Goal: Task Accomplishment & Management: Manage account settings

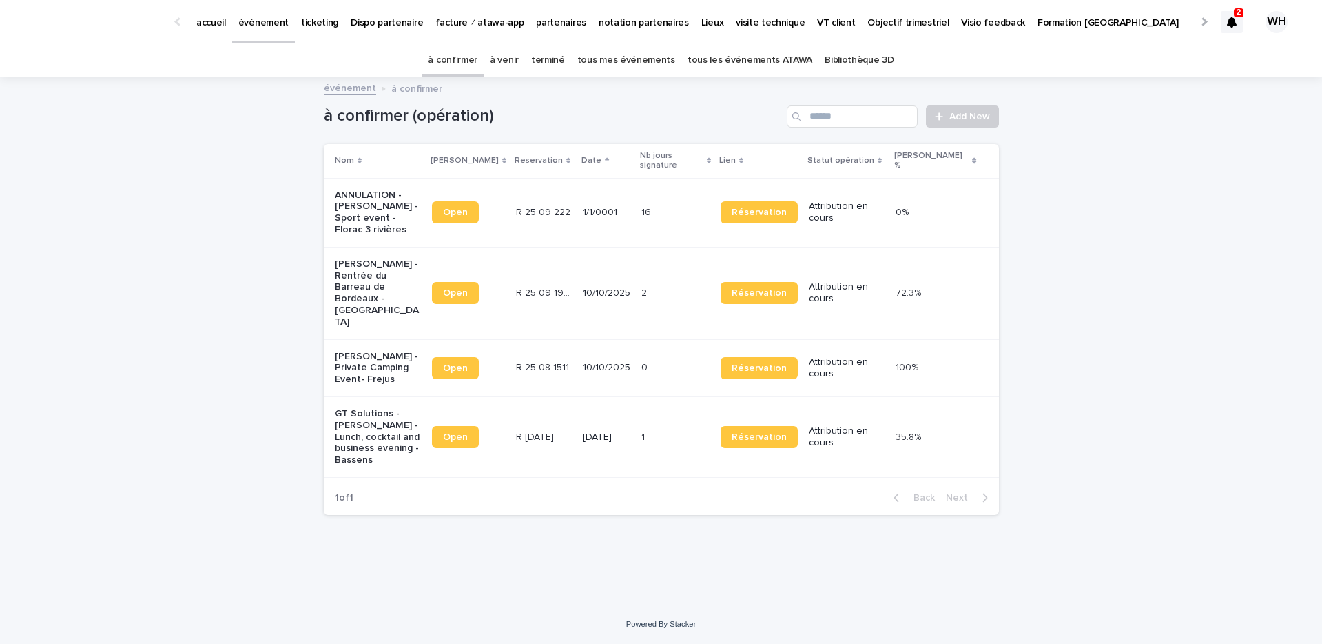
click at [1234, 25] on icon at bounding box center [1232, 22] width 10 height 11
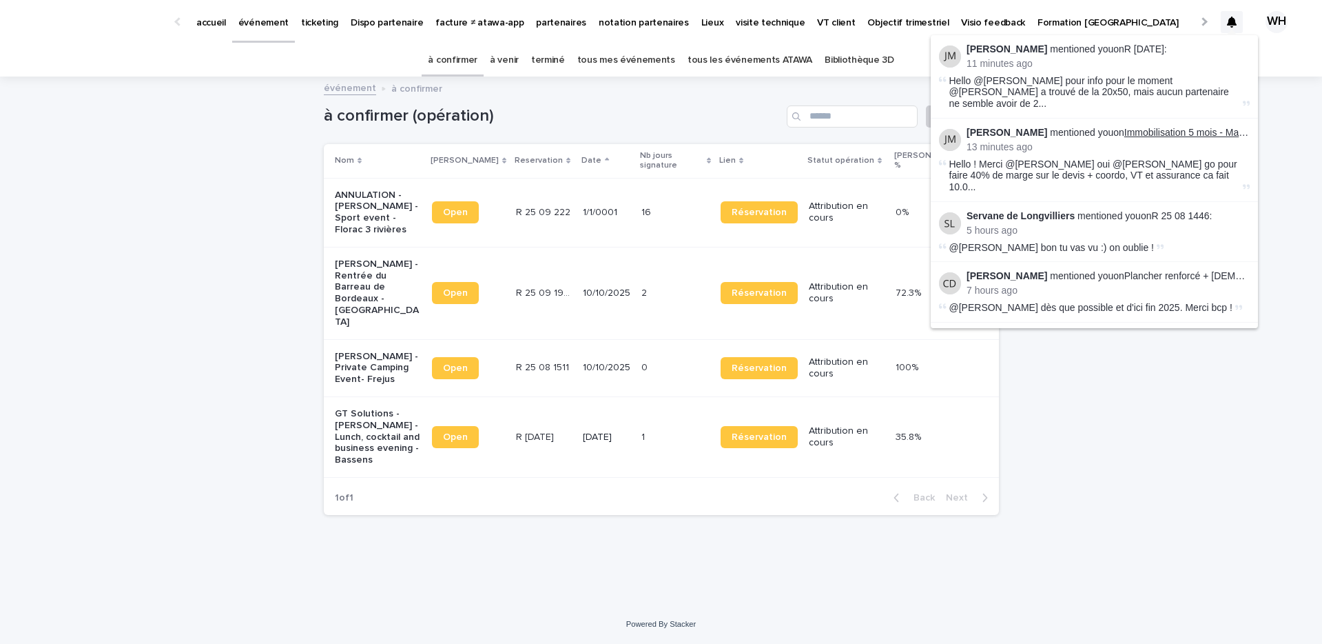
click at [1198, 127] on link "Immobilisation 5 mois - Matthis Lieures" at bounding box center [1208, 132] width 167 height 11
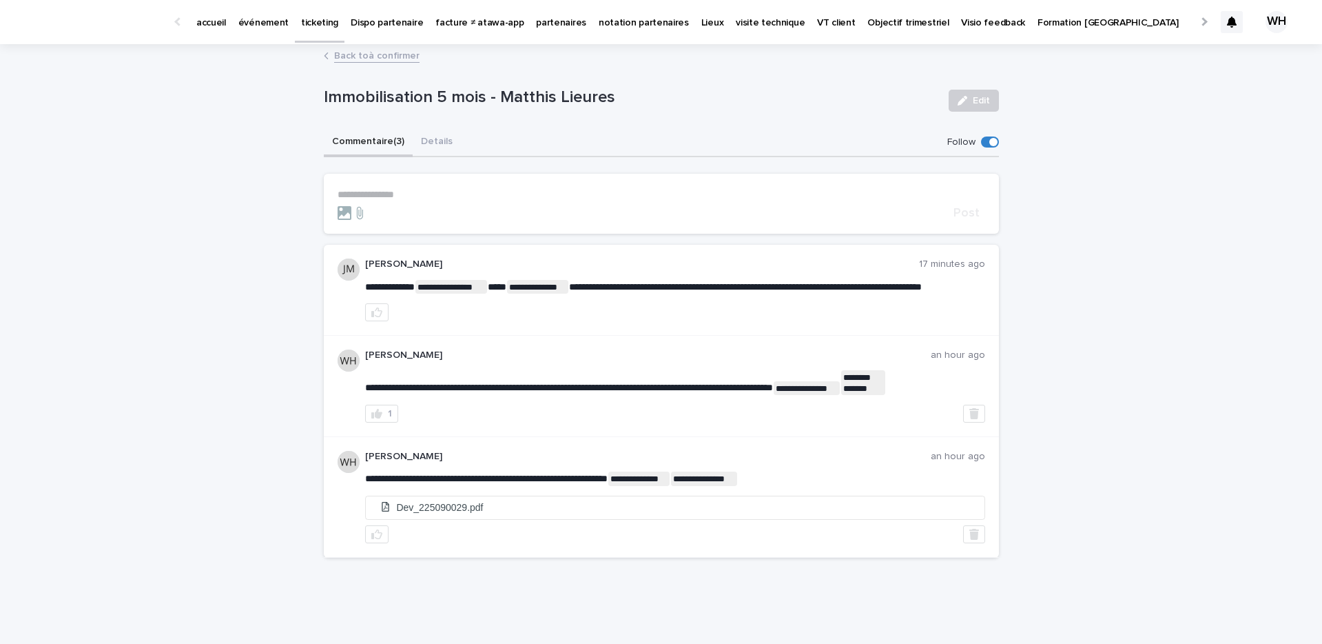
click at [263, 23] on p "événement" at bounding box center [263, 14] width 50 height 29
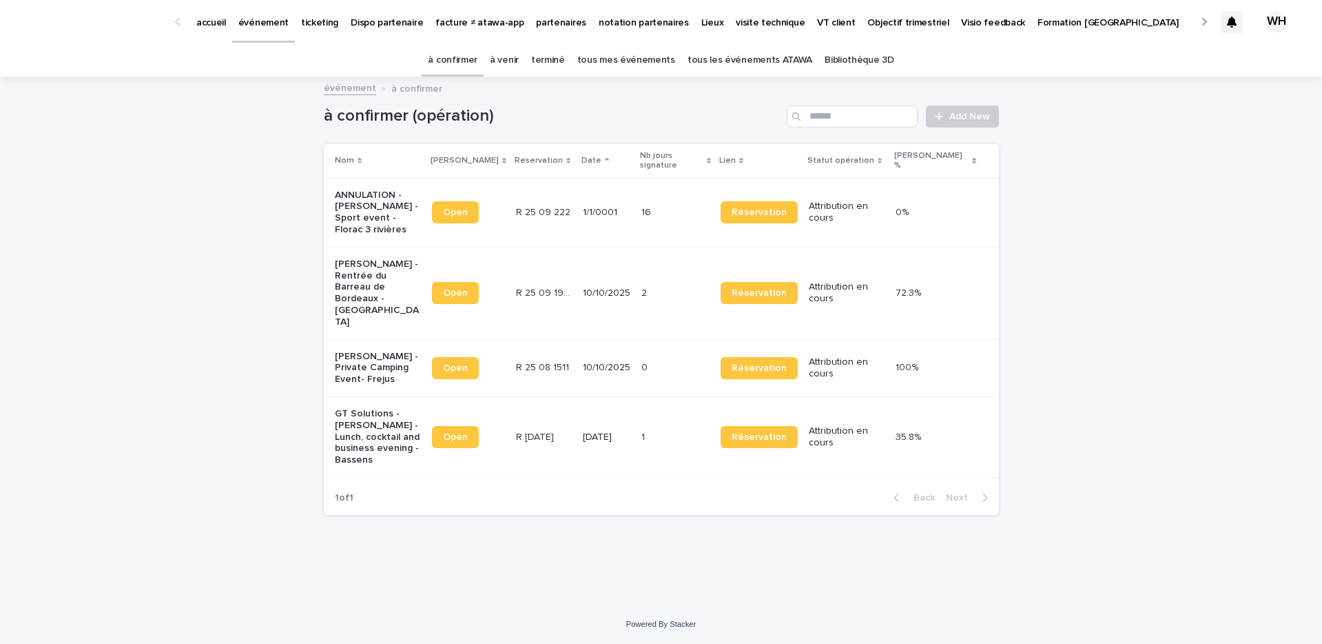
click at [309, 22] on p "ticketing" at bounding box center [319, 14] width 37 height 29
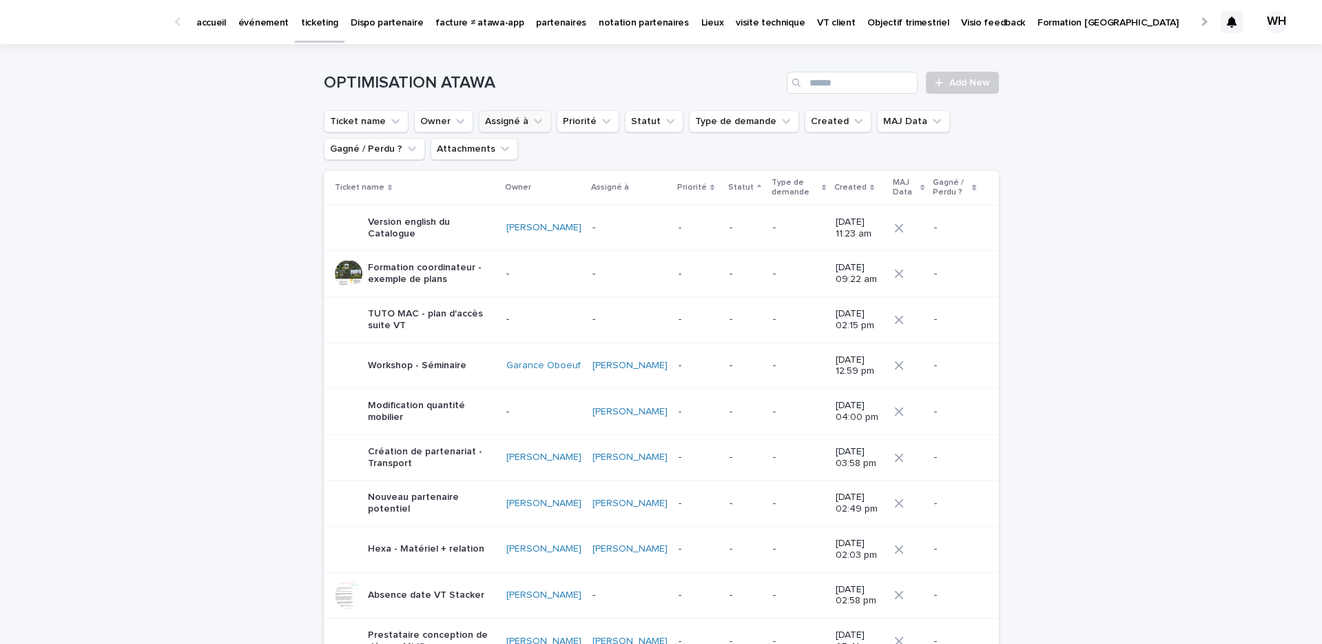
click at [504, 121] on button "Assigné à" at bounding box center [515, 121] width 72 height 22
type input "*"
click at [499, 216] on div "William Hearsey" at bounding box center [568, 209] width 176 height 22
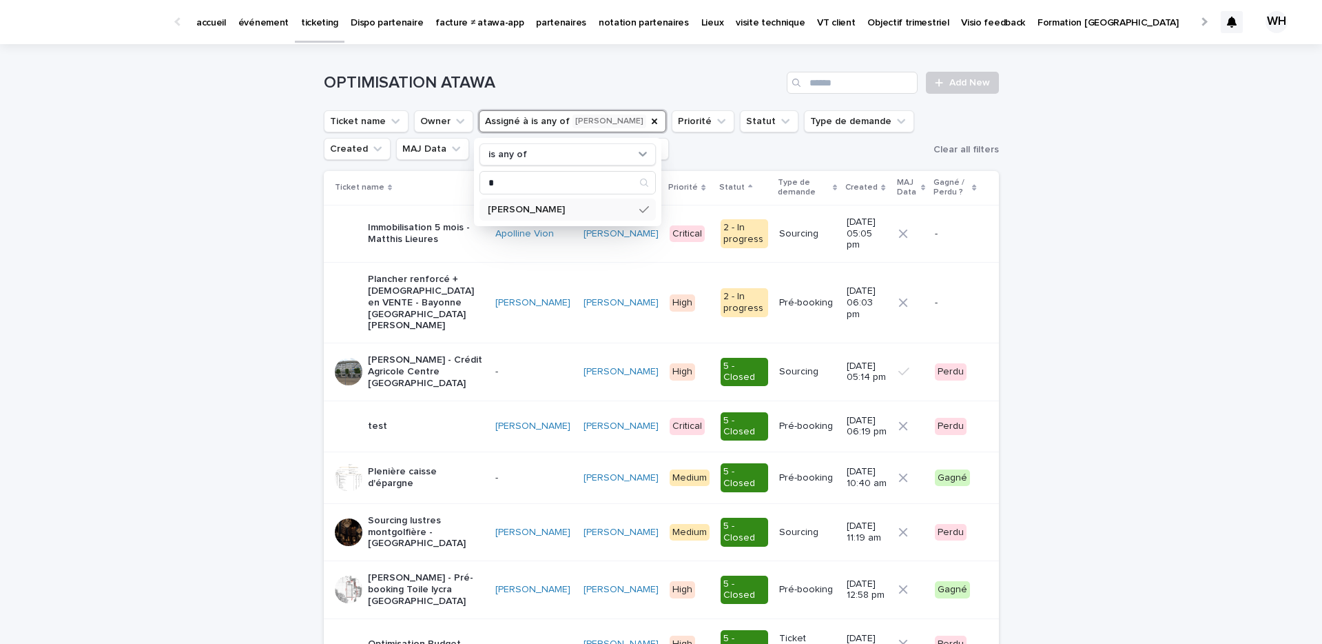
click at [567, 201] on div "[PERSON_NAME]" at bounding box center [568, 209] width 176 height 22
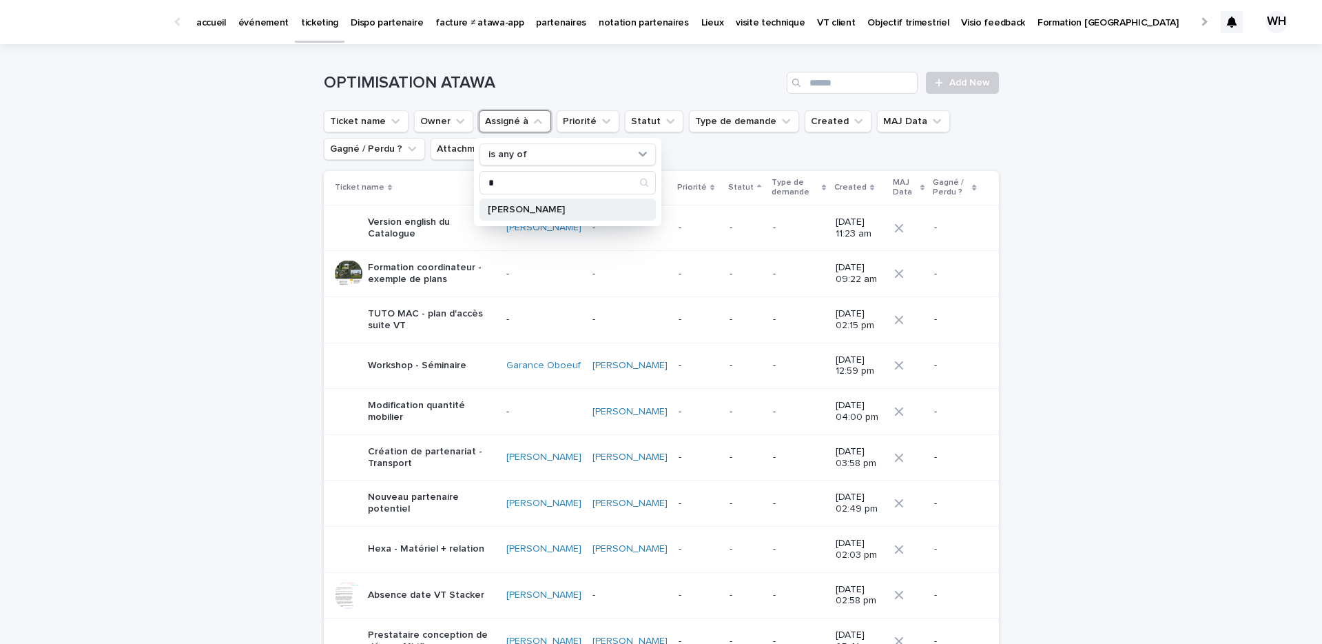
click at [553, 210] on p "[PERSON_NAME]" at bounding box center [561, 210] width 146 height 10
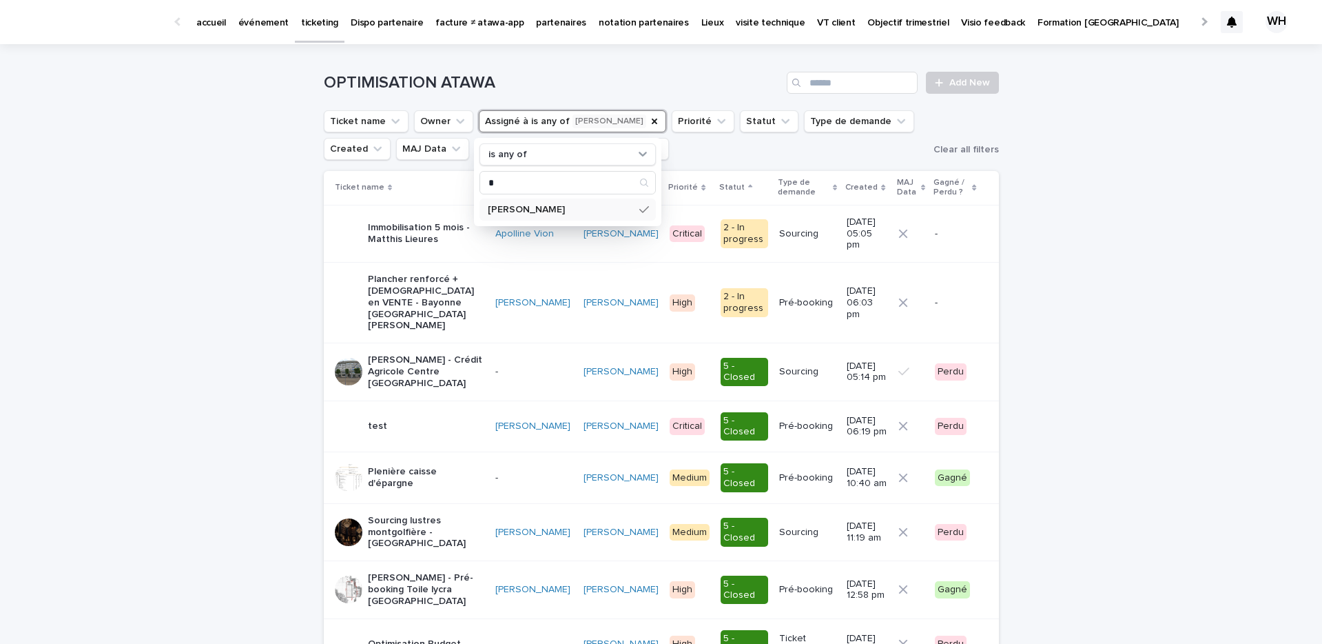
click at [743, 155] on ul "Ticket name Owner Assigné à is any of William Hearsey is any of * William Hears…" at bounding box center [626, 135] width 610 height 55
click at [305, 14] on p "ticketing" at bounding box center [319, 14] width 37 height 29
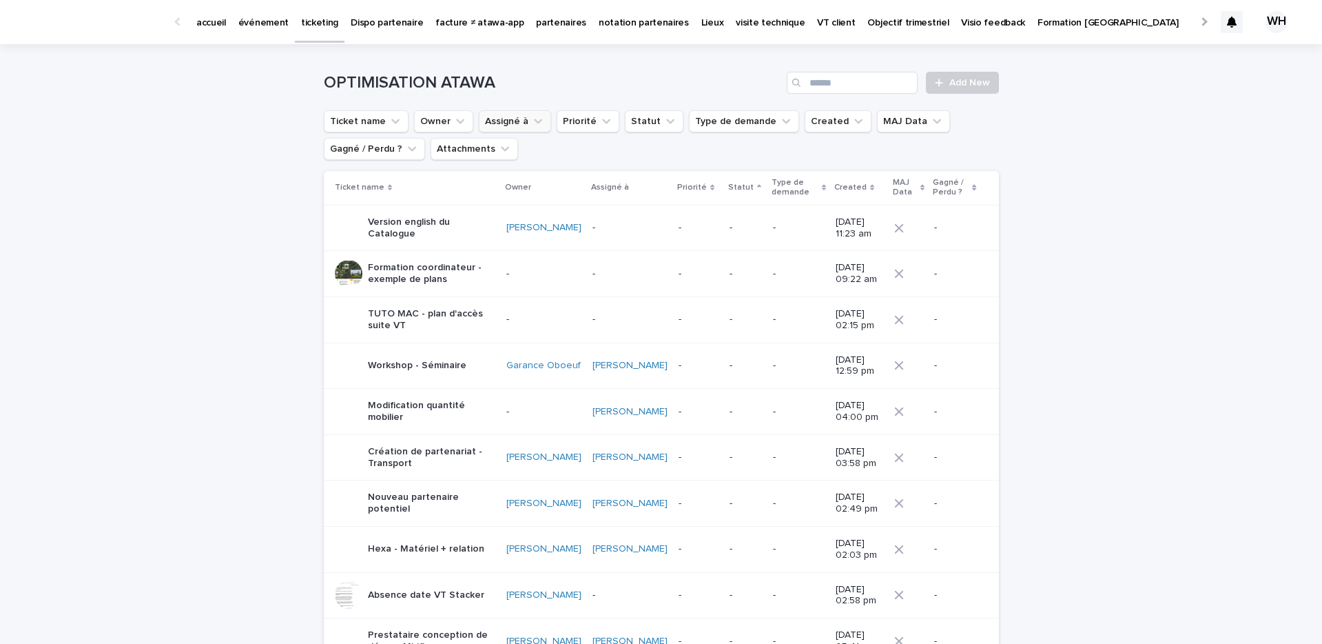
click at [532, 117] on icon "Assigné à" at bounding box center [538, 121] width 14 height 14
type input "******"
click at [509, 208] on p "William Hearsey" at bounding box center [561, 210] width 146 height 10
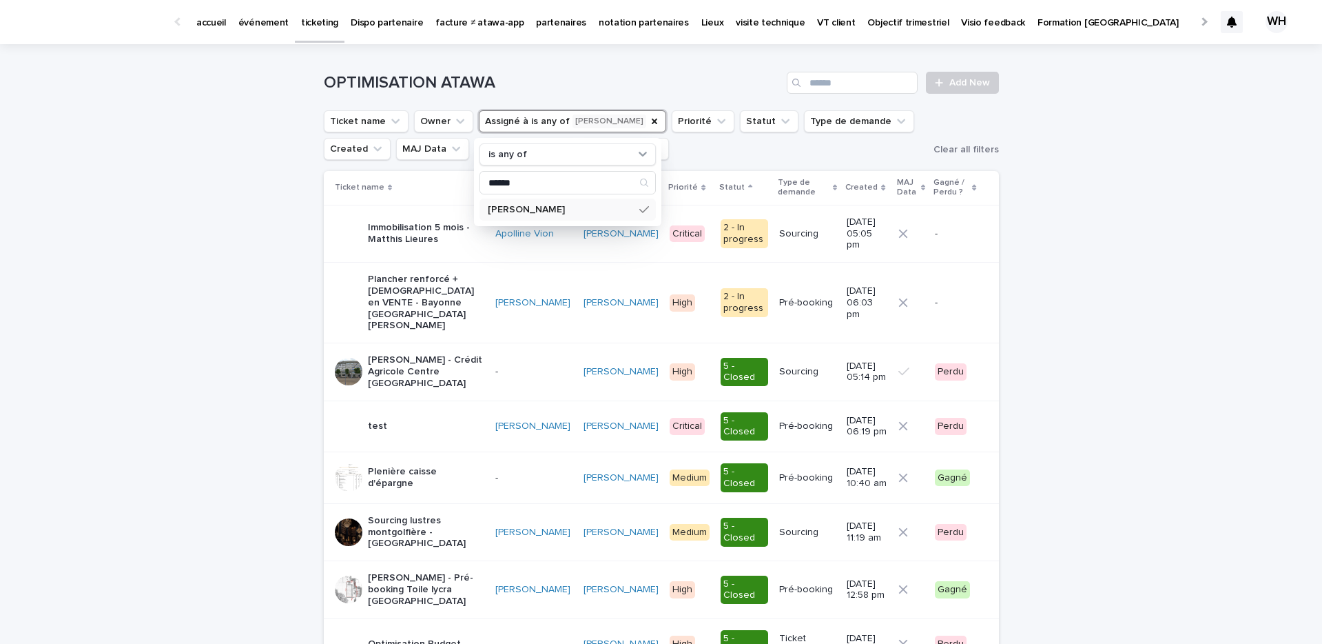
click at [480, 234] on p "Immobilisation 5 mois - Matthis Lieures" at bounding box center [426, 233] width 116 height 23
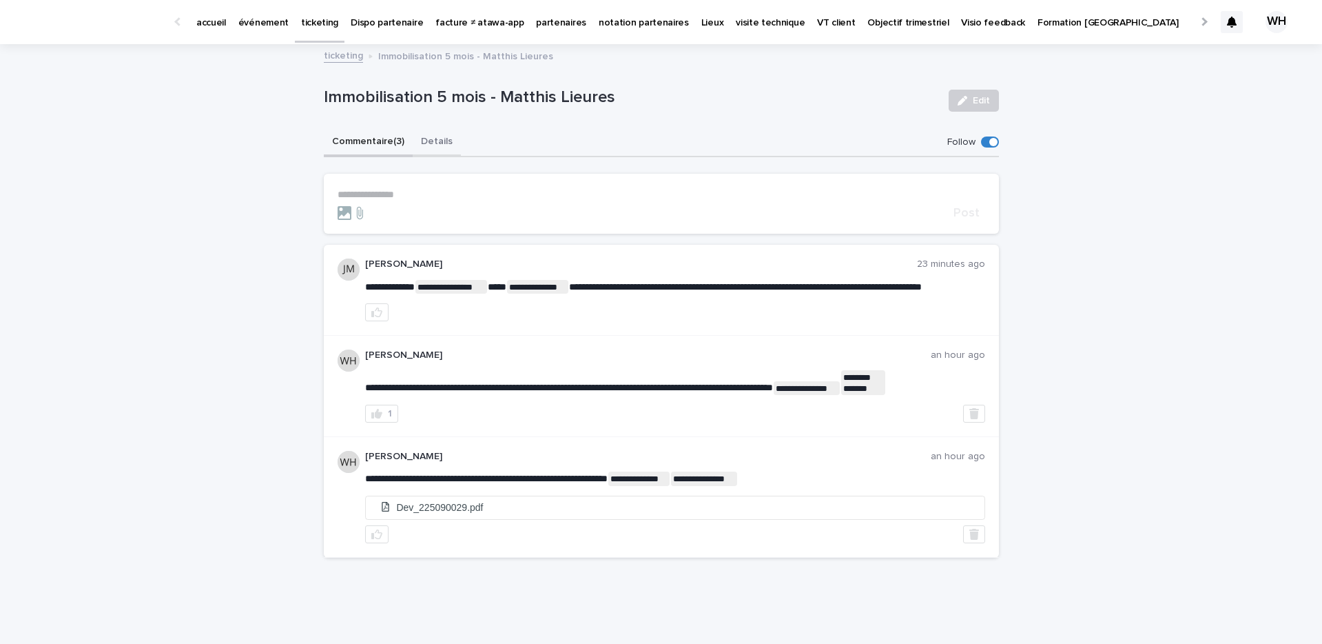
click at [431, 134] on button "Details" at bounding box center [437, 142] width 48 height 29
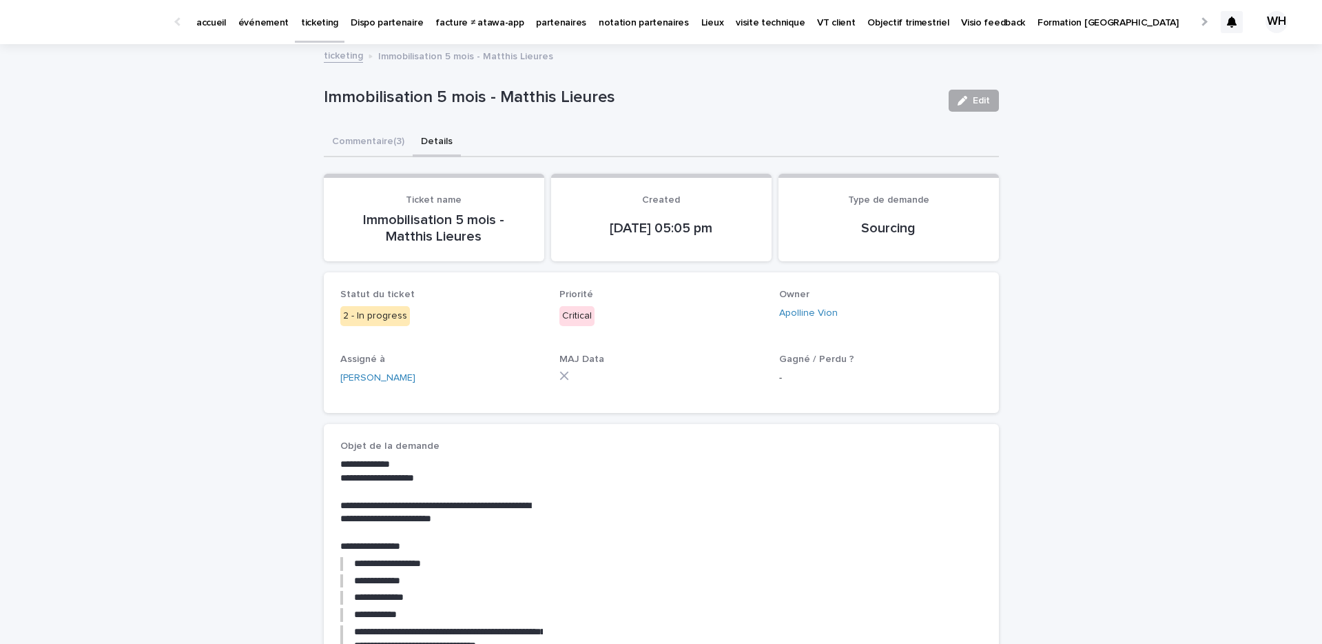
click at [963, 99] on icon "button" at bounding box center [963, 101] width 10 height 10
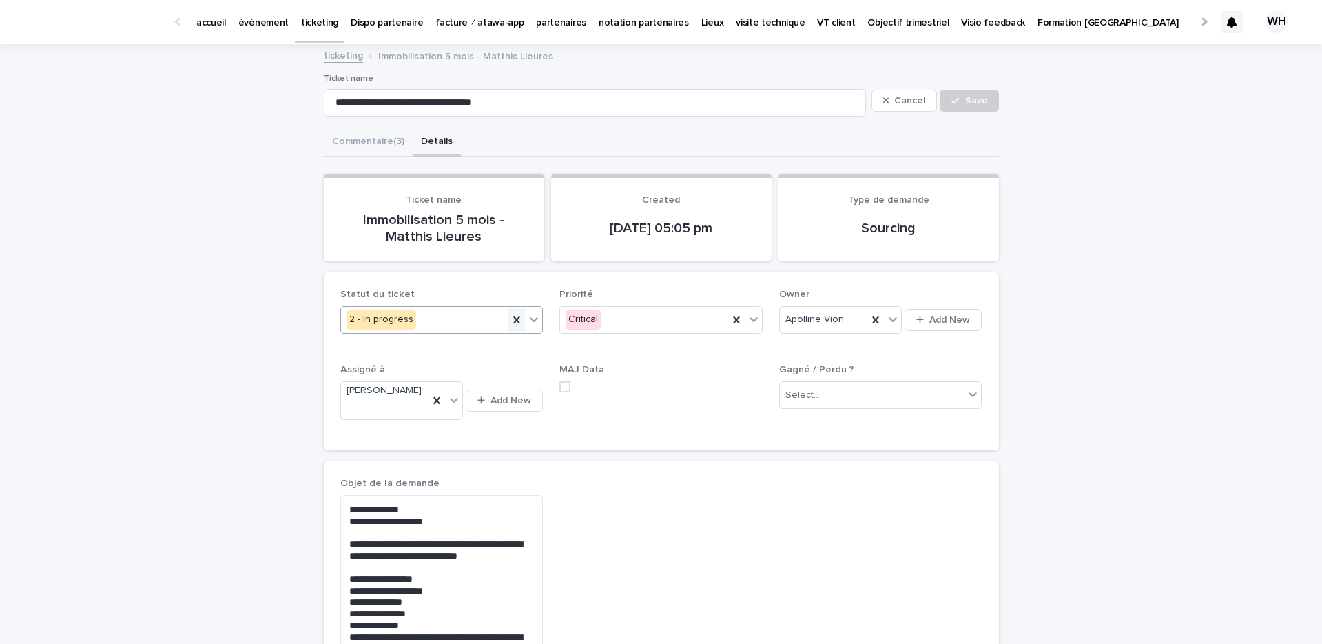
click at [518, 323] on icon at bounding box center [516, 319] width 6 height 7
type input "*****"
click at [491, 340] on div "5 - Closed" at bounding box center [442, 346] width 202 height 24
click at [969, 99] on span "Save" at bounding box center [976, 101] width 23 height 10
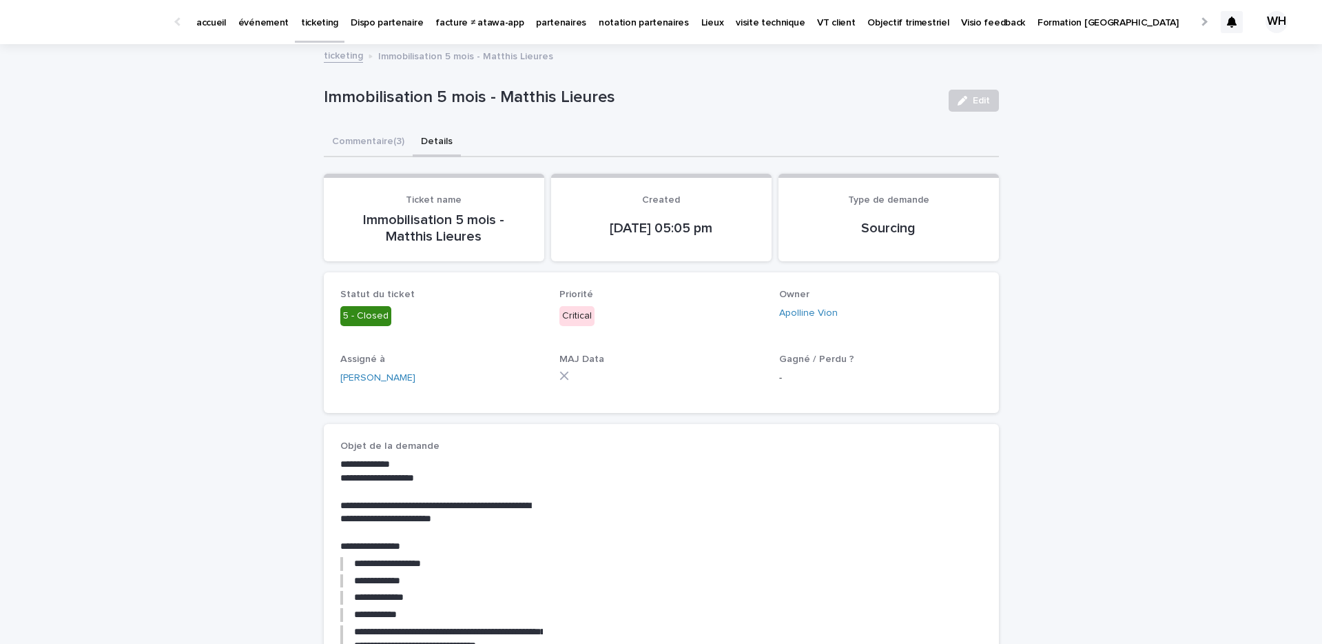
click at [319, 21] on p "ticketing" at bounding box center [319, 14] width 37 height 29
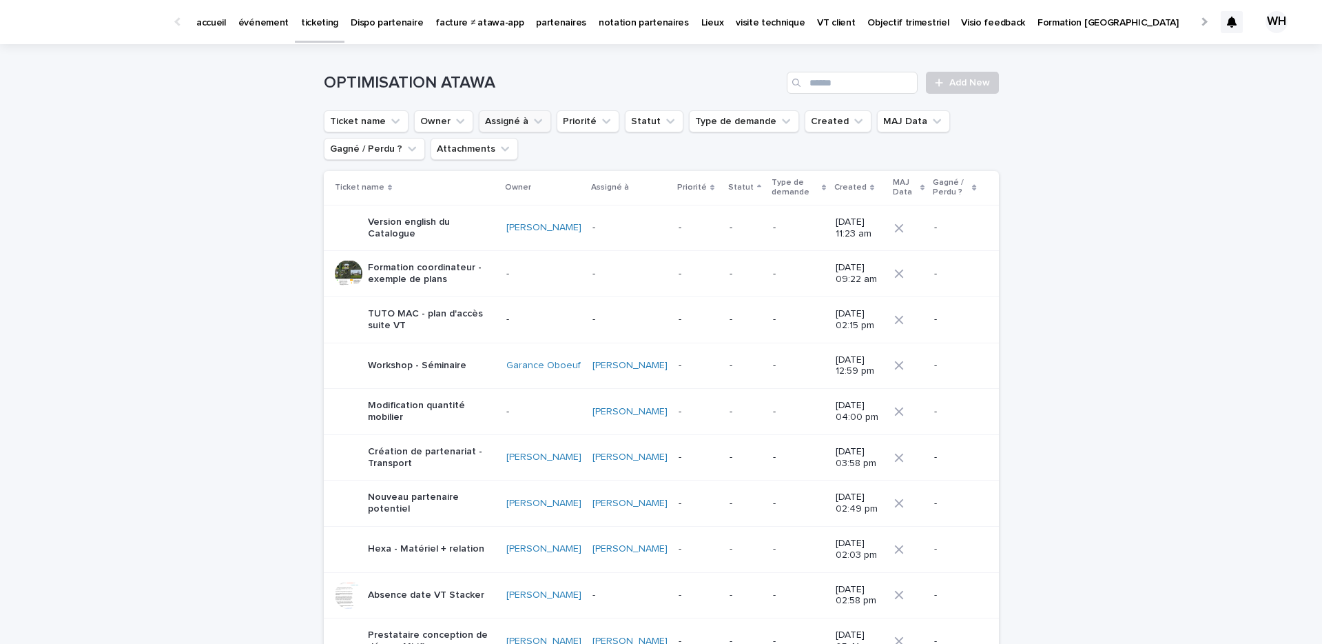
click at [526, 130] on button "Assigné à" at bounding box center [515, 121] width 72 height 22
type input "**"
click at [531, 213] on p "[PERSON_NAME]" at bounding box center [561, 210] width 146 height 10
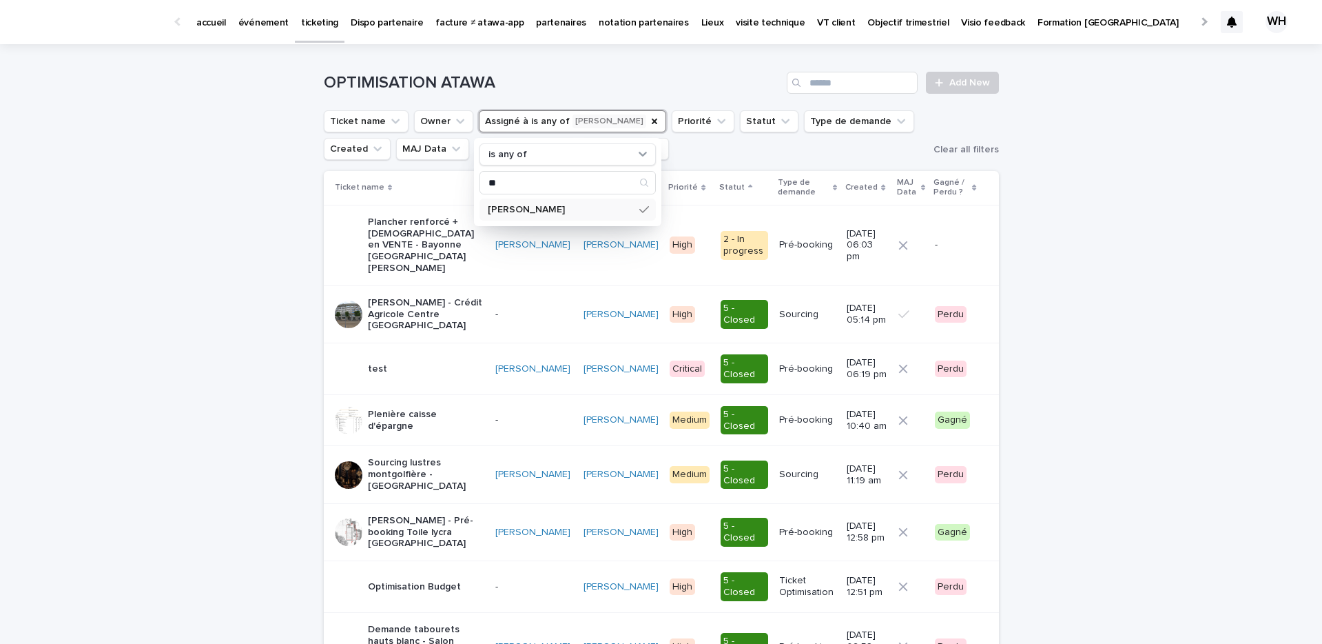
click at [265, 23] on p "événement" at bounding box center [263, 14] width 50 height 29
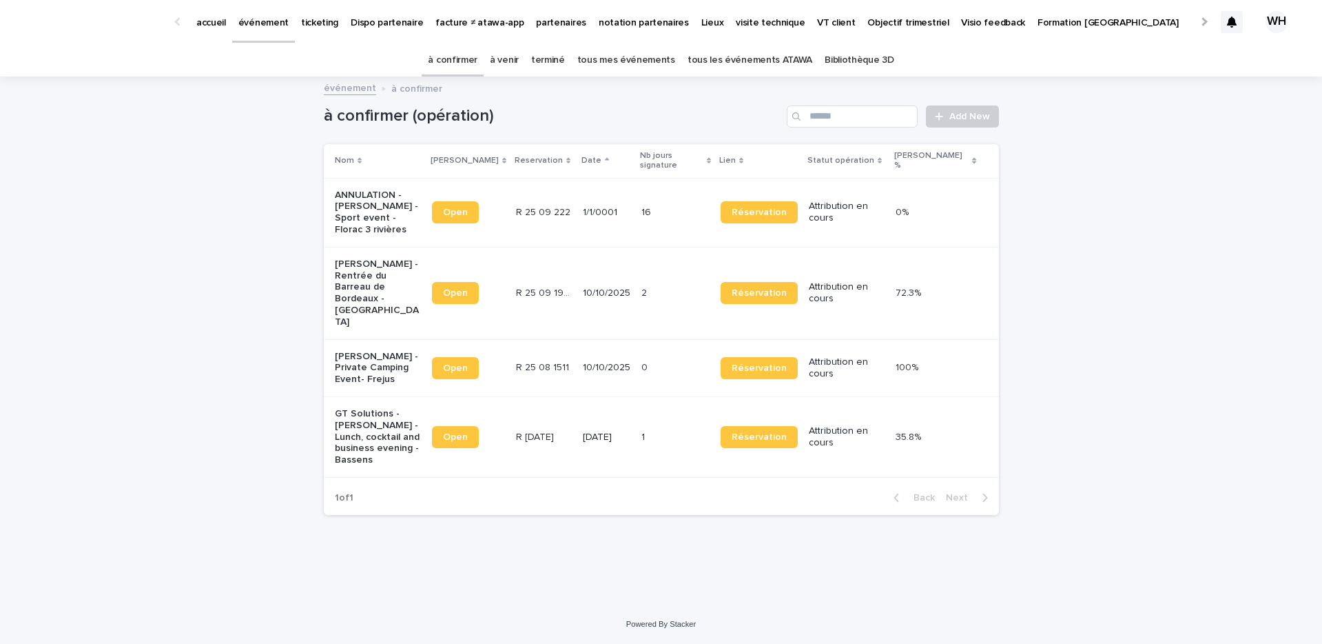
click at [511, 53] on link "à venir" at bounding box center [504, 60] width 29 height 32
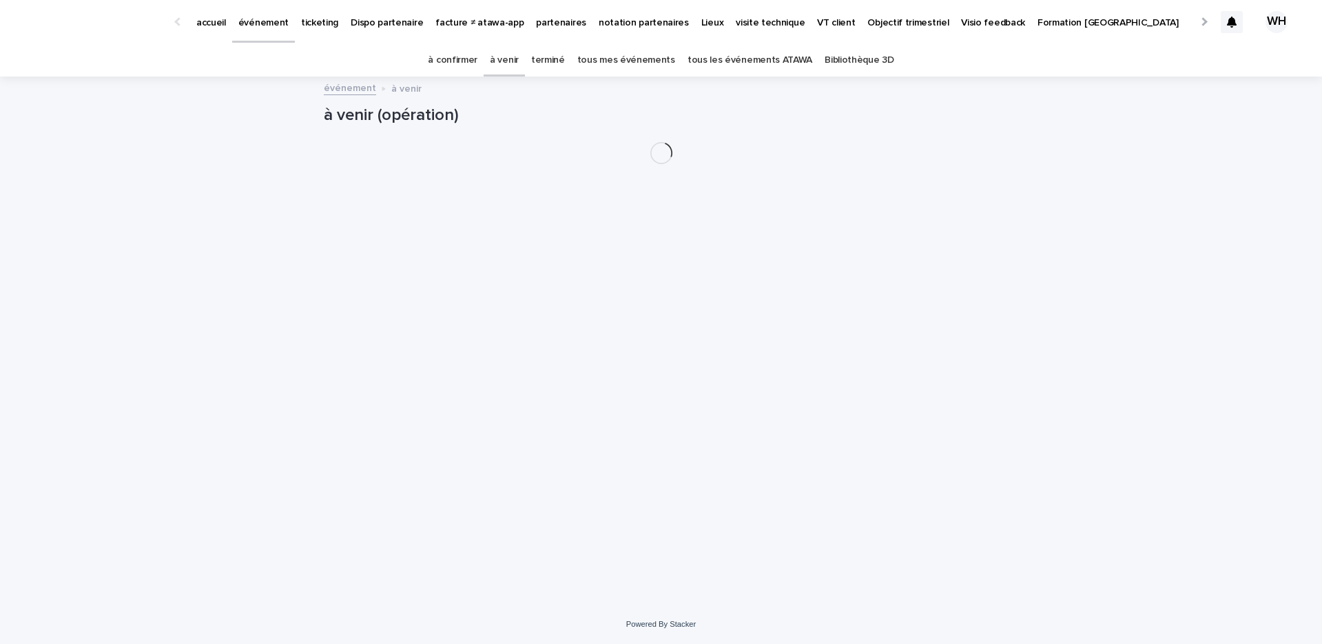
click at [463, 61] on link "à confirmer" at bounding box center [453, 60] width 50 height 32
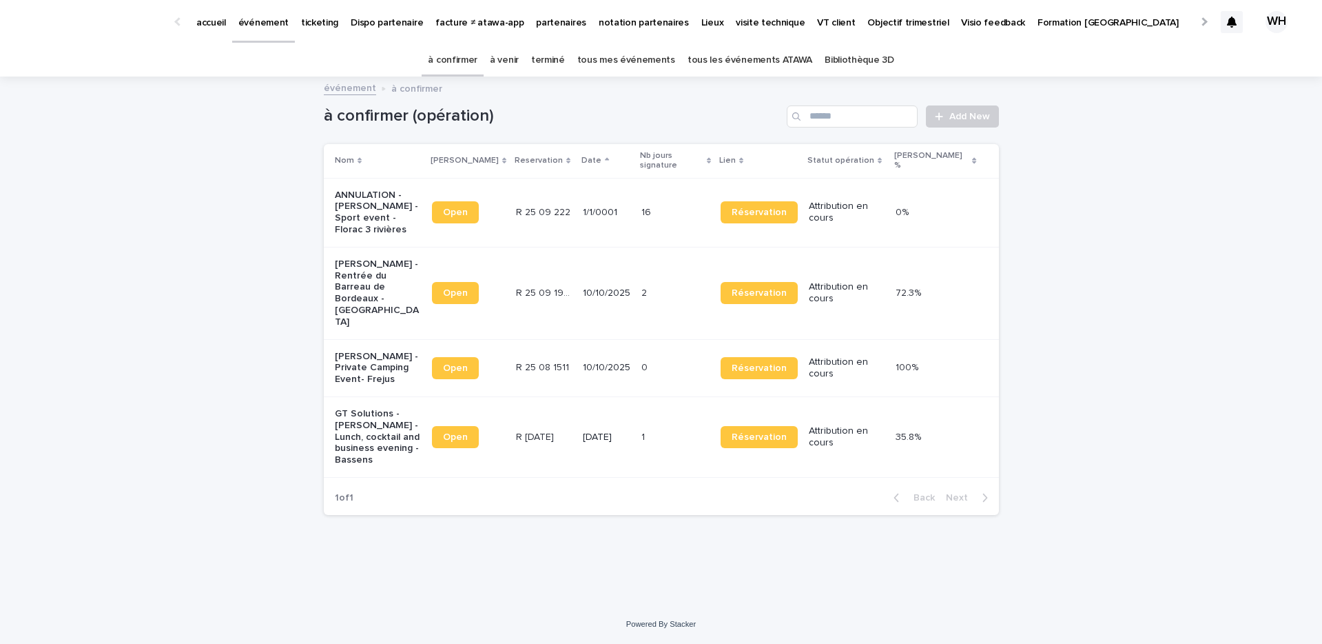
click at [535, 339] on td "R 25 08 1511 R 25 08 1511" at bounding box center [545, 367] width 68 height 57
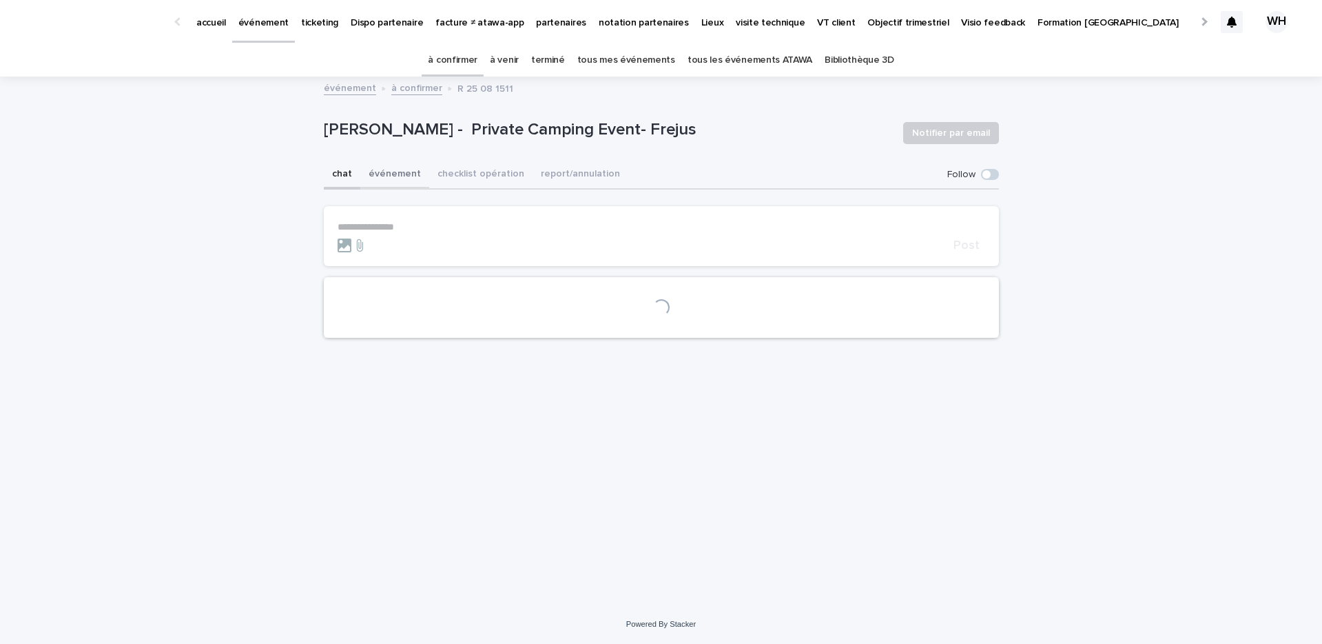
click at [400, 176] on button "événement" at bounding box center [394, 175] width 69 height 29
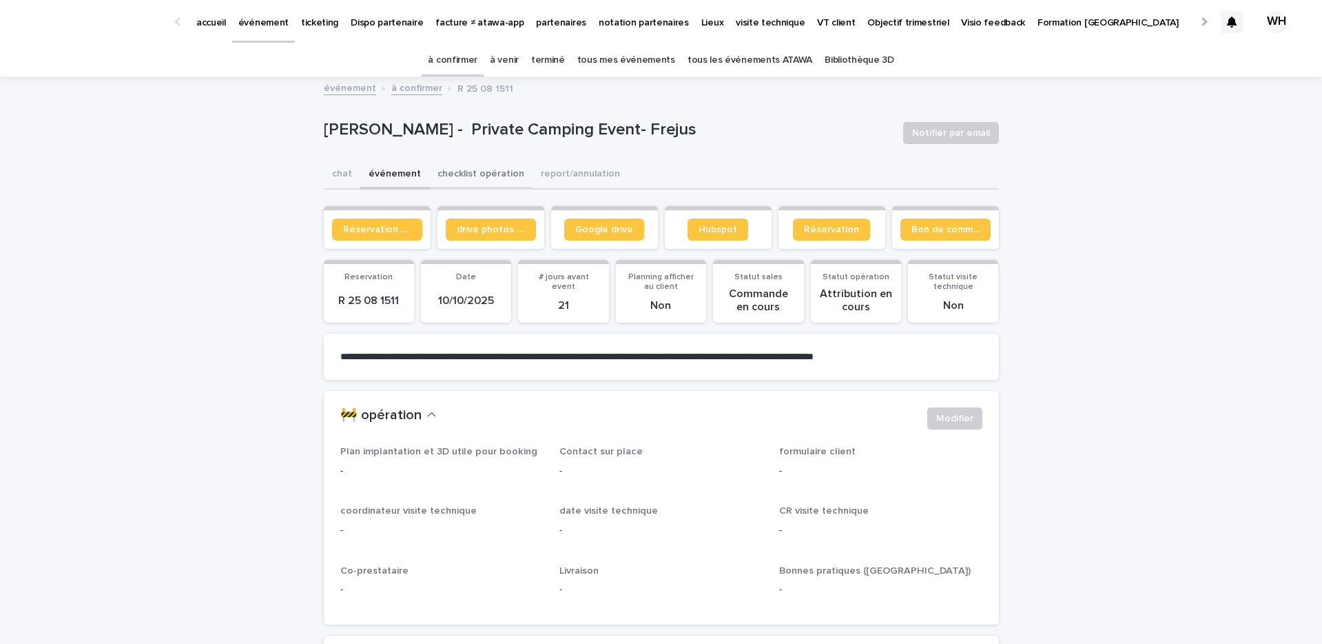
click at [479, 179] on button "checklist opération" at bounding box center [480, 175] width 103 height 29
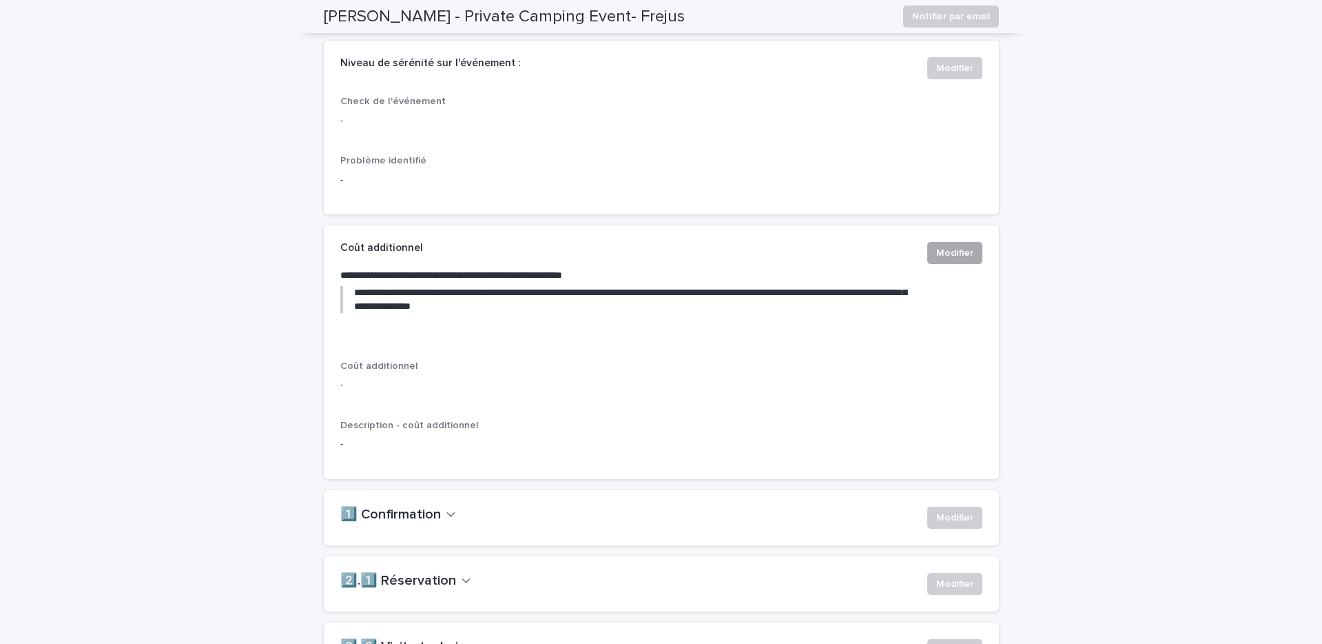
scroll to position [568, 0]
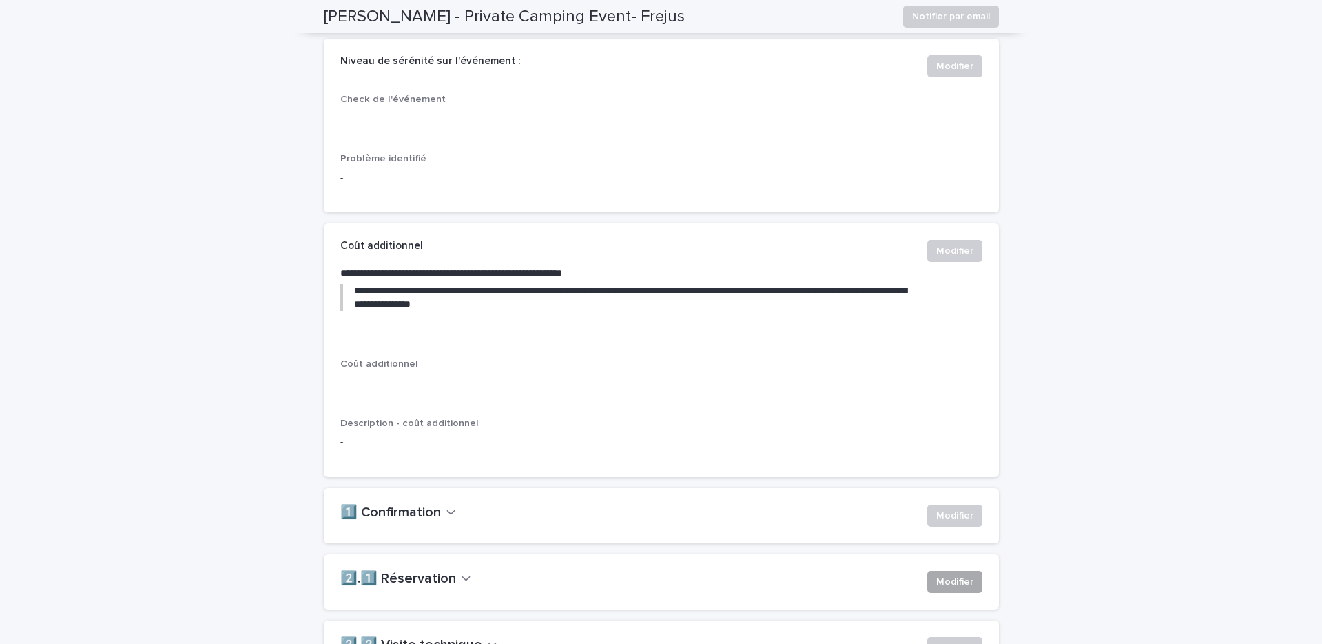
click at [945, 589] on span "Modifier" at bounding box center [955, 582] width 37 height 14
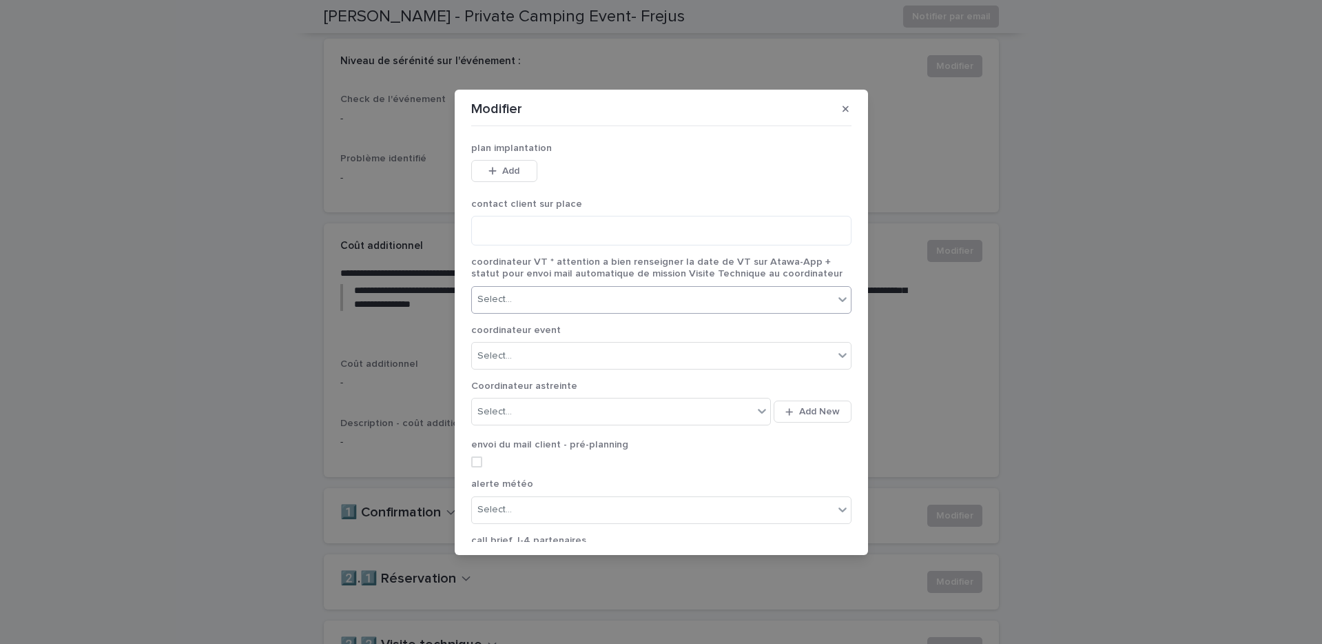
click at [710, 303] on div "Select..." at bounding box center [653, 299] width 362 height 23
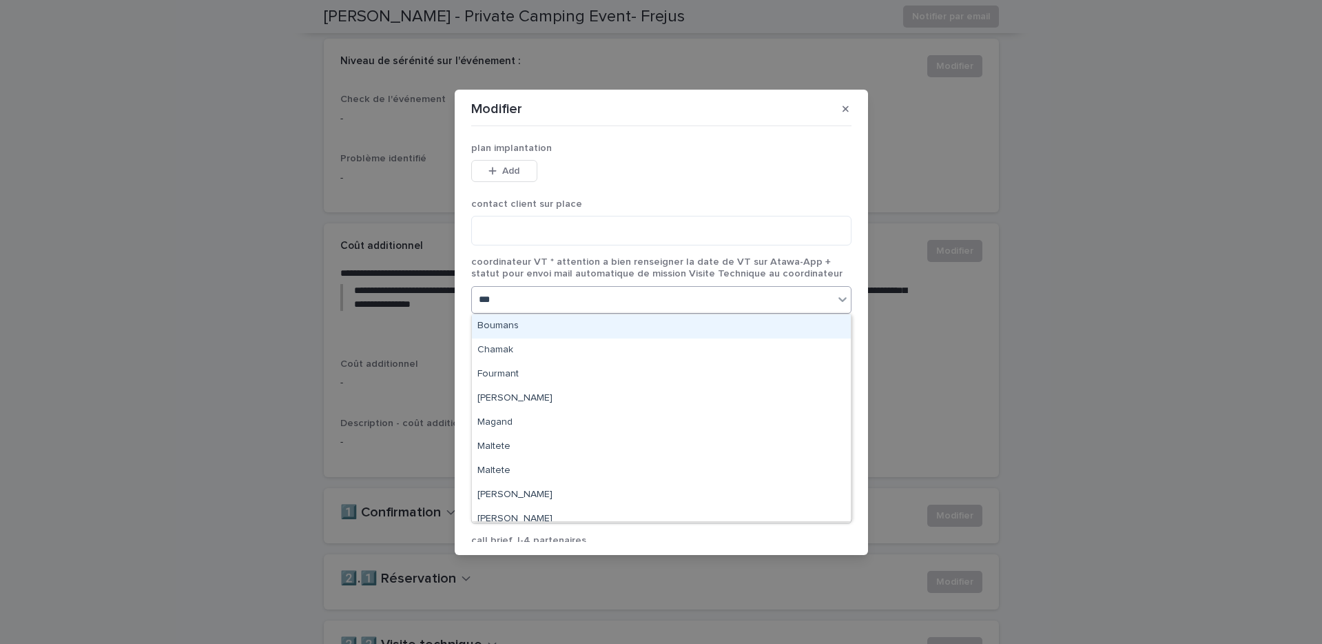
type input "****"
click at [604, 335] on div "Mattéo Eriani" at bounding box center [661, 326] width 379 height 24
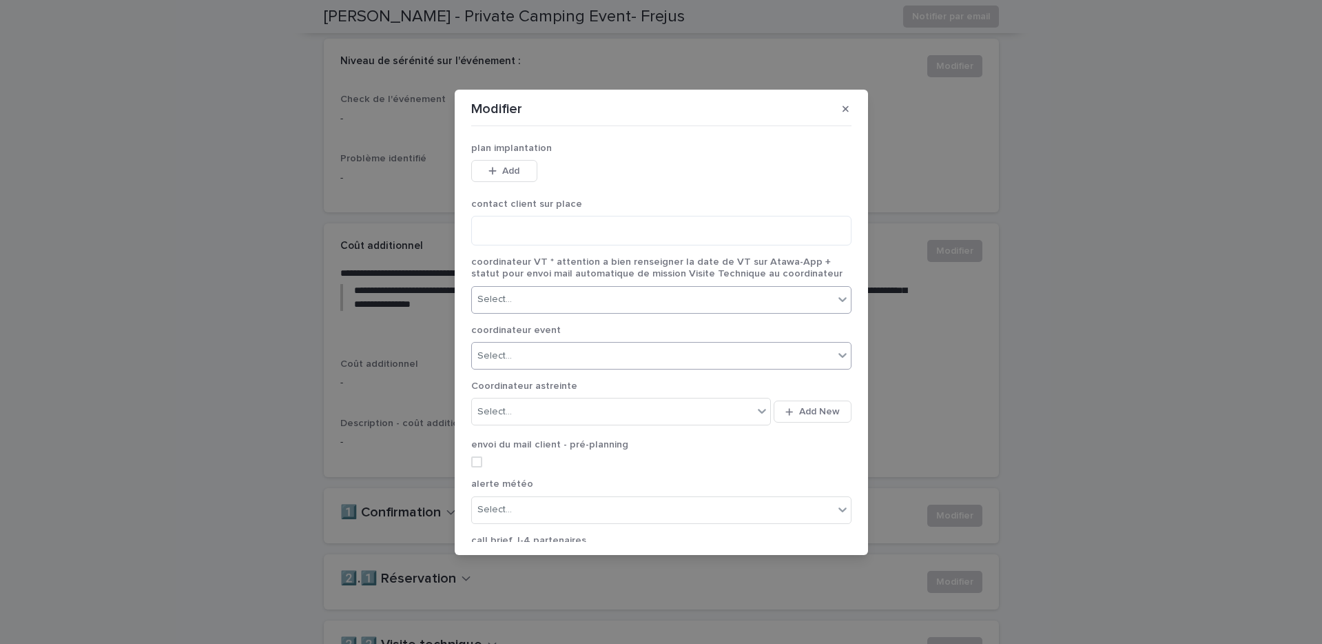
click at [604, 362] on div "Select..." at bounding box center [653, 356] width 362 height 23
type input "****"
click at [575, 376] on div "Mattéo Eriani" at bounding box center [661, 382] width 379 height 24
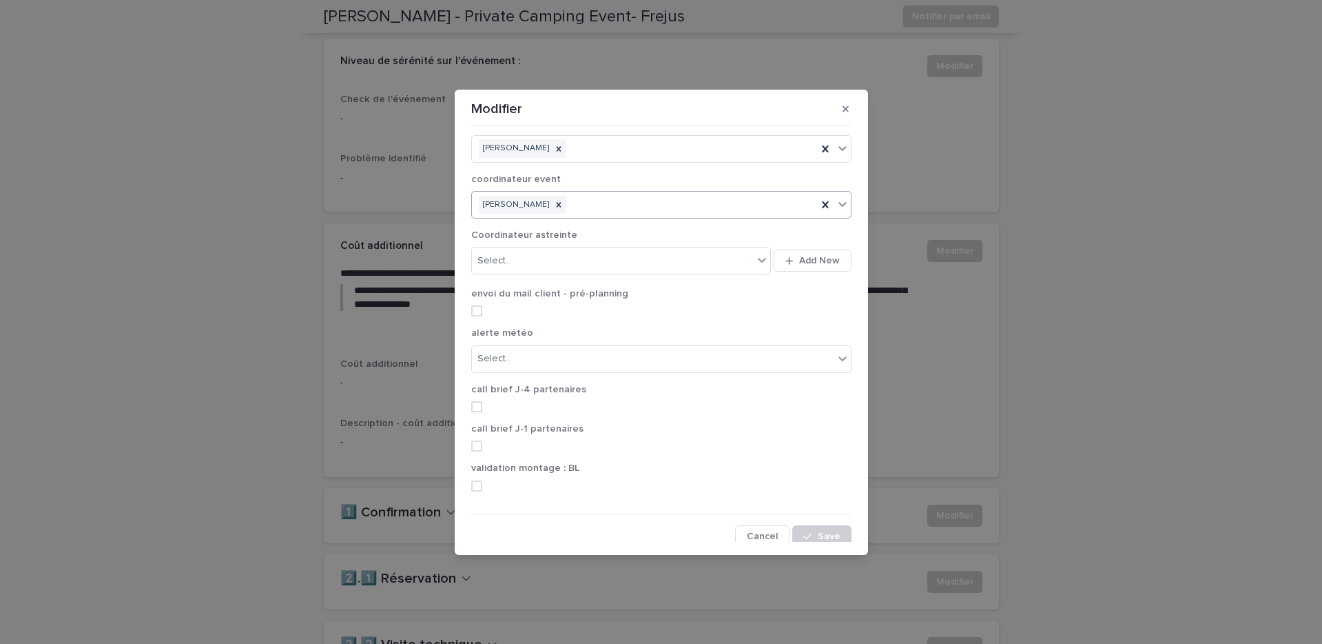
scroll to position [156, 0]
click at [821, 535] on button "Save" at bounding box center [821, 531] width 59 height 22
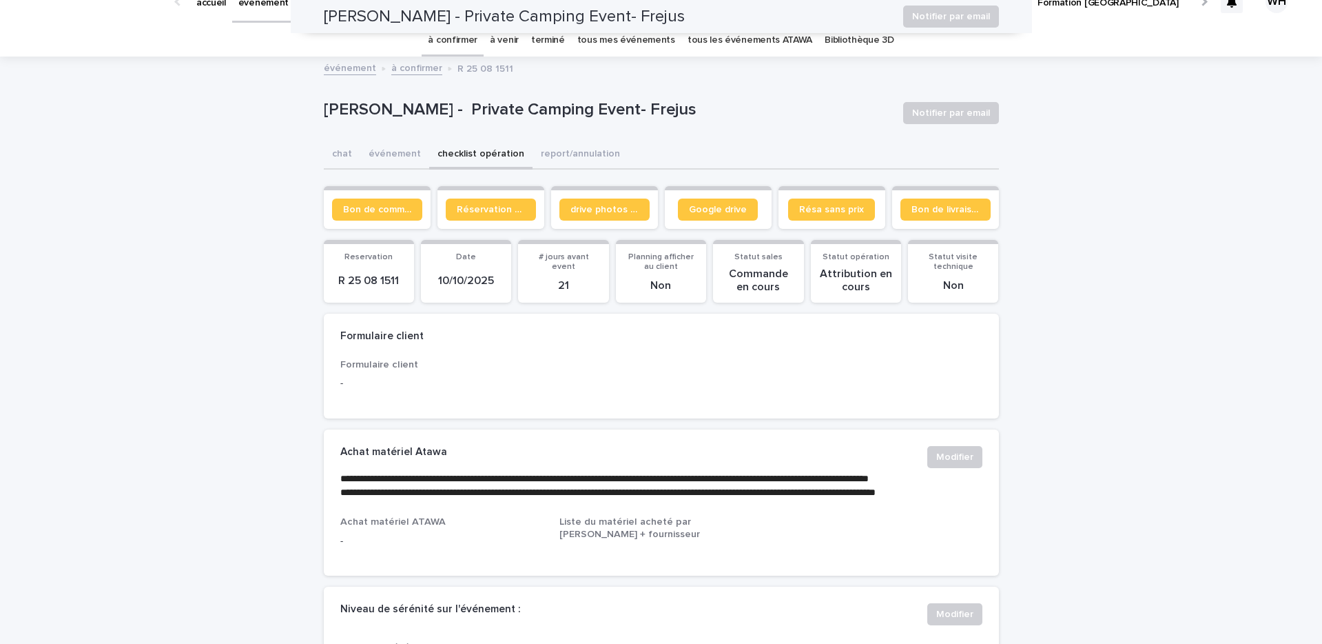
scroll to position [0, 0]
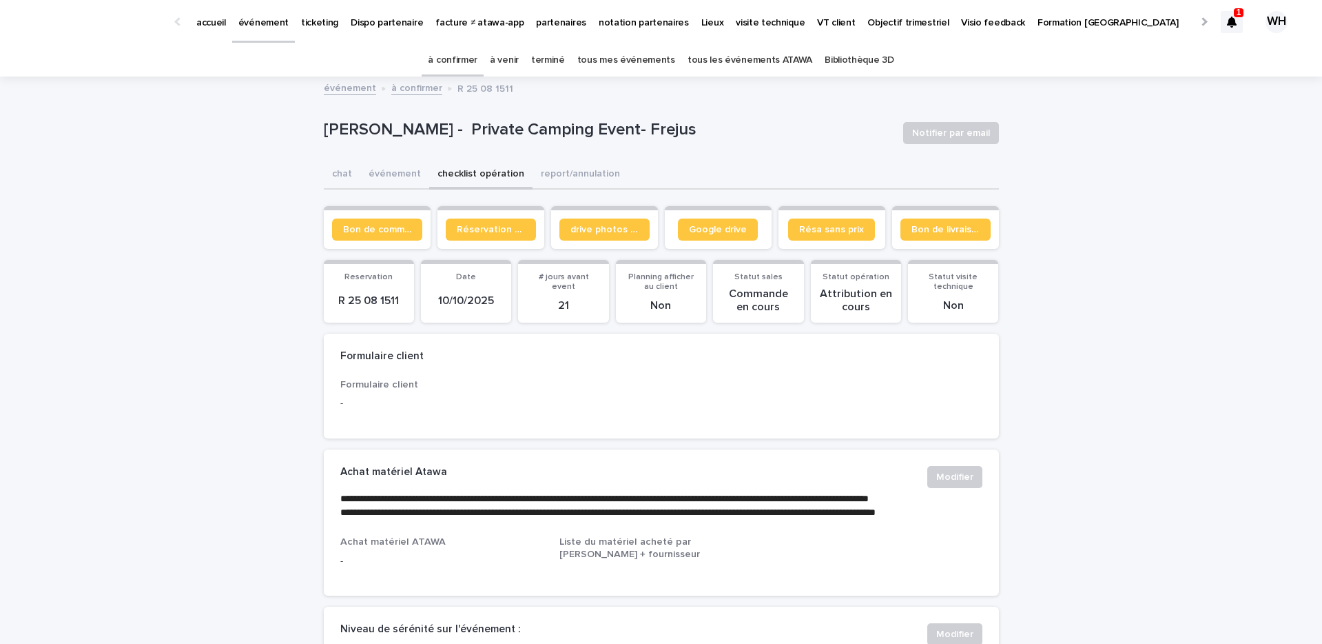
click at [249, 21] on p "événement" at bounding box center [263, 14] width 50 height 29
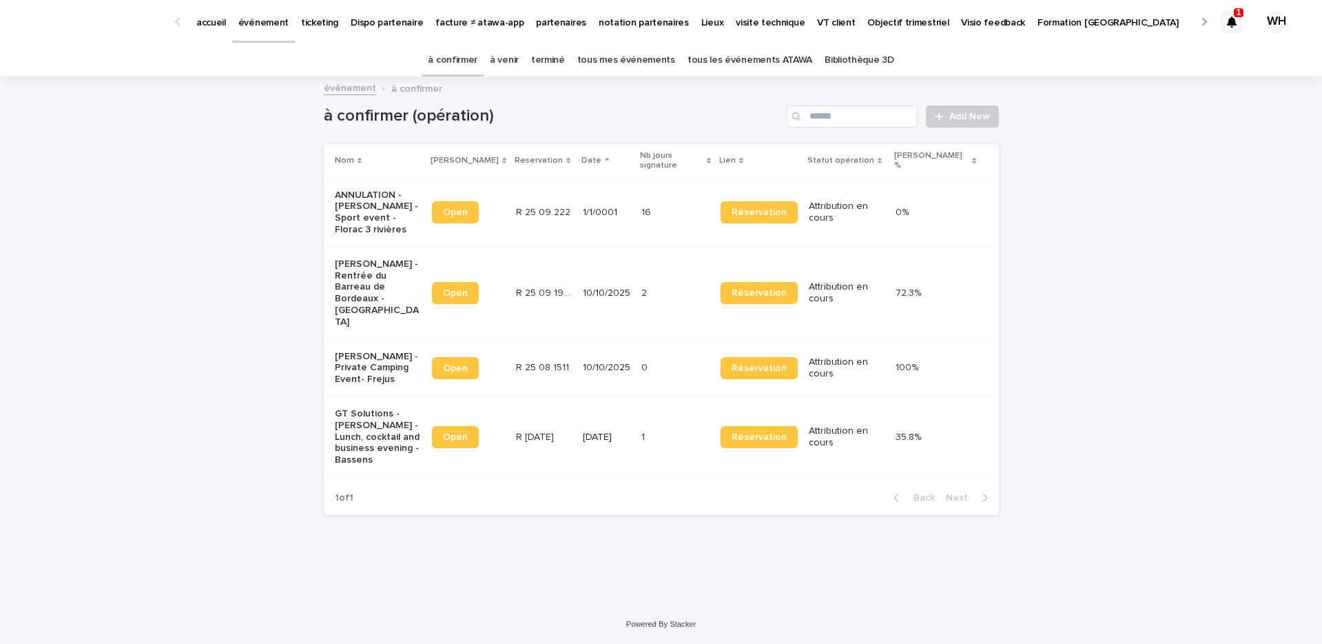
click at [1234, 21] on icon at bounding box center [1232, 22] width 10 height 11
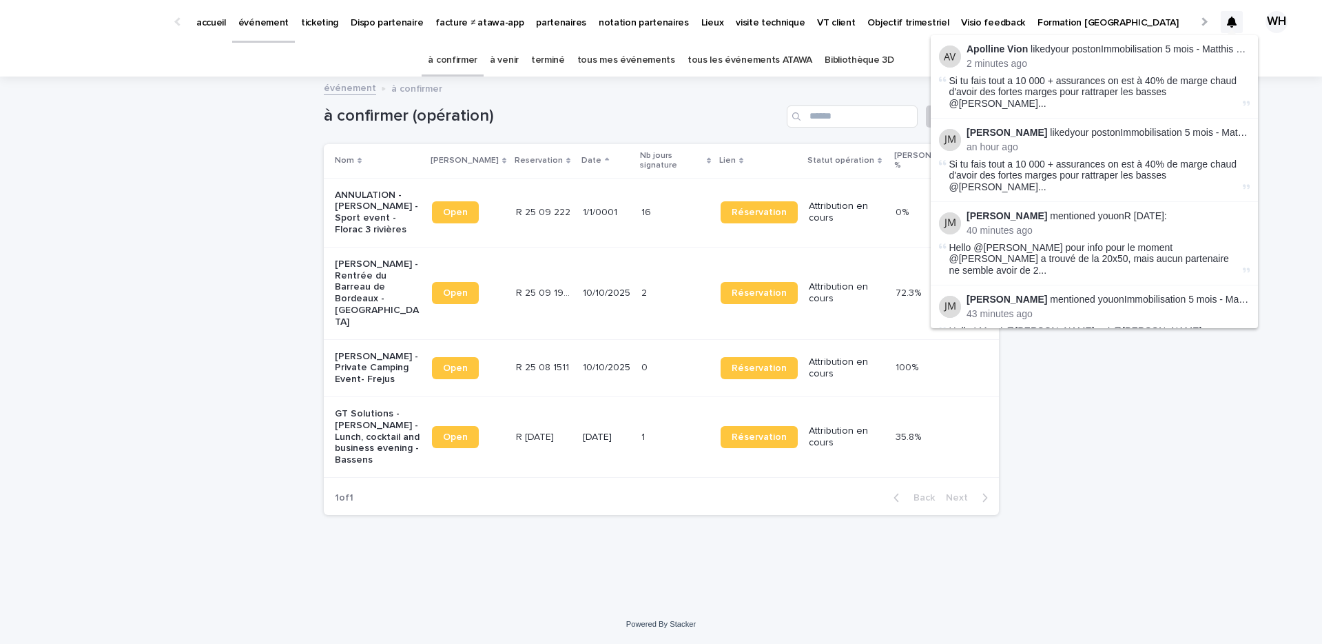
click at [1273, 54] on div "à confirmer à venir terminé tous mes événements tous les événements ATAWA Bibli…" at bounding box center [661, 60] width 1322 height 32
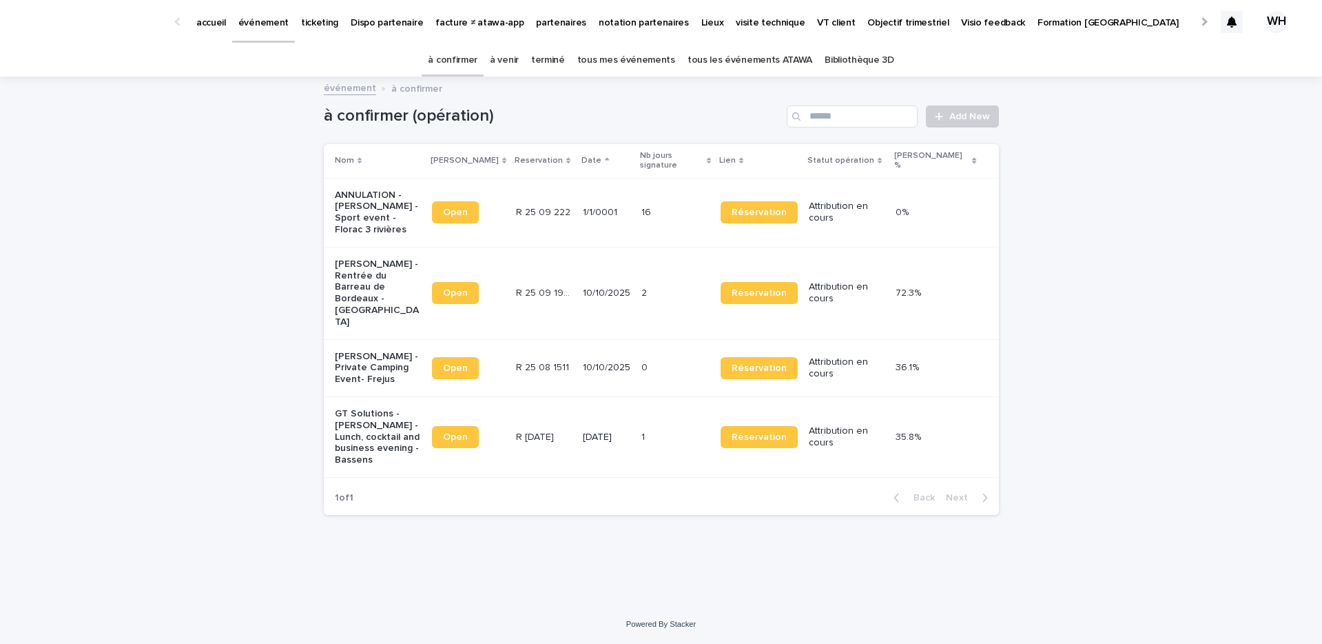
click at [1192, 23] on p "Mon profil" at bounding box center [1214, 14] width 44 height 29
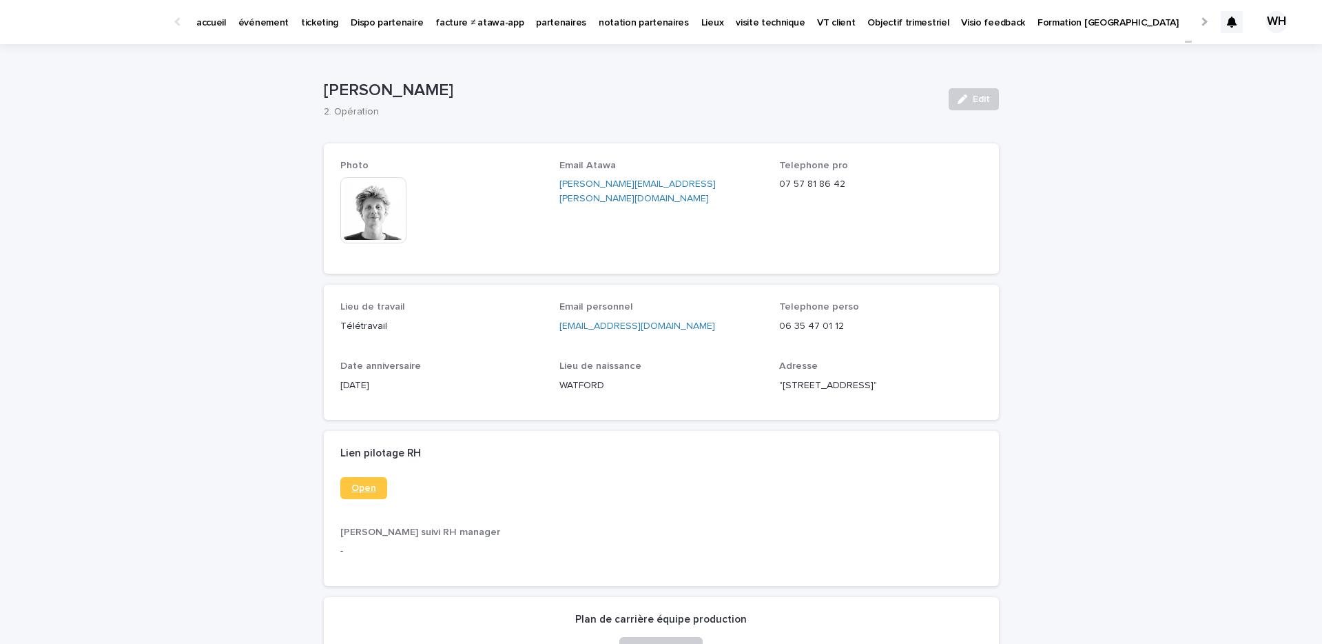
click at [364, 493] on span "Open" at bounding box center [363, 488] width 25 height 10
click at [536, 21] on p "partenaires" at bounding box center [561, 14] width 50 height 29
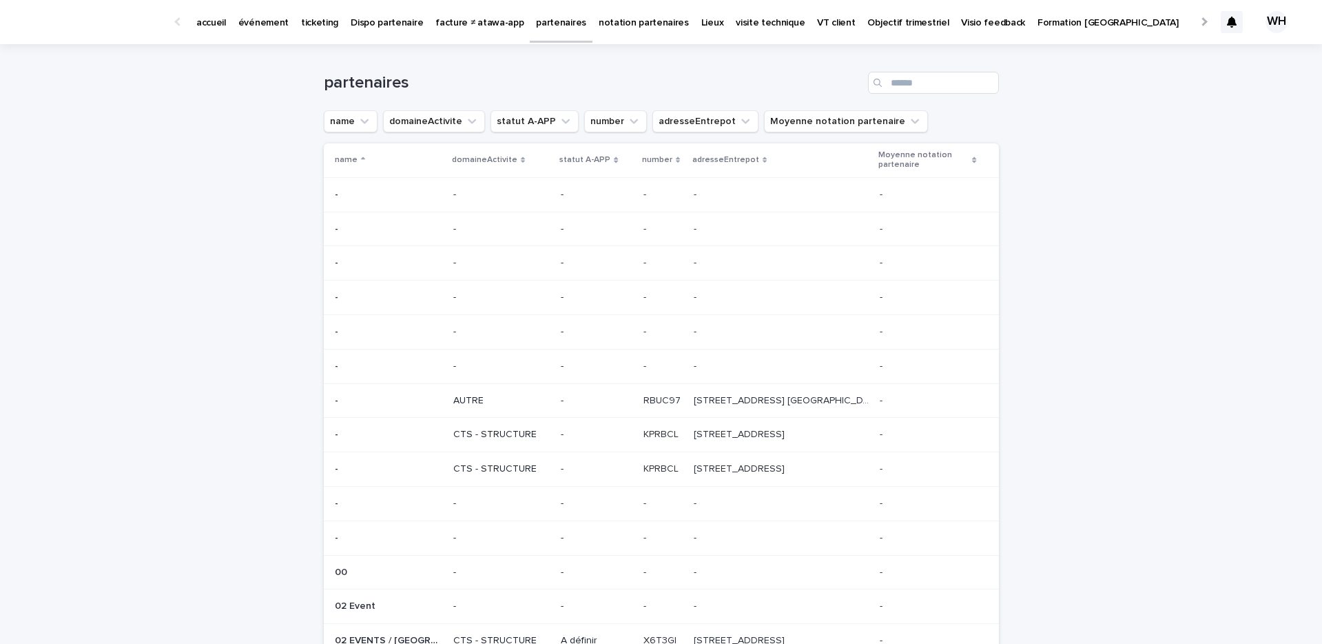
click at [264, 23] on p "événement" at bounding box center [263, 14] width 50 height 29
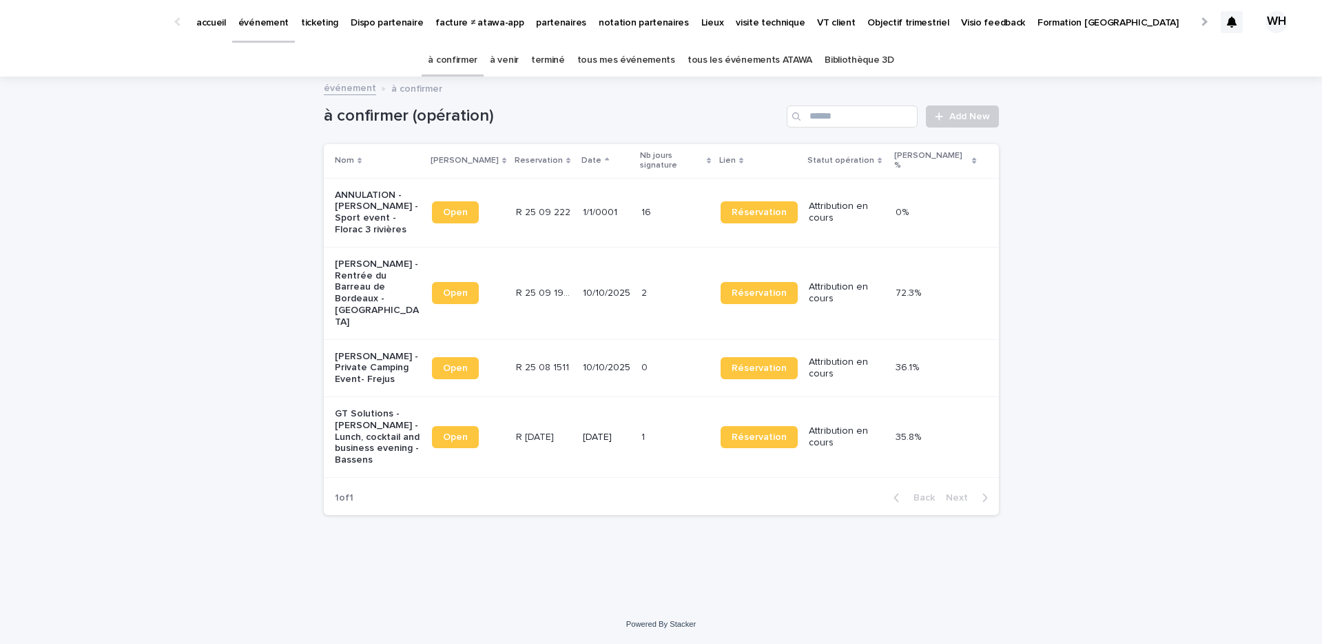
click at [265, 21] on p "événement" at bounding box center [263, 14] width 50 height 29
click at [263, 22] on p "événement" at bounding box center [263, 14] width 50 height 29
click at [406, 351] on p "[PERSON_NAME] - Private Camping Event- Frejus" at bounding box center [378, 368] width 86 height 34
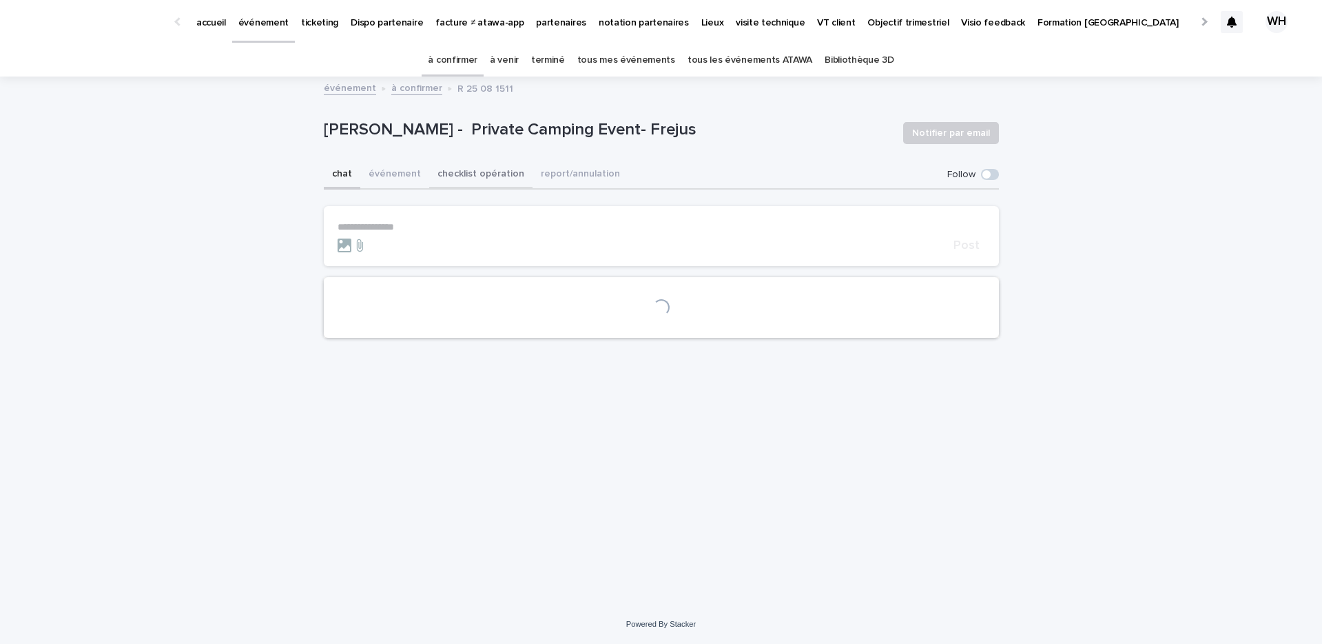
click at [460, 165] on button "checklist opération" at bounding box center [480, 175] width 103 height 29
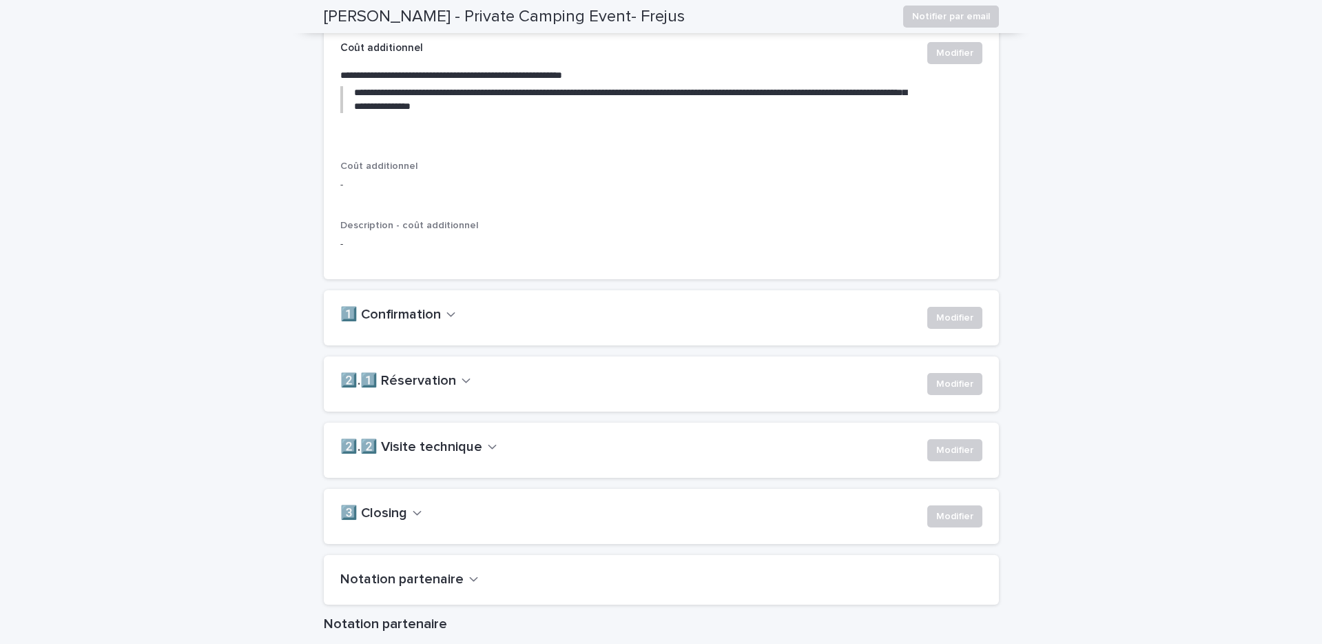
scroll to position [768, 0]
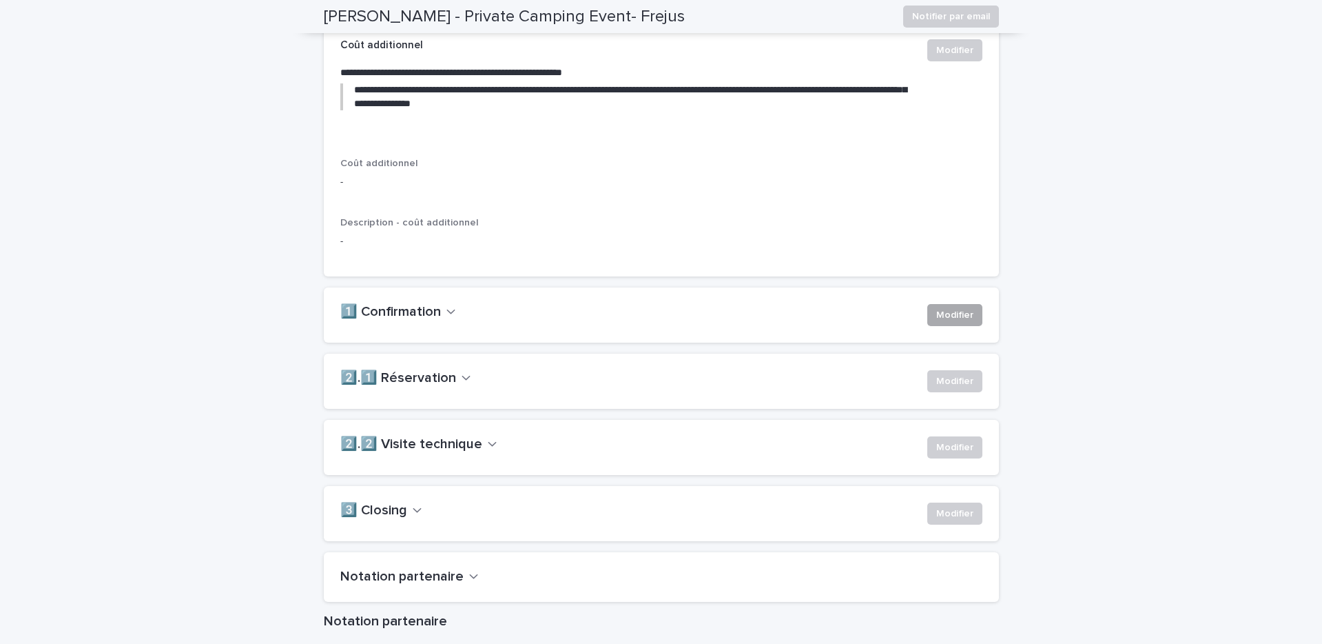
click at [945, 322] on span "Modifier" at bounding box center [955, 315] width 37 height 14
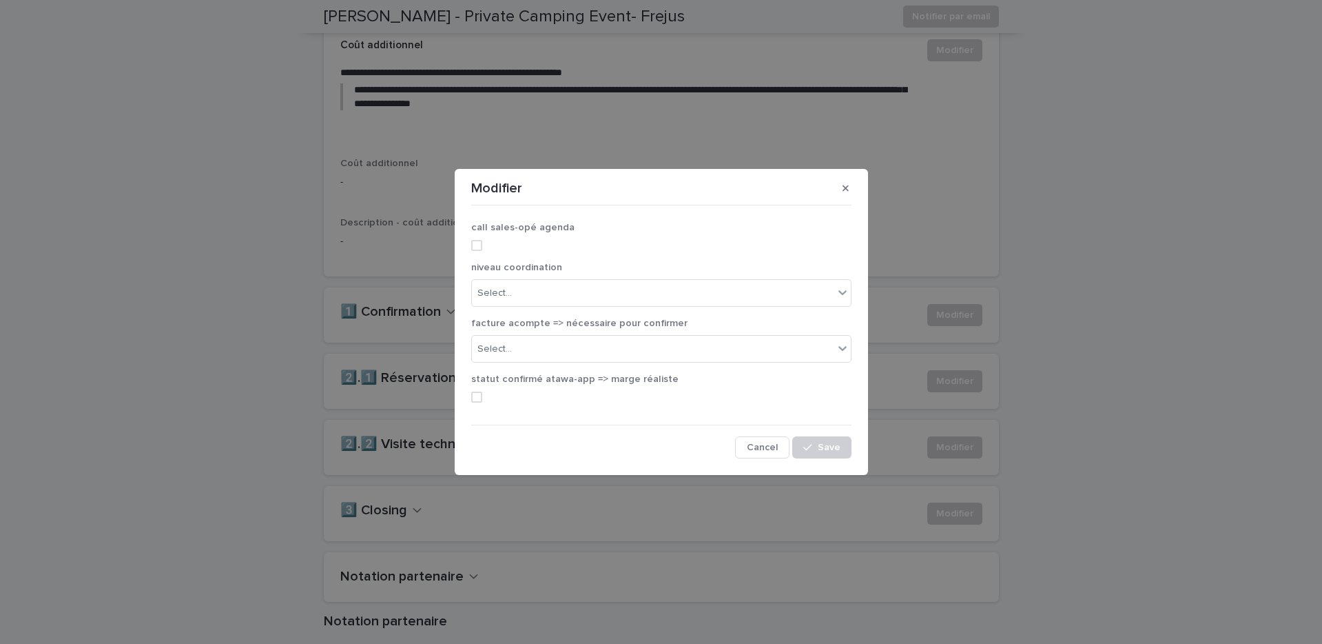
click at [484, 246] on label at bounding box center [661, 245] width 380 height 11
click at [500, 286] on div "Select..." at bounding box center [495, 293] width 34 height 14
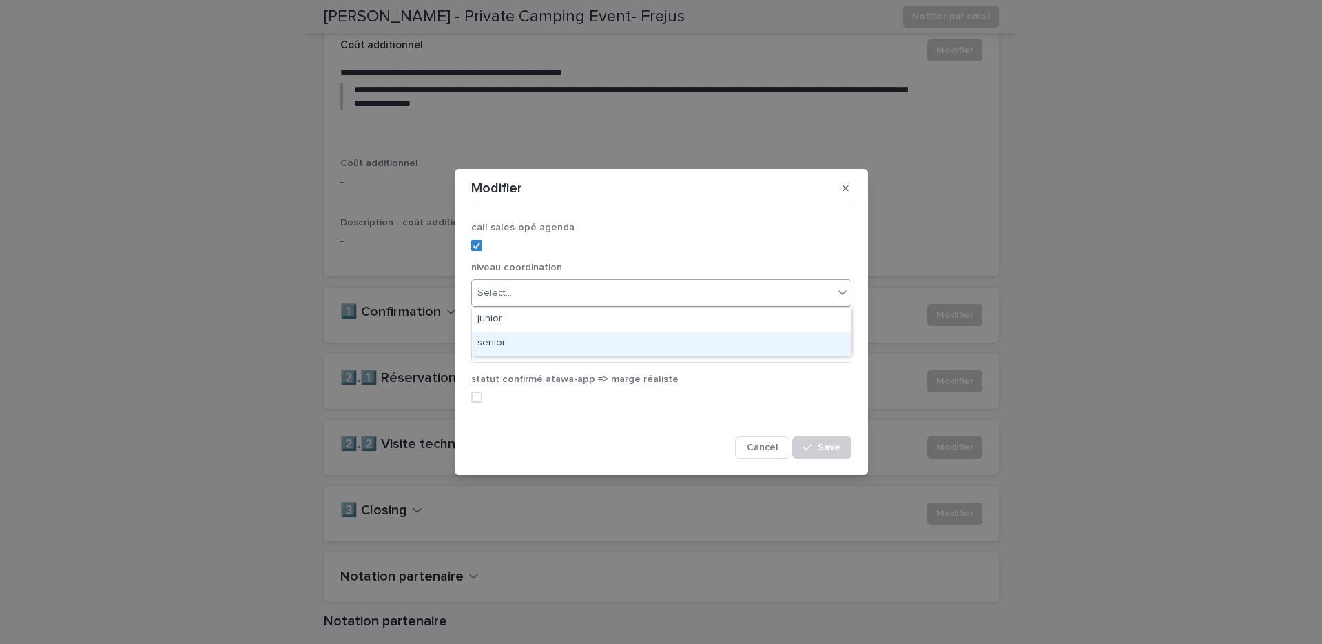
click at [505, 339] on div "senior" at bounding box center [661, 343] width 379 height 24
click at [507, 346] on div "Select..." at bounding box center [495, 349] width 34 height 14
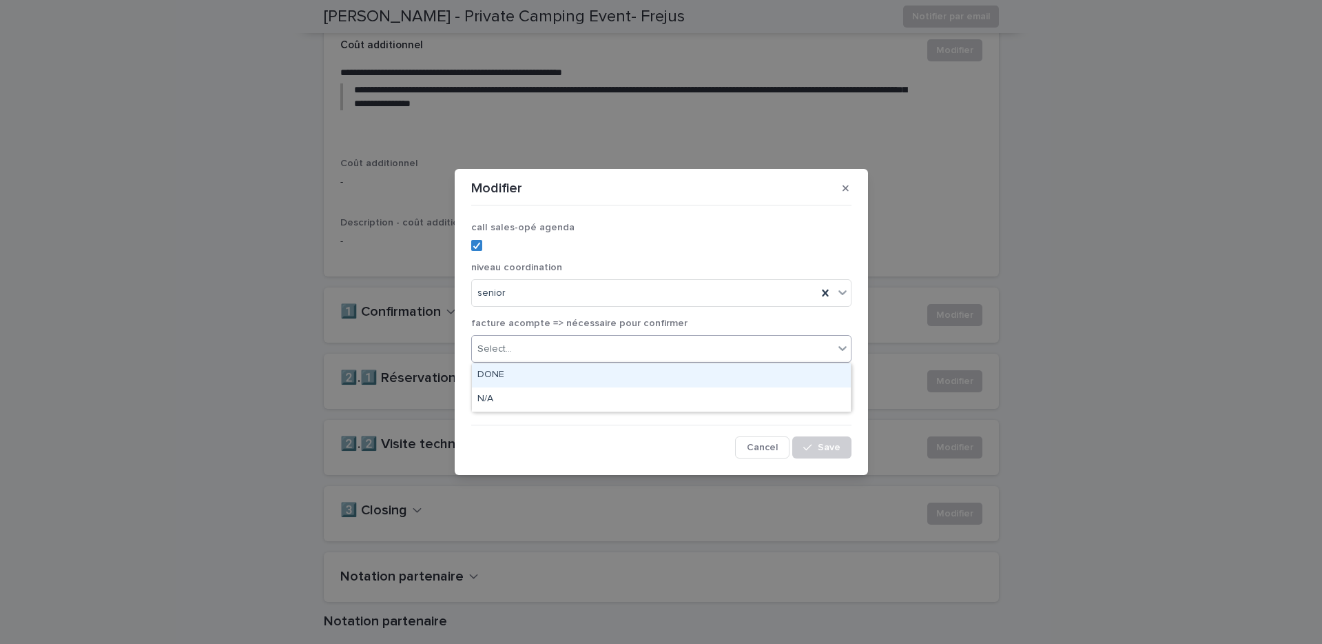
click at [509, 376] on div "DONE" at bounding box center [661, 375] width 379 height 24
click at [487, 389] on div "statut confirmé atawa-app => marge réaliste" at bounding box center [661, 393] width 380 height 39
click at [475, 398] on span at bounding box center [476, 396] width 11 height 11
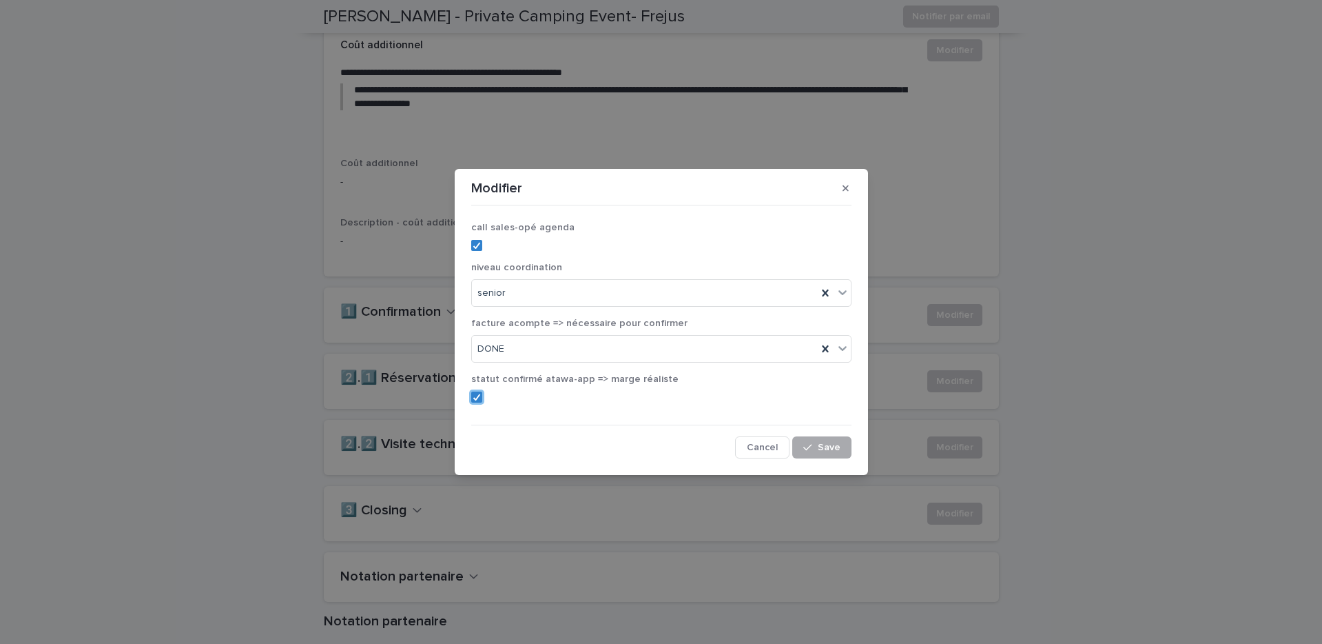
click at [824, 444] on span "Save" at bounding box center [829, 447] width 23 height 10
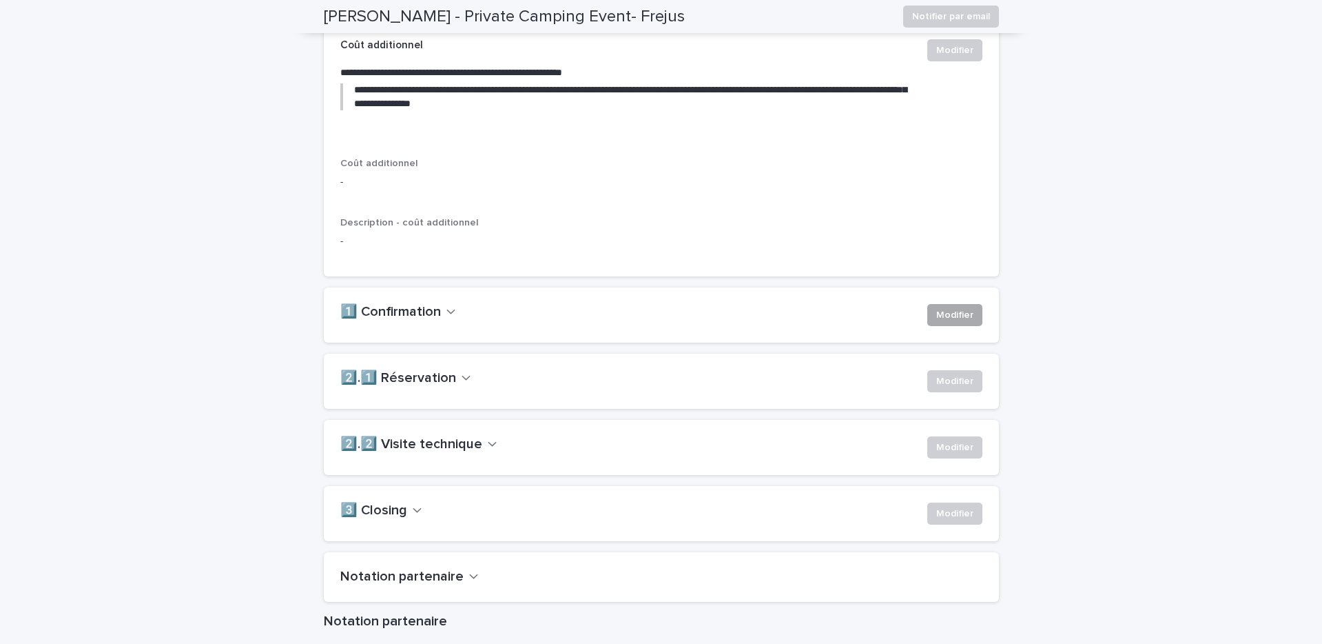
click at [941, 322] on span "Modifier" at bounding box center [955, 315] width 37 height 14
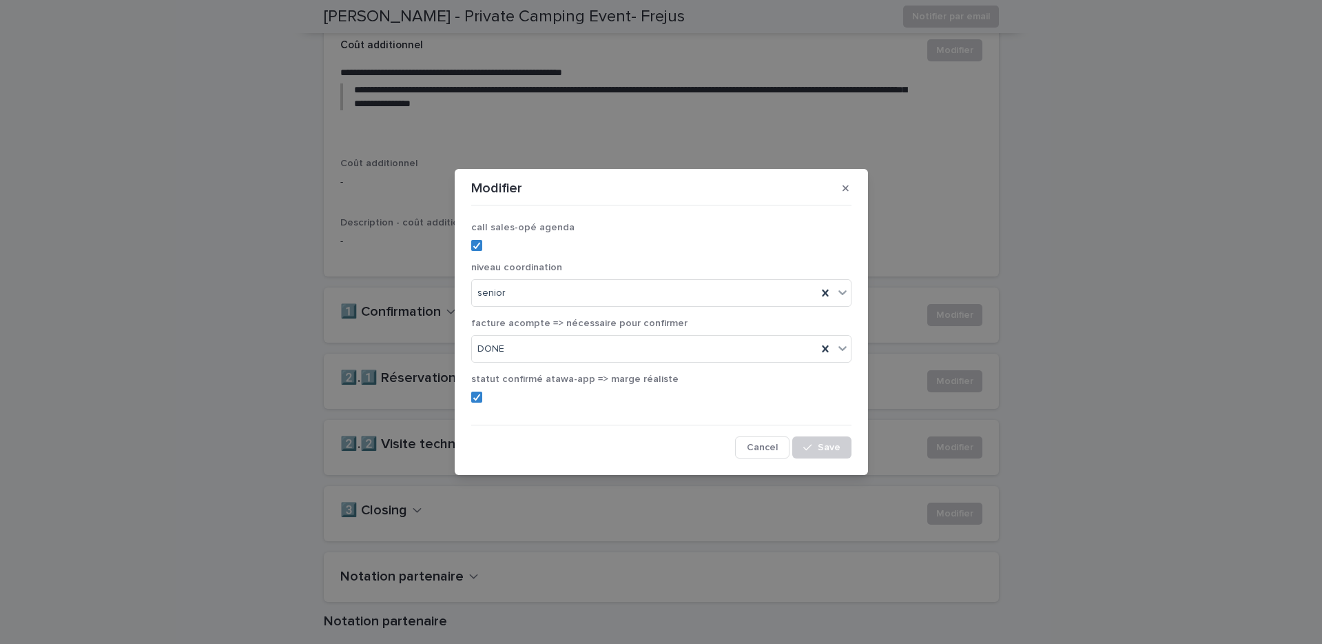
click at [975, 293] on div "Modifier call sales-opé agenda niveau coordination senior facture acompte => né…" at bounding box center [661, 322] width 1322 height 644
click at [844, 190] on icon "button" at bounding box center [846, 188] width 6 height 6
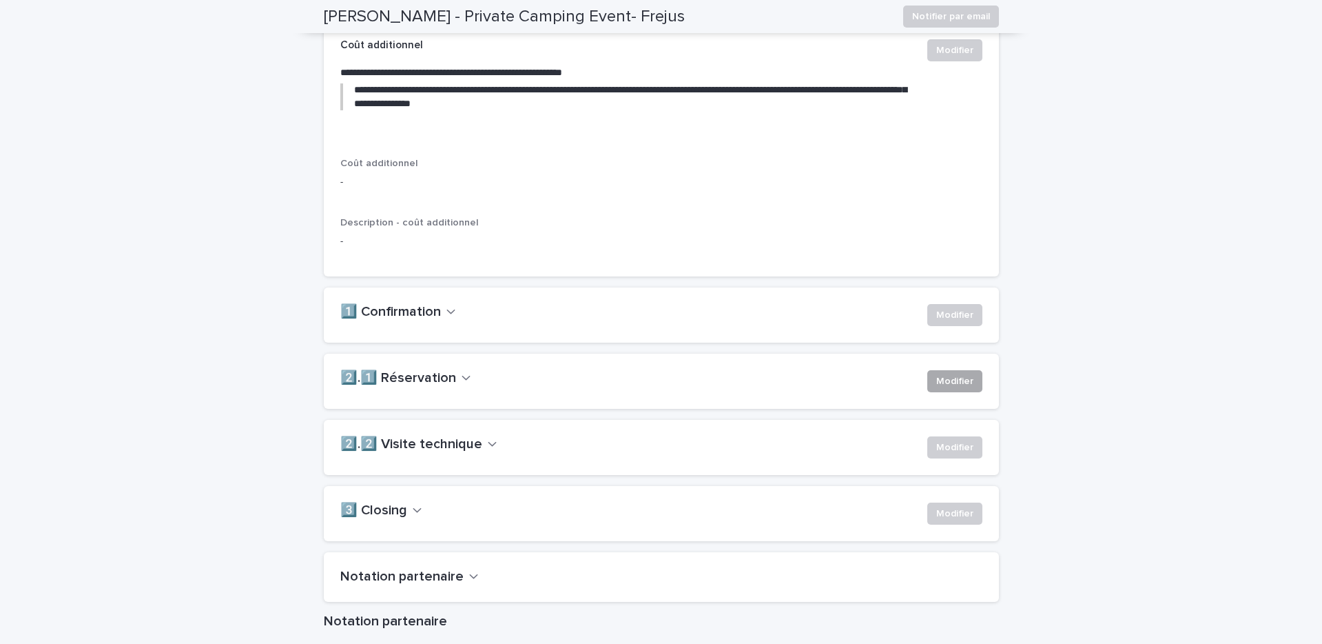
click at [941, 388] on span "Modifier" at bounding box center [955, 381] width 37 height 14
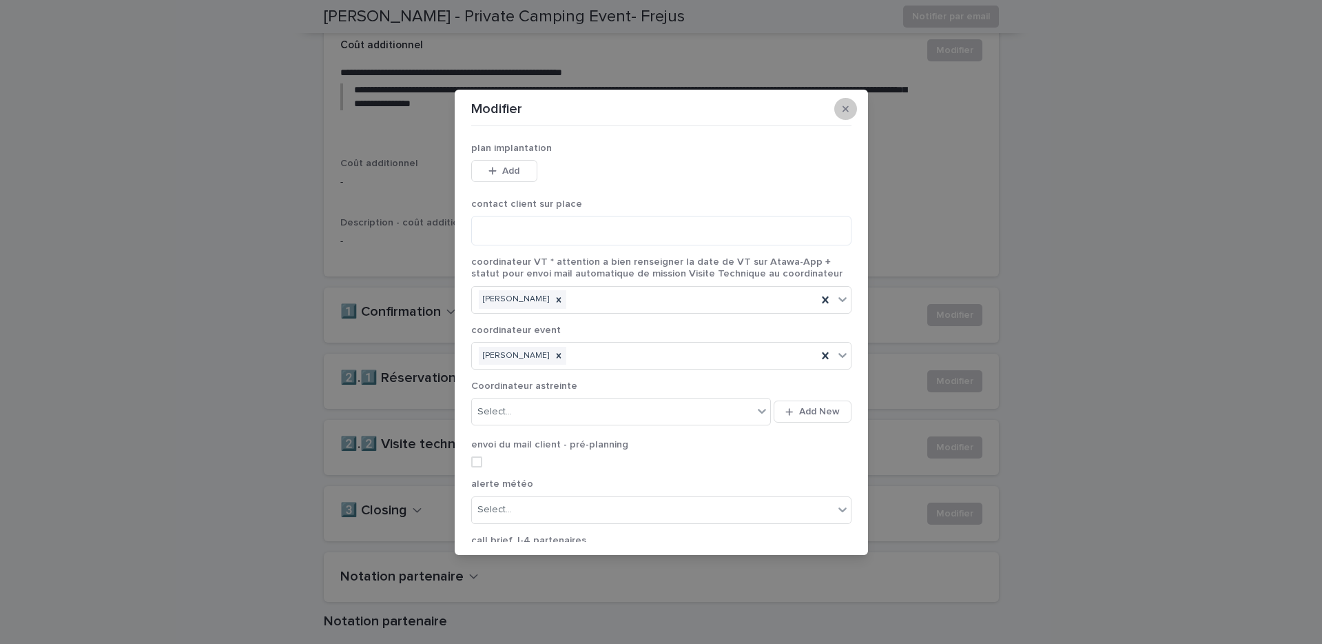
click at [840, 103] on button "button" at bounding box center [846, 109] width 23 height 22
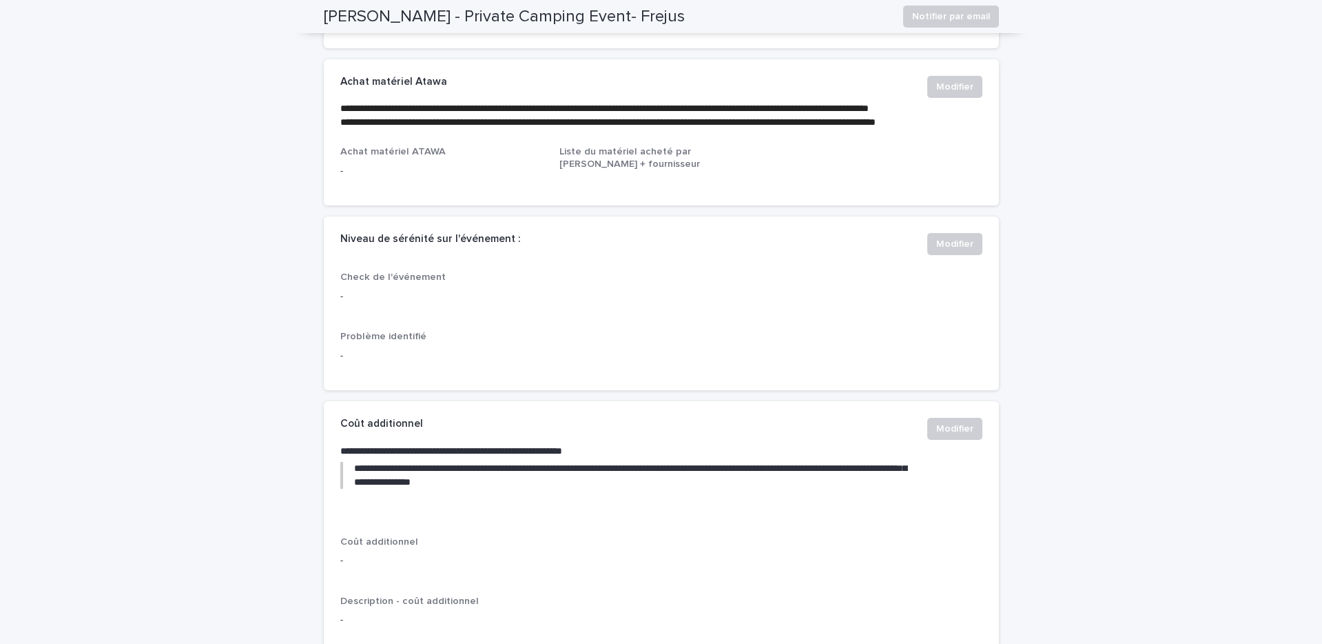
scroll to position [0, 0]
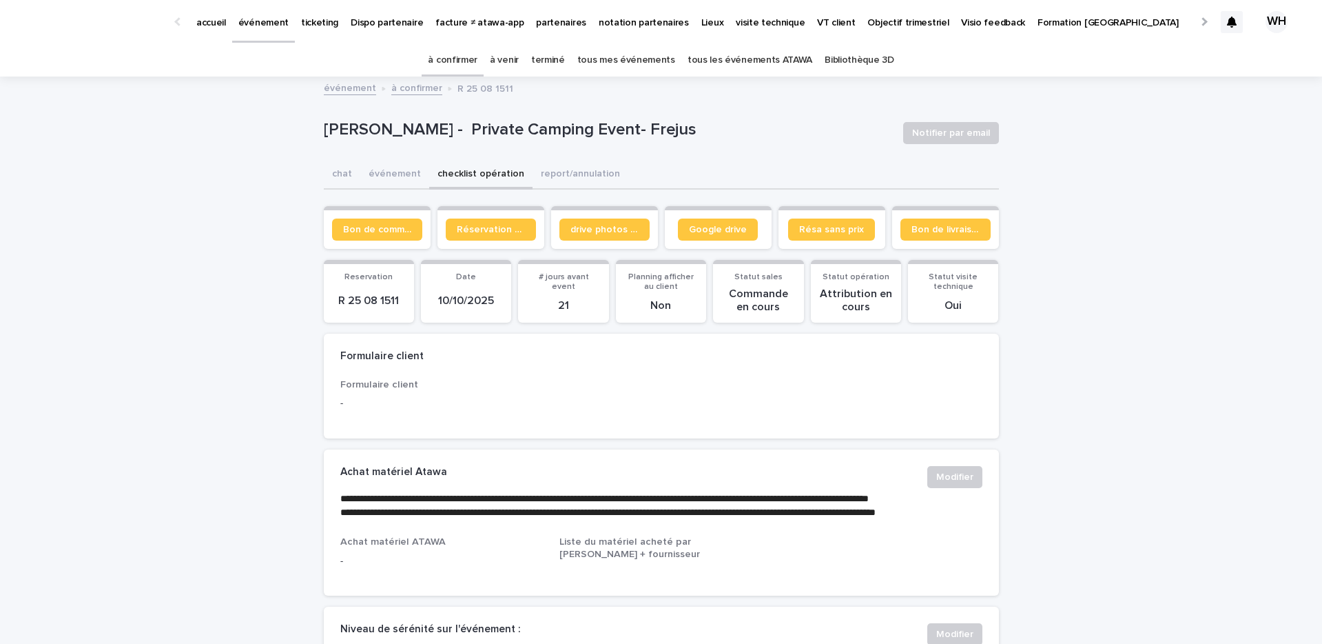
click at [457, 59] on link "à confirmer" at bounding box center [453, 60] width 50 height 32
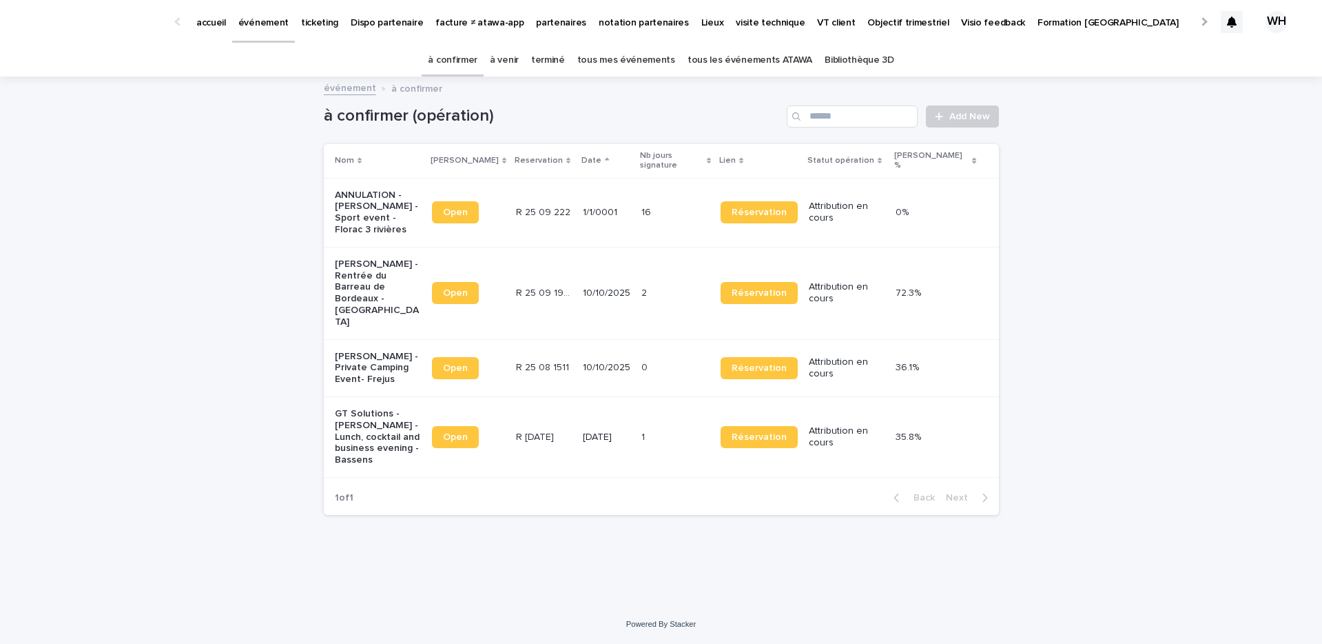
click at [1205, 19] on div at bounding box center [1203, 21] width 9 height 9
click at [919, 19] on p "Mon profil" at bounding box center [941, 14] width 44 height 29
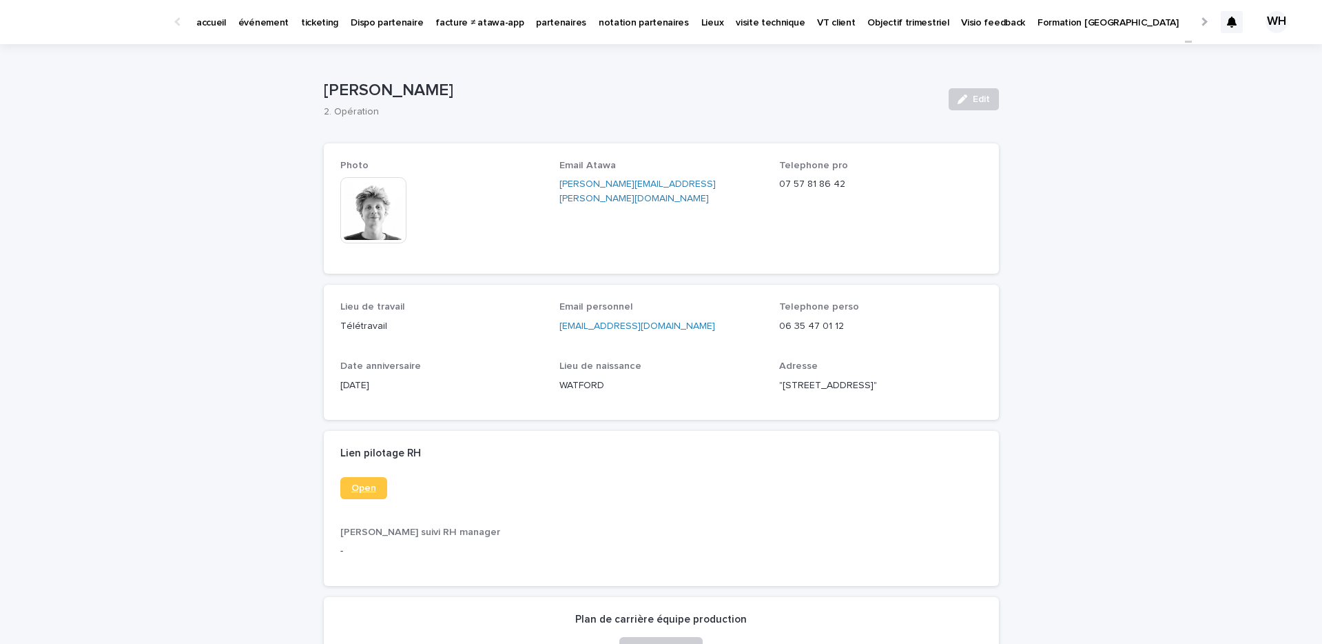
click at [373, 495] on link "Open" at bounding box center [363, 488] width 47 height 22
click at [262, 18] on p "événement" at bounding box center [263, 14] width 50 height 29
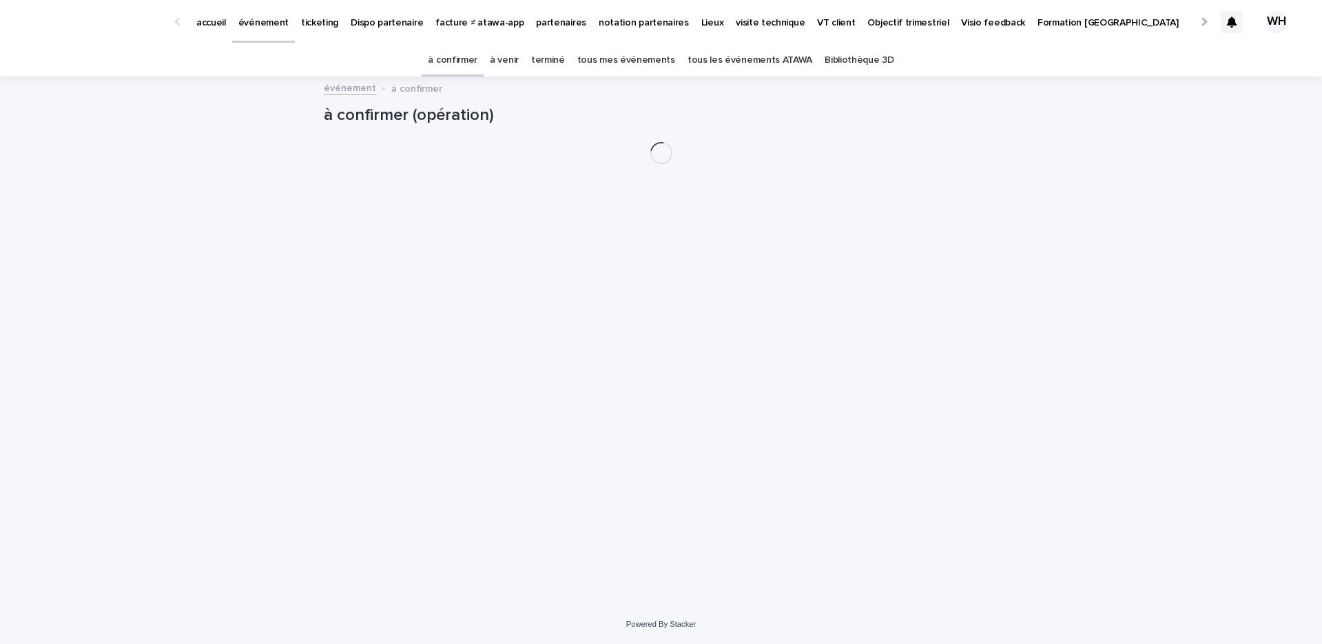
click at [706, 60] on link "tous les événements ATAWA" at bounding box center [750, 60] width 125 height 32
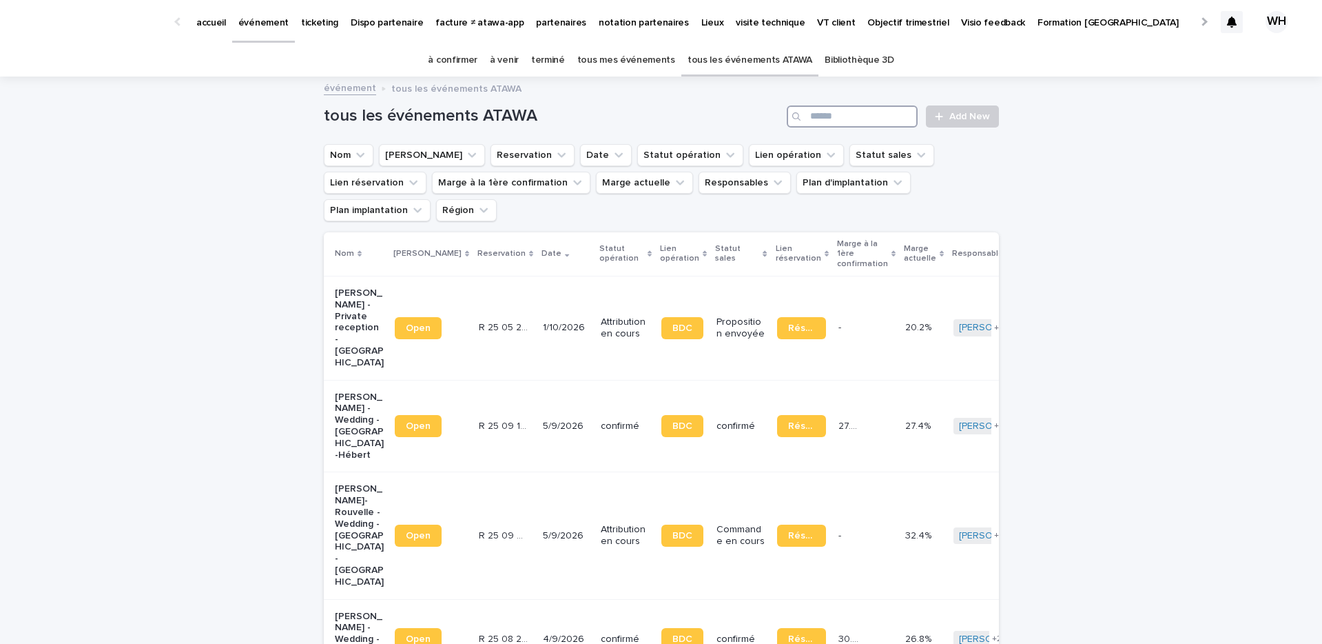
click at [846, 111] on input "Search" at bounding box center [852, 116] width 131 height 22
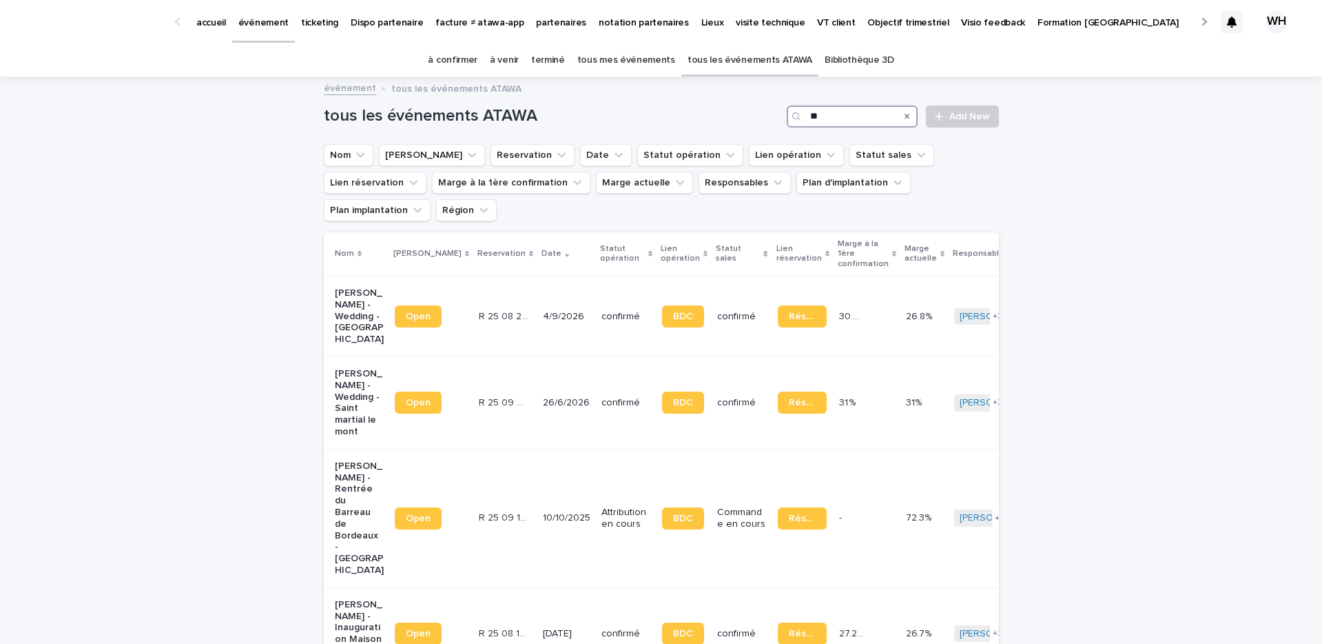
type input "*"
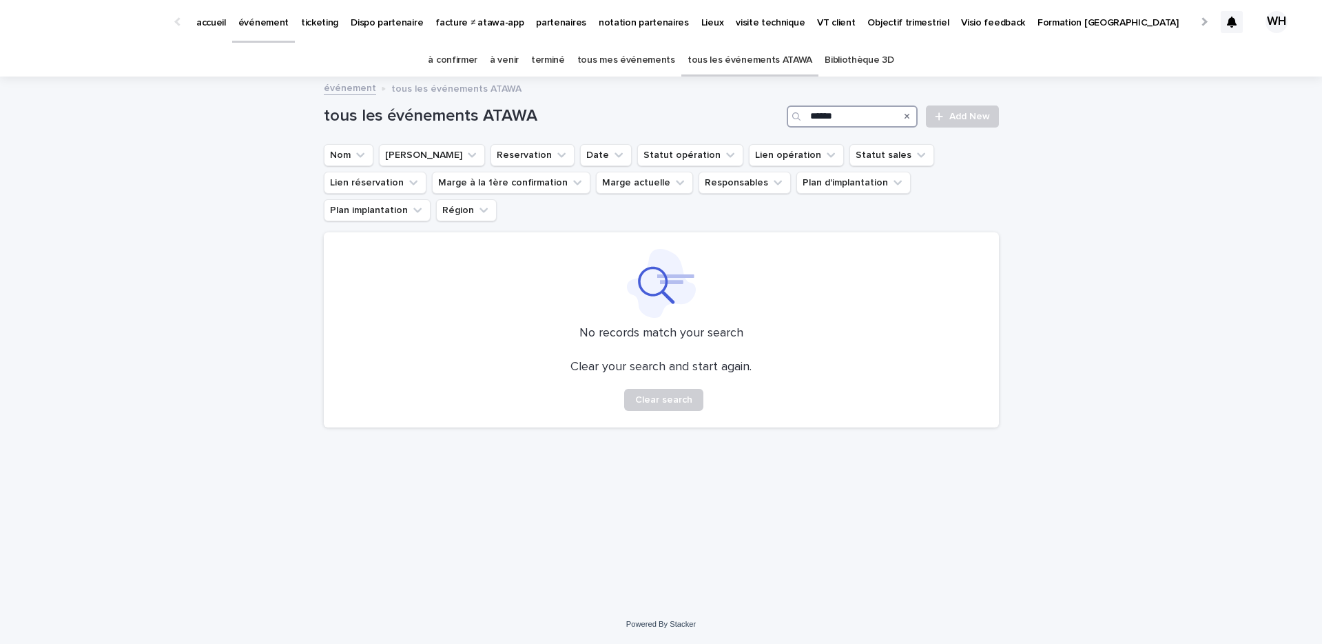
type input "*******"
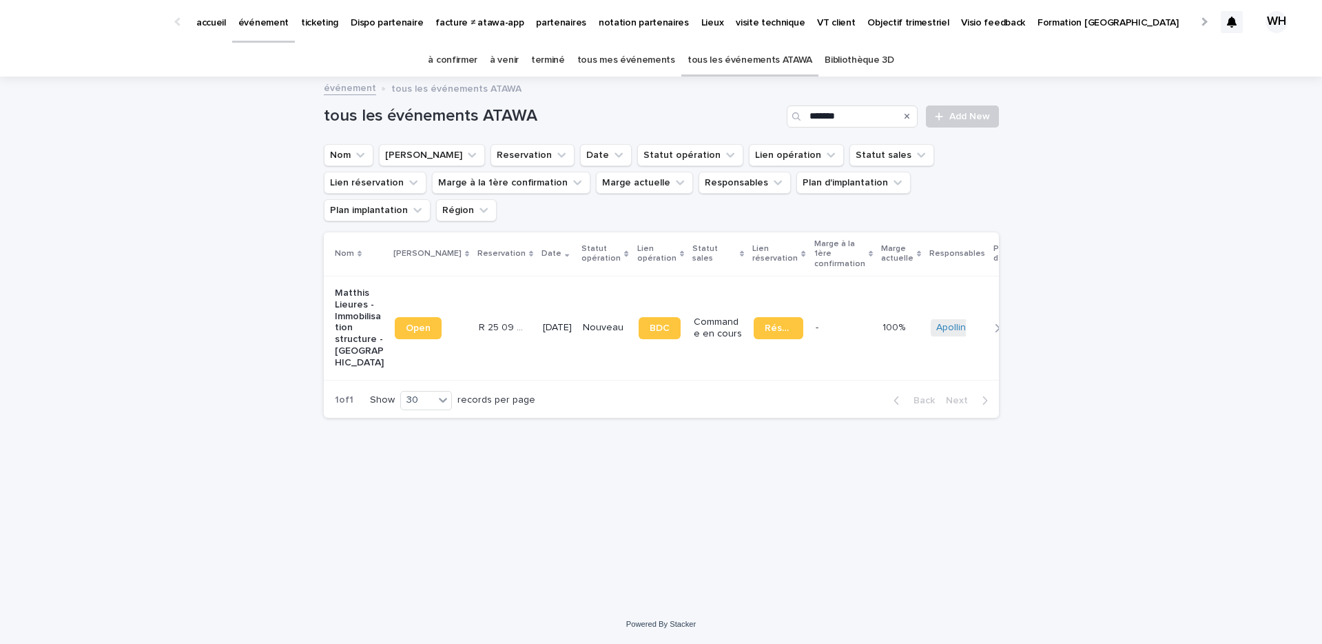
click at [538, 276] on td "[DATE]" at bounding box center [558, 328] width 40 height 104
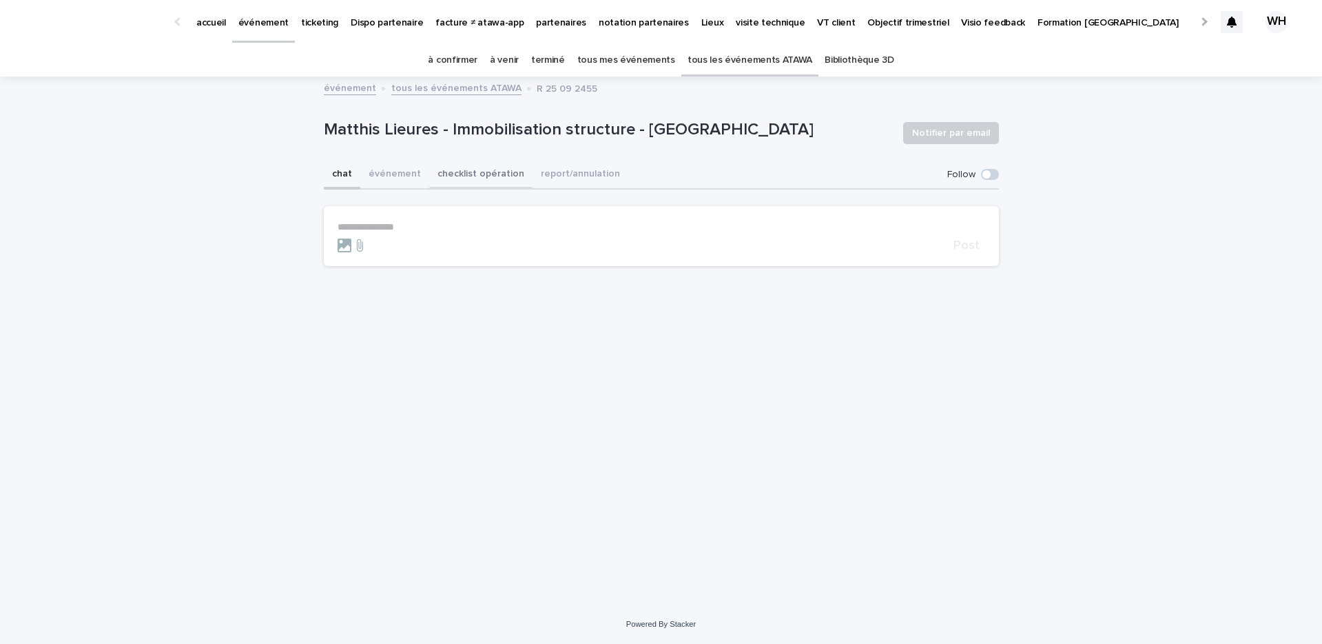
click at [458, 170] on button "checklist opération" at bounding box center [480, 175] width 103 height 29
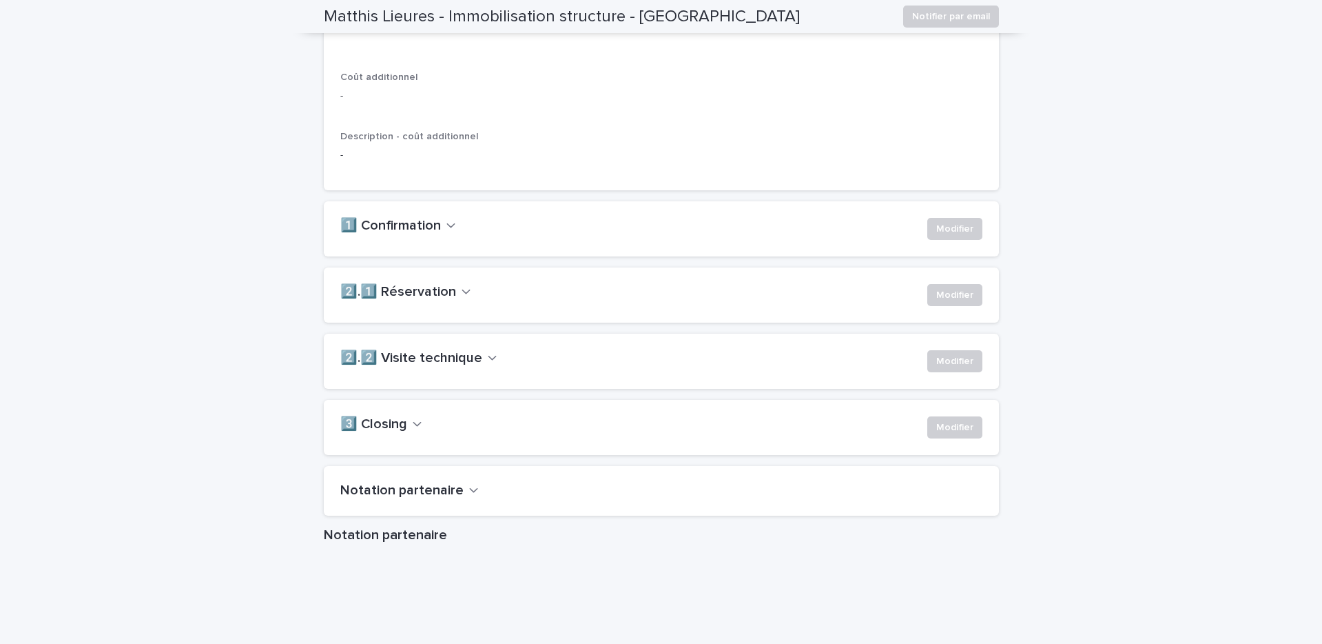
scroll to position [836, 0]
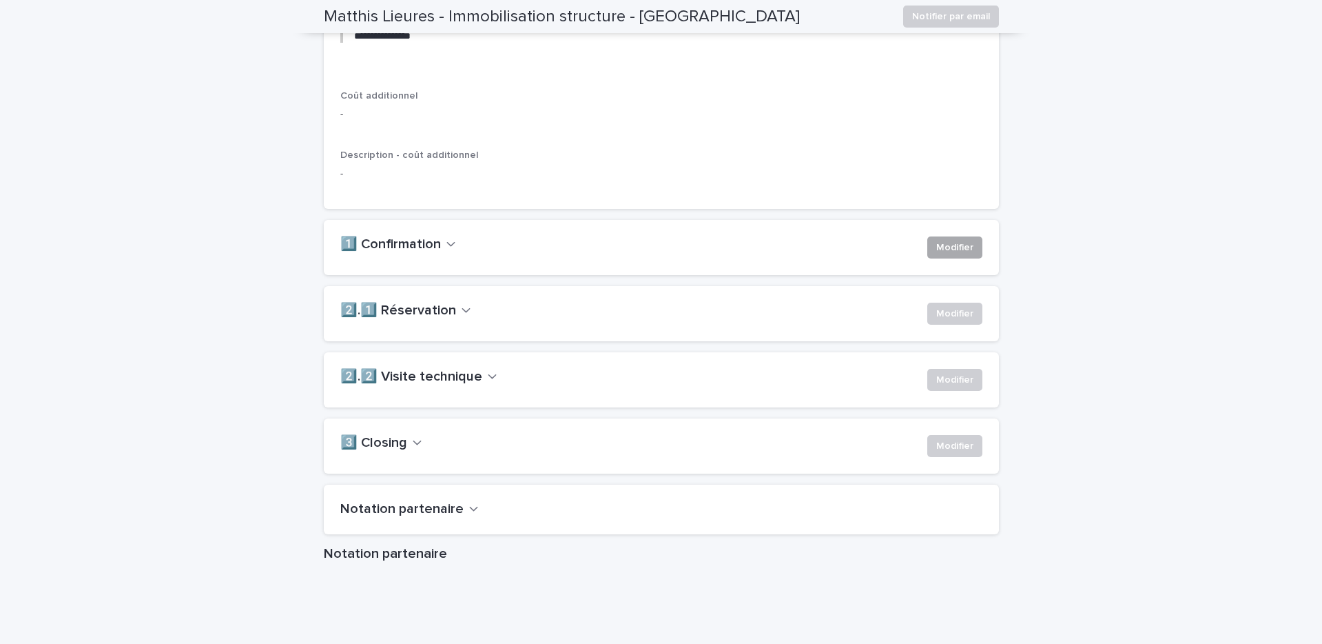
click at [944, 254] on span "Modifier" at bounding box center [955, 248] width 37 height 14
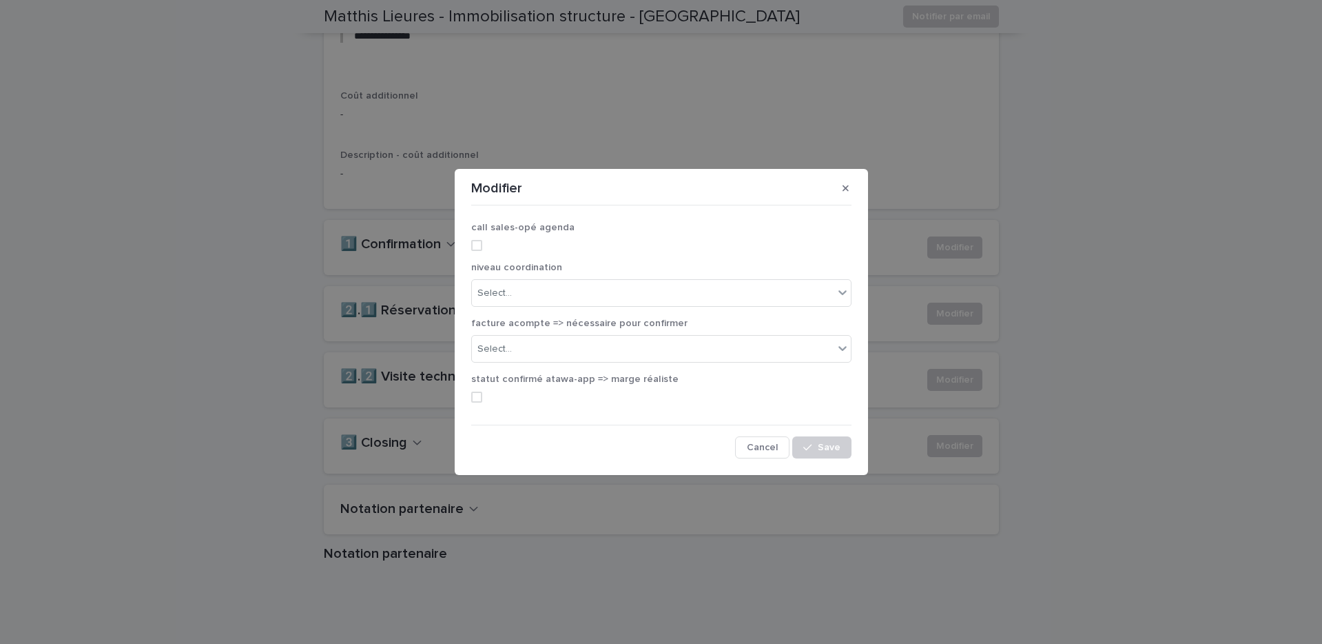
click at [491, 247] on label at bounding box center [661, 245] width 380 height 11
click at [503, 284] on div "Select..." at bounding box center [653, 293] width 362 height 23
click at [521, 326] on div "junior" at bounding box center [661, 319] width 379 height 24
click at [521, 338] on div "Select..." at bounding box center [653, 349] width 362 height 23
click at [536, 295] on div "junior" at bounding box center [644, 293] width 345 height 23
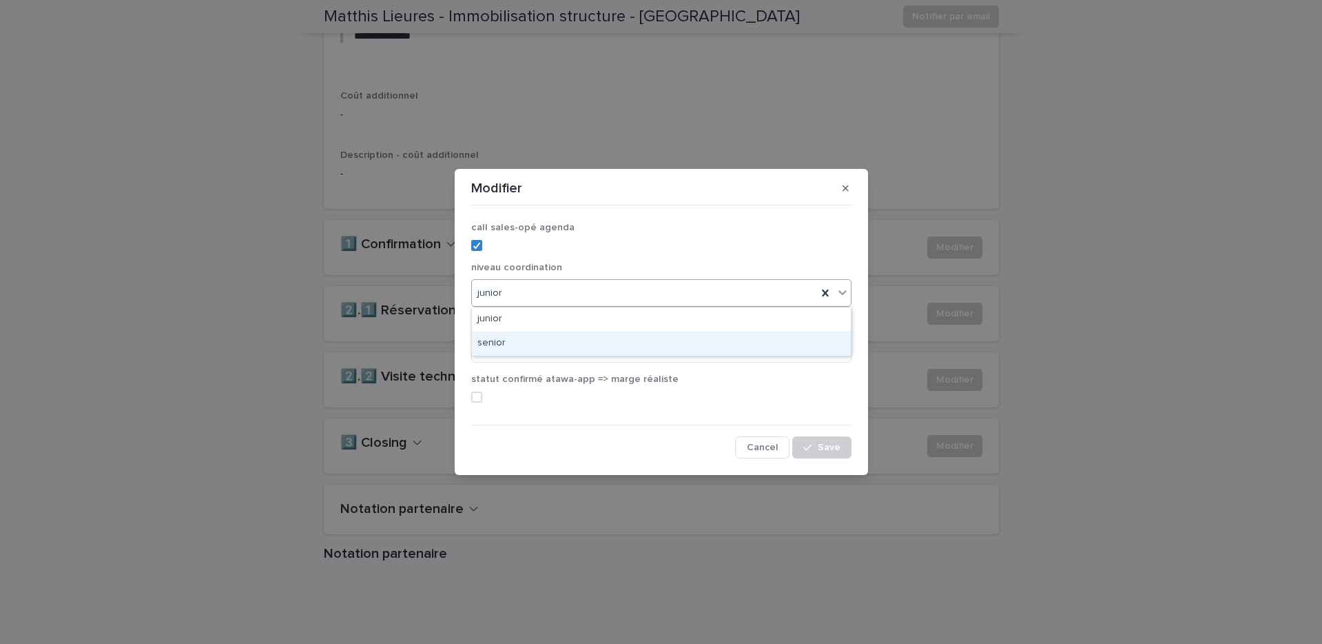
click at [535, 339] on div "senior" at bounding box center [661, 343] width 379 height 24
click at [535, 358] on div "Select..." at bounding box center [653, 349] width 362 height 23
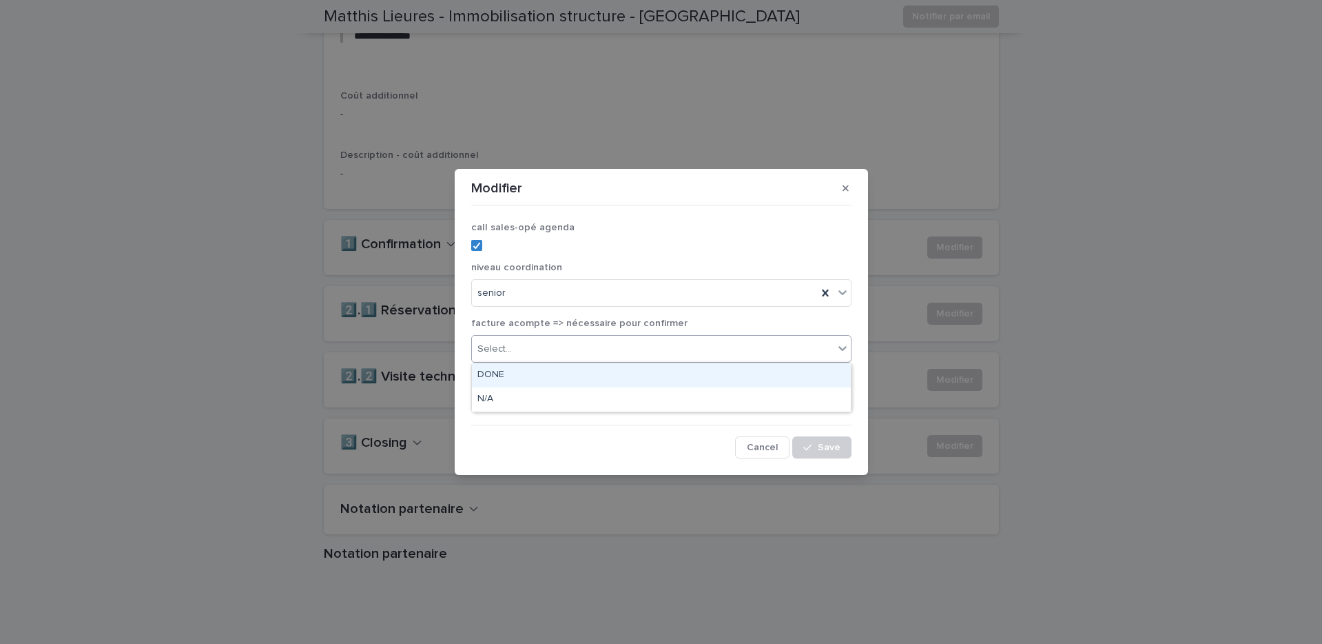
click at [530, 381] on div "DONE" at bounding box center [661, 375] width 379 height 24
click at [477, 396] on span at bounding box center [476, 396] width 11 height 11
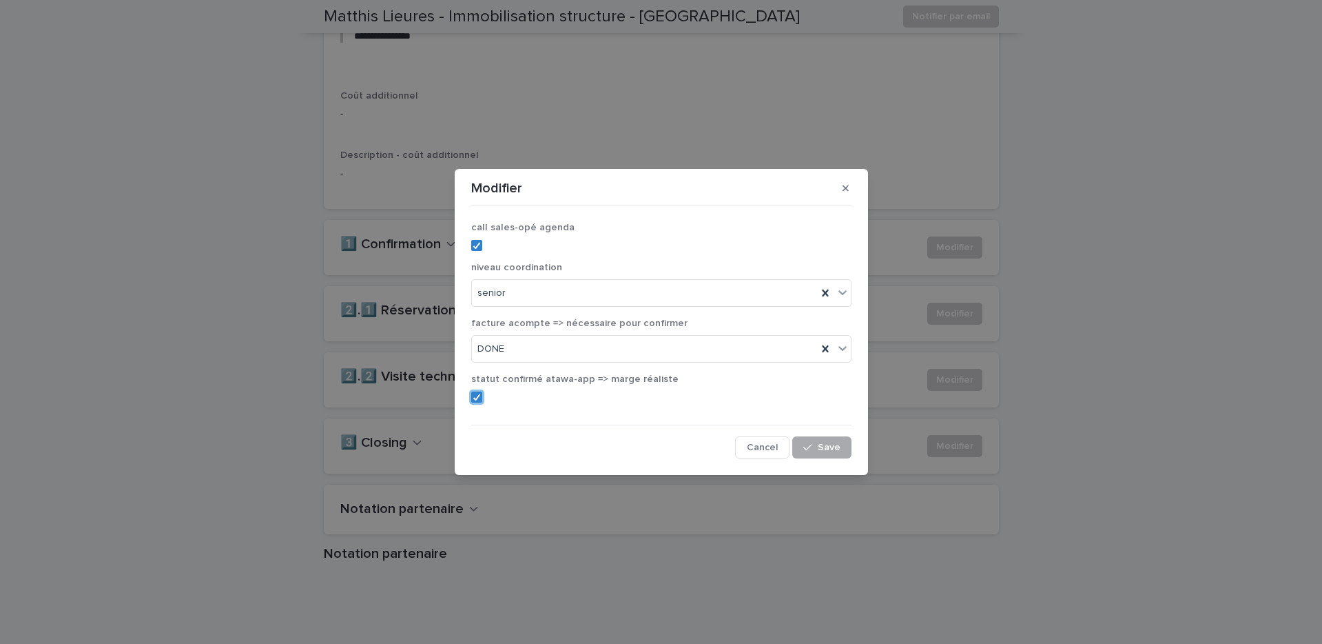
click at [805, 443] on icon "button" at bounding box center [808, 447] width 8 height 10
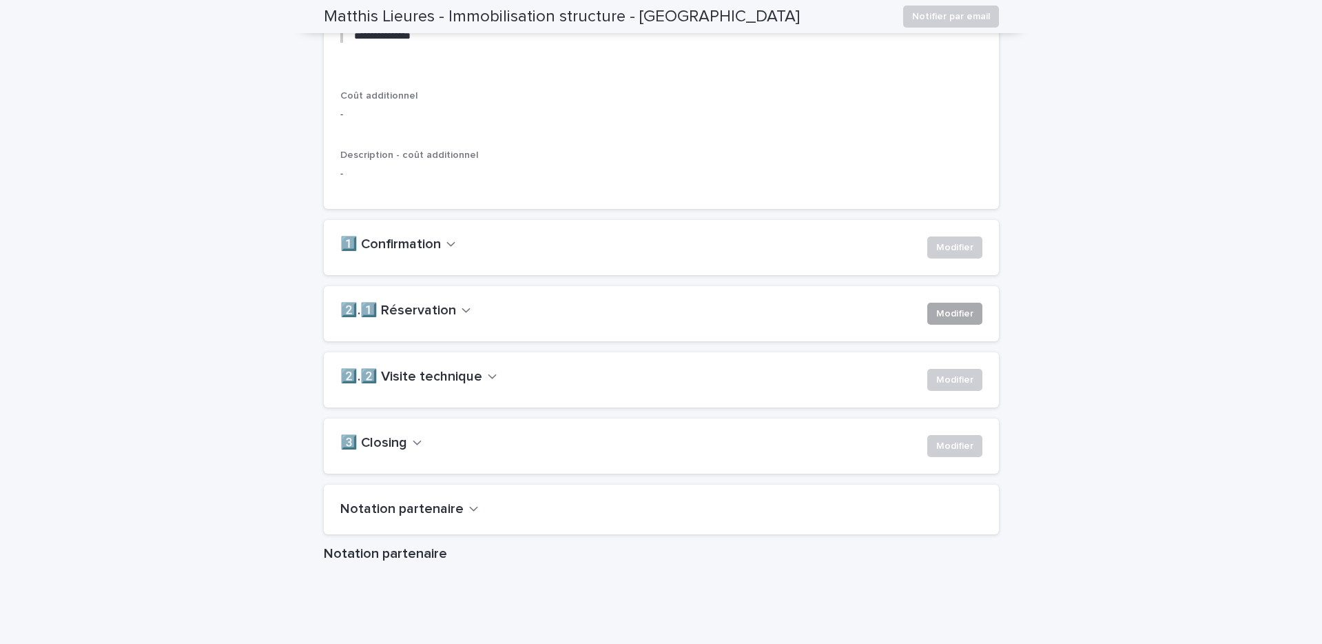
click at [974, 325] on button "Modifier" at bounding box center [955, 314] width 55 height 22
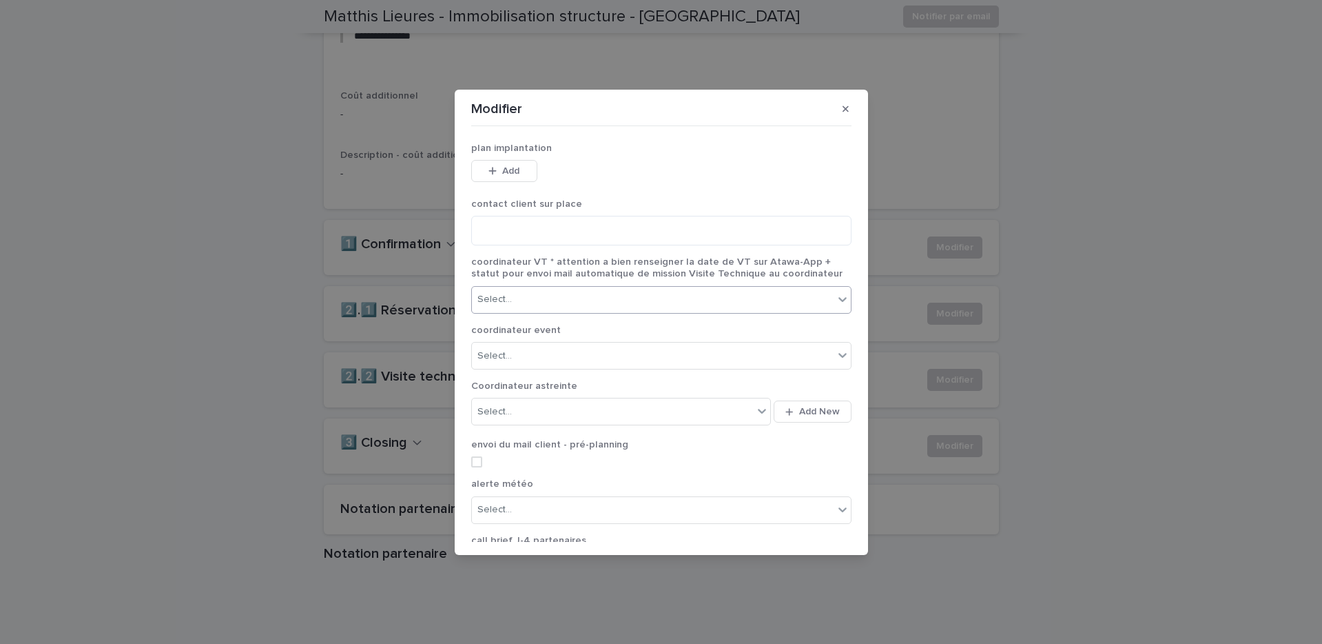
click at [752, 304] on div "Select..." at bounding box center [653, 299] width 362 height 23
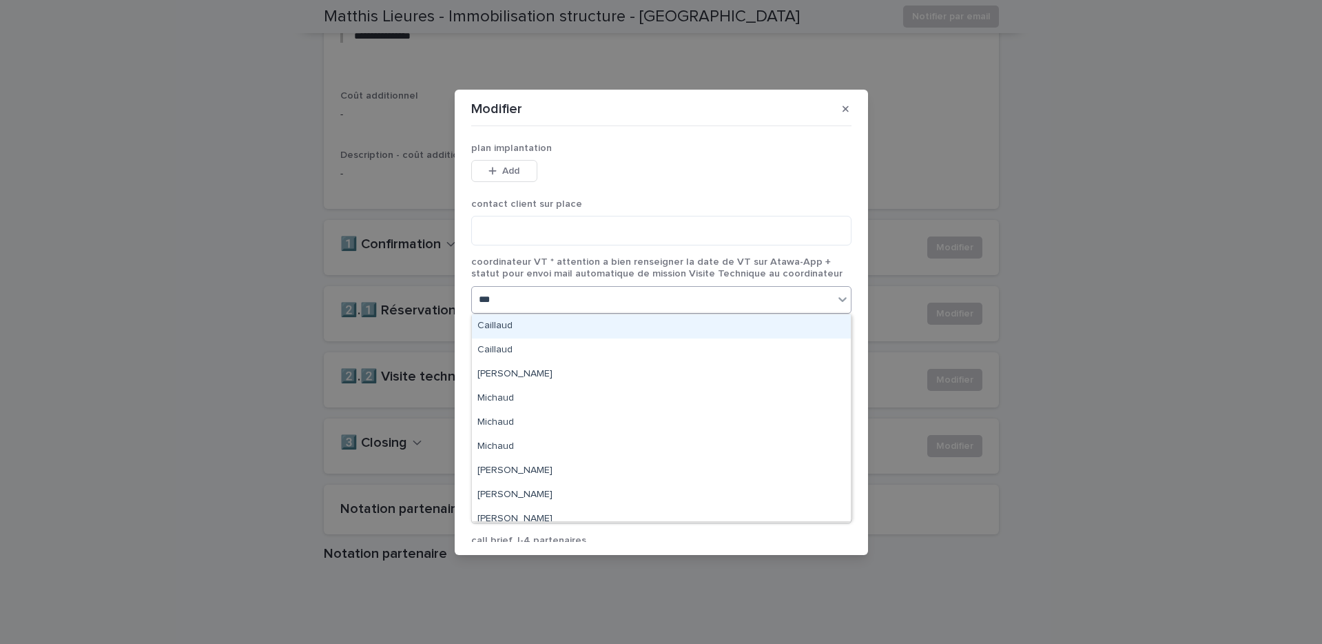
type input "****"
click at [709, 329] on div "Aude Derouetteau" at bounding box center [661, 326] width 379 height 24
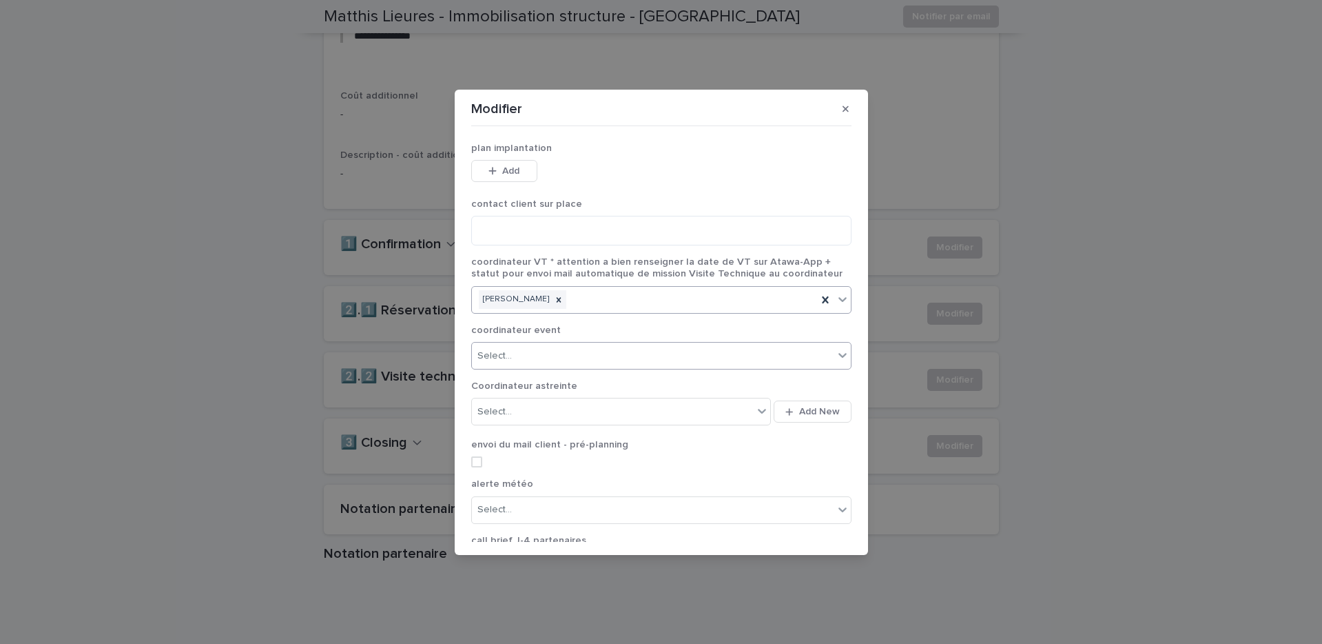
click at [681, 358] on div "Select..." at bounding box center [653, 356] width 362 height 23
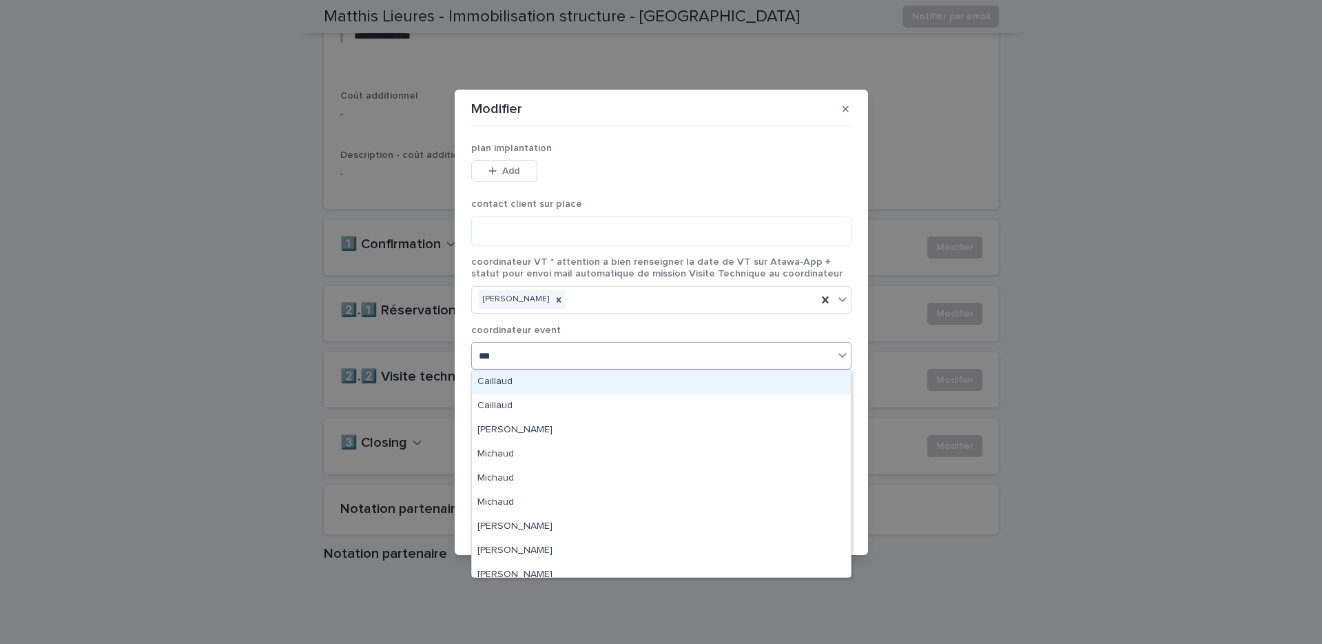
type input "****"
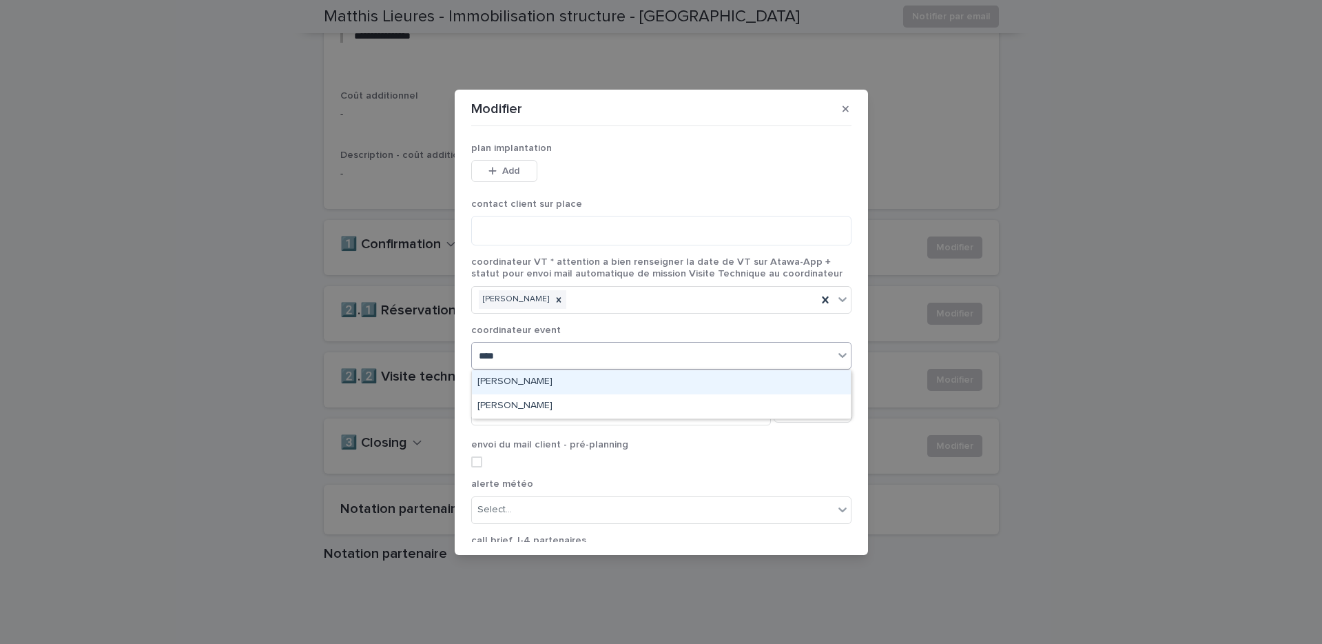
click at [623, 381] on div "Aude Derouetteau" at bounding box center [661, 382] width 379 height 24
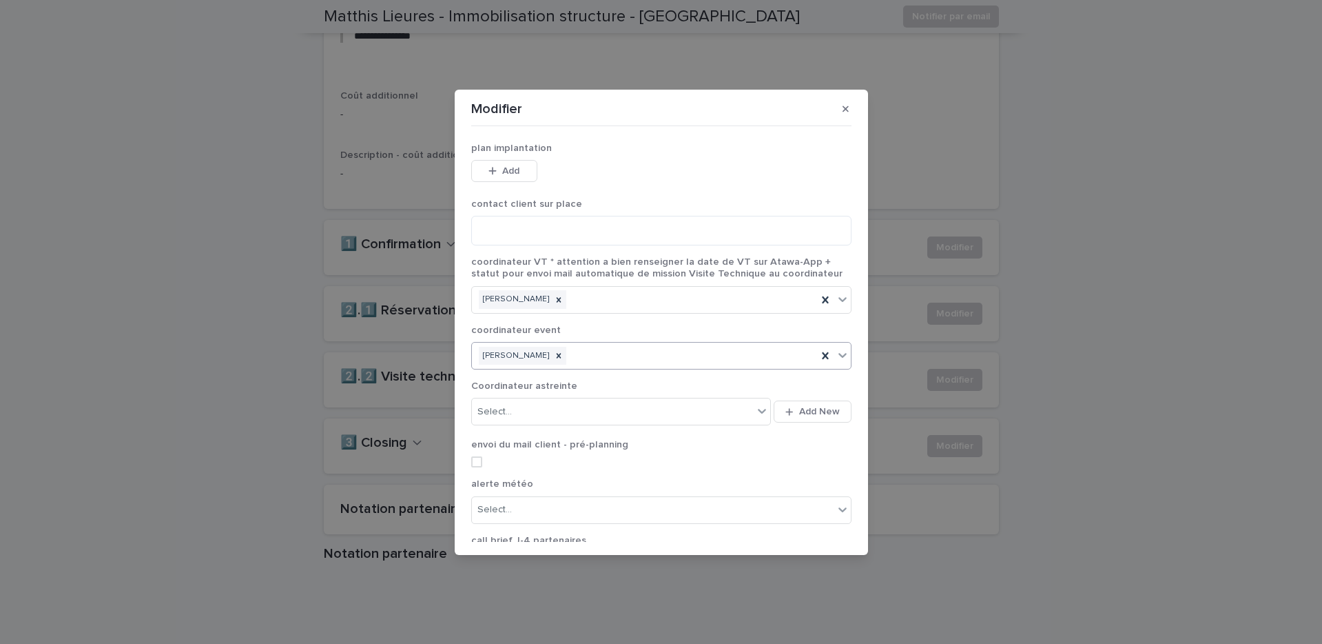
scroll to position [156, 0]
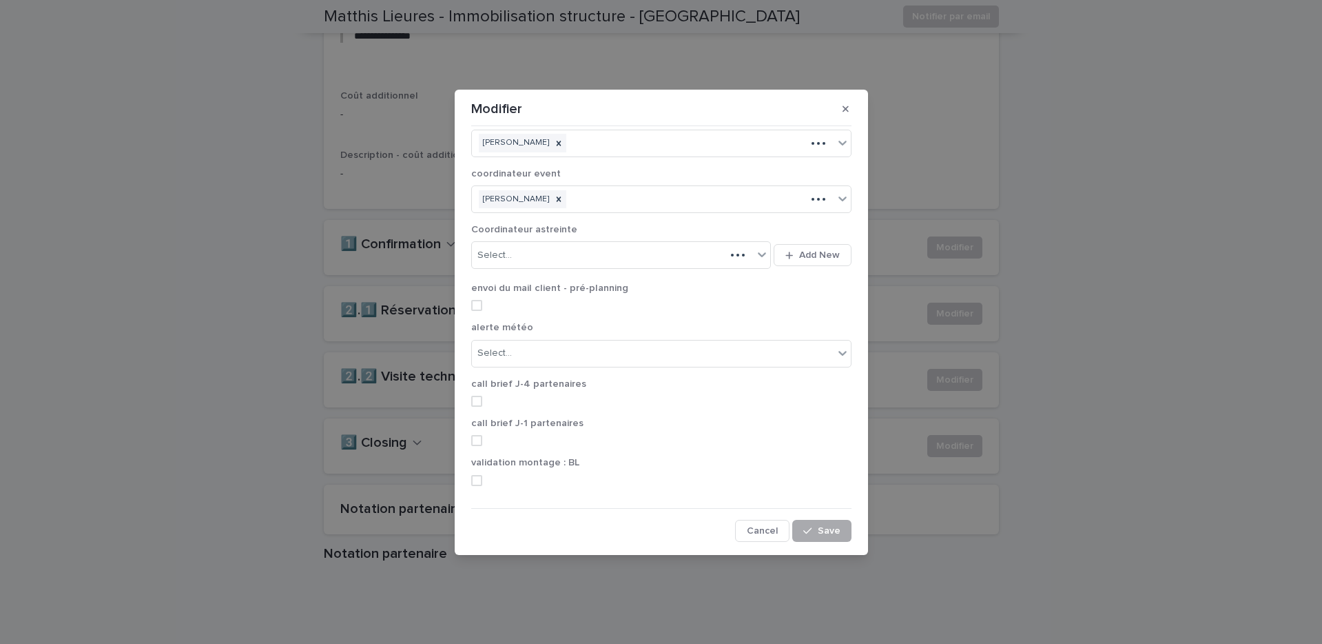
click at [805, 526] on icon "button" at bounding box center [808, 531] width 8 height 10
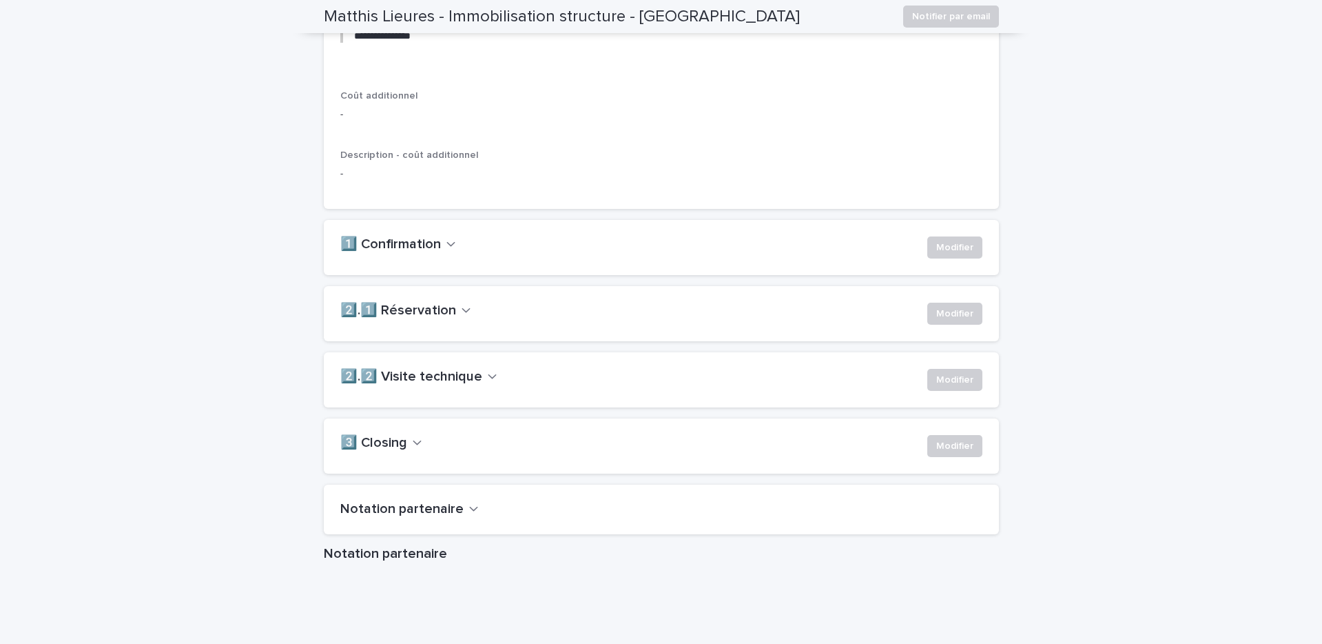
scroll to position [0, 0]
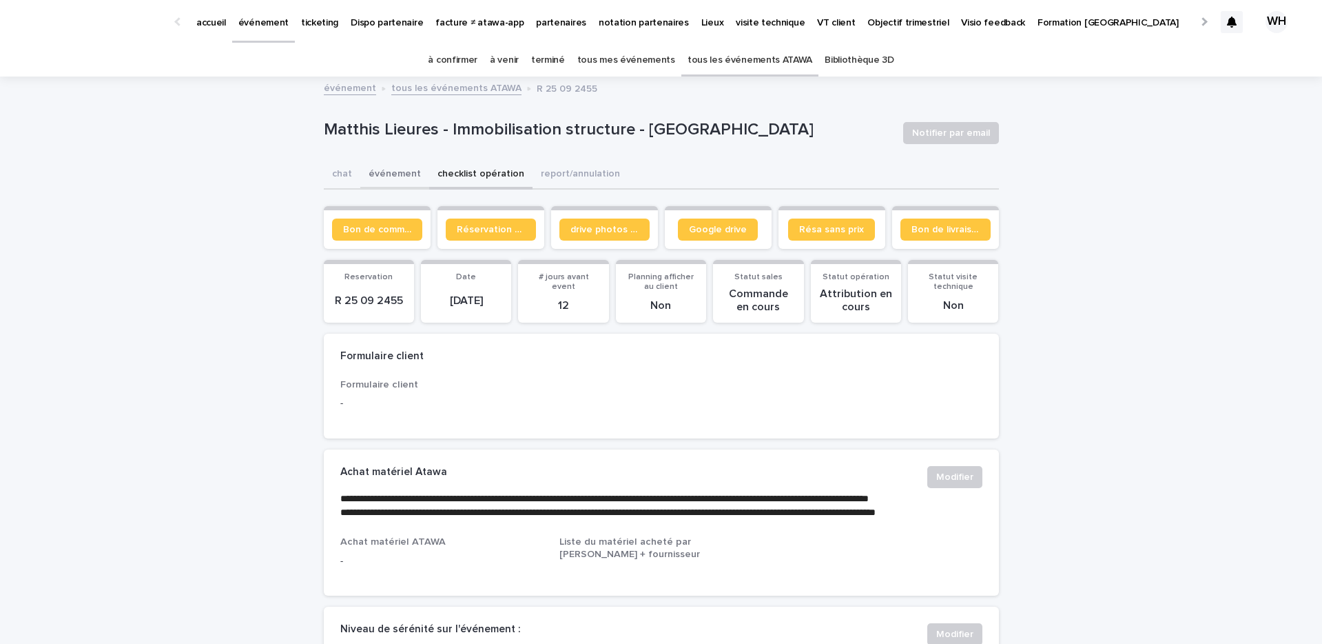
click at [398, 179] on button "événement" at bounding box center [394, 175] width 69 height 29
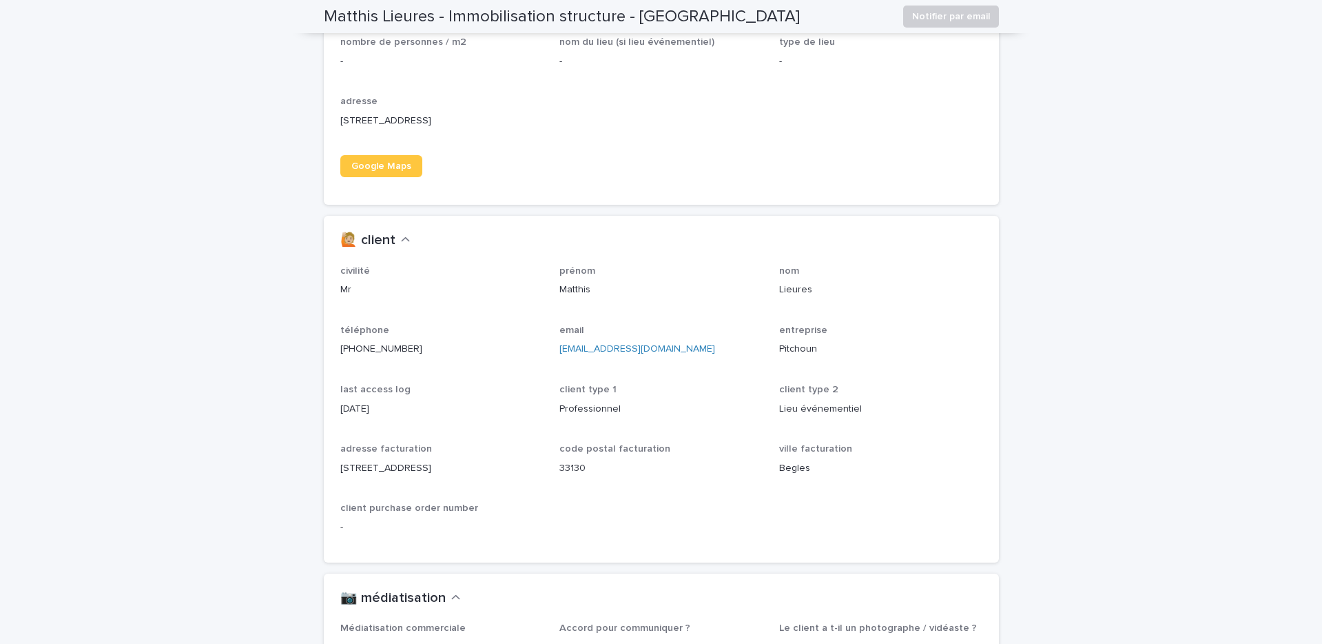
scroll to position [1052, 0]
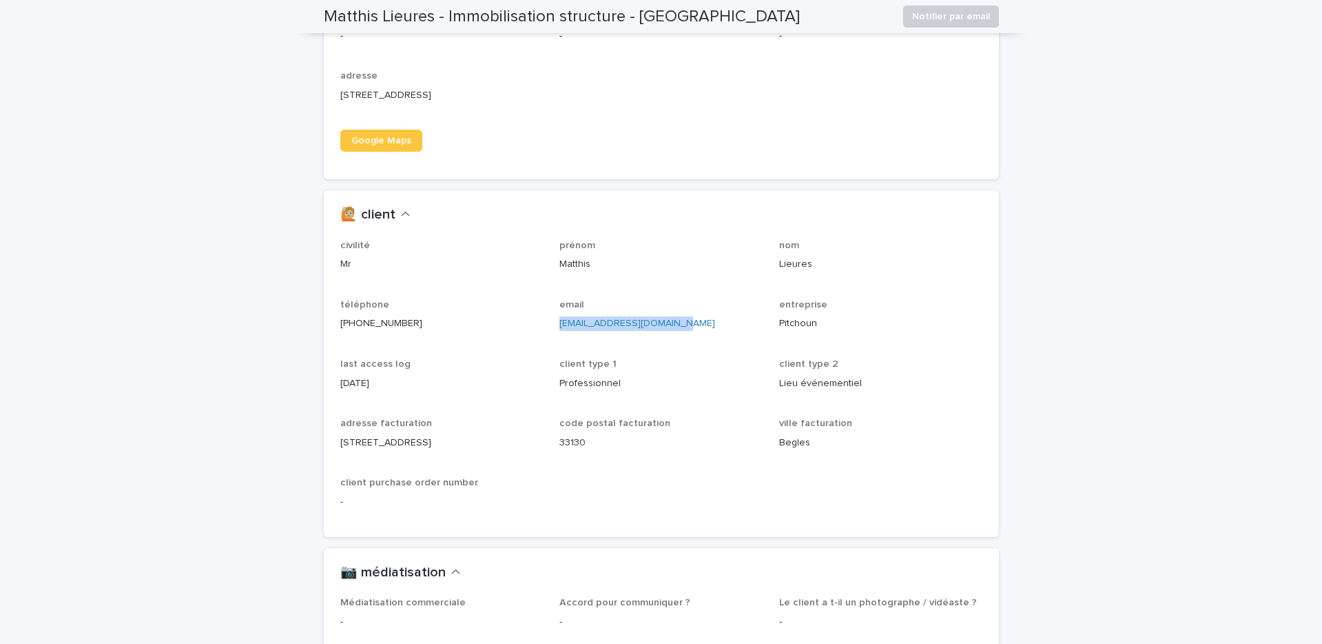
click at [526, 234] on div "🙋🏼 client" at bounding box center [661, 215] width 675 height 50
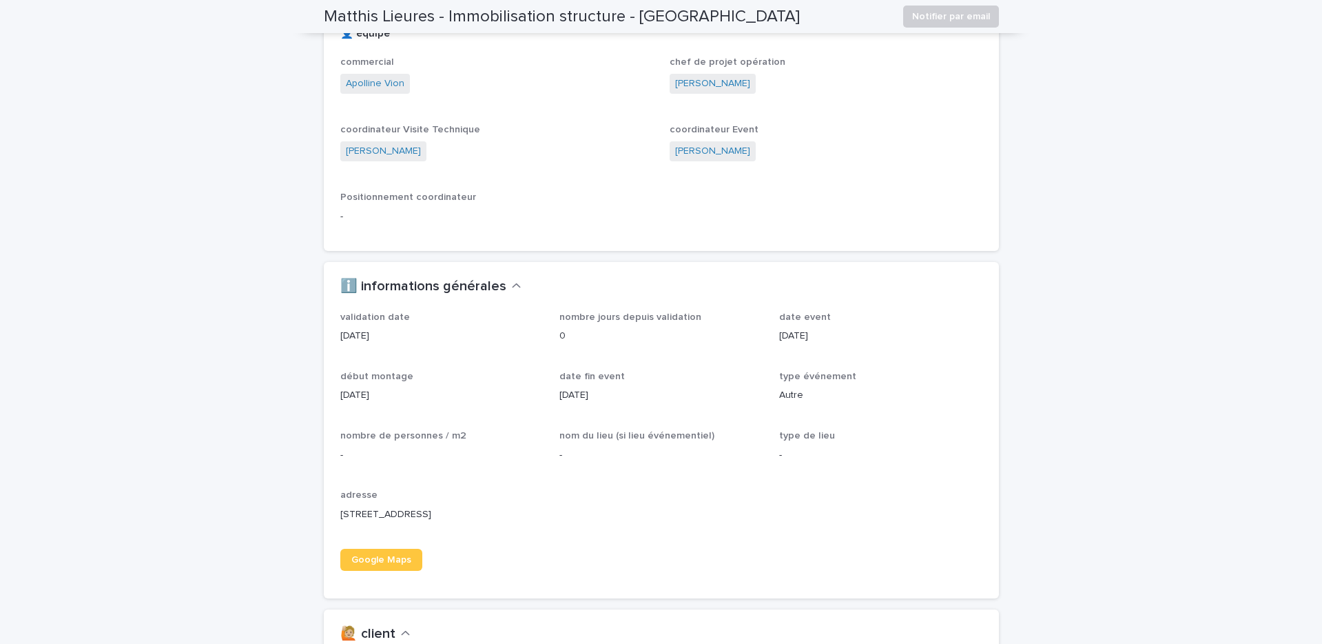
scroll to position [0, 0]
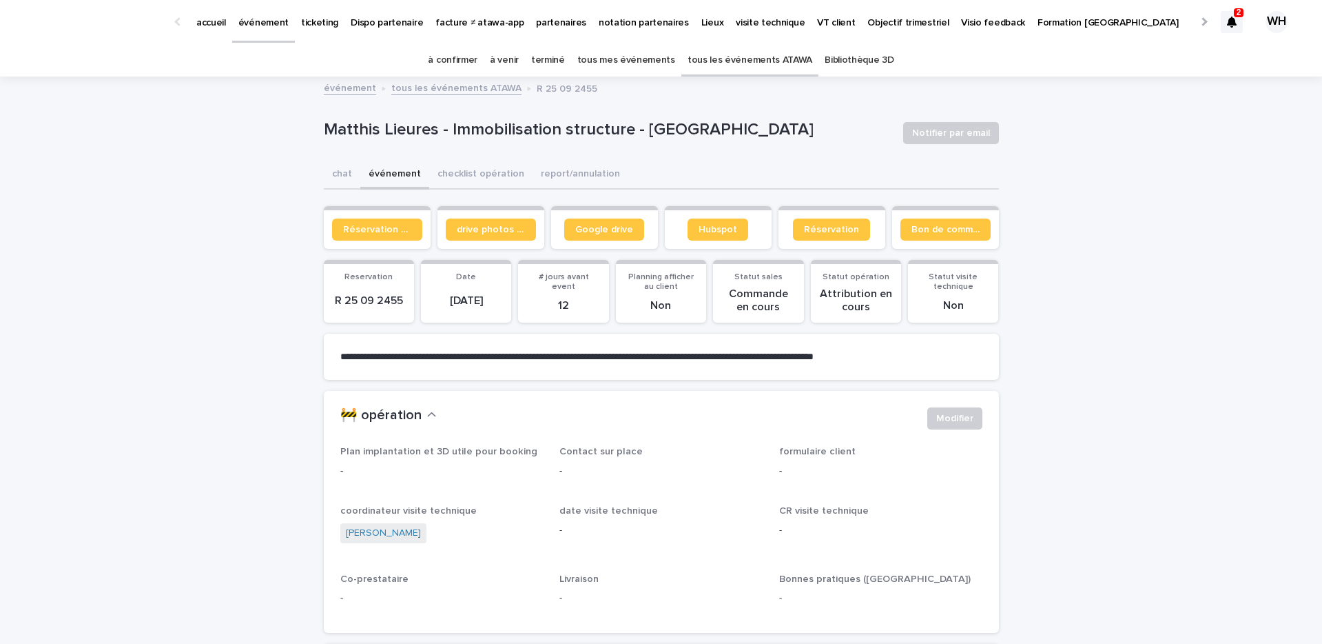
click at [257, 19] on p "événement" at bounding box center [263, 14] width 50 height 29
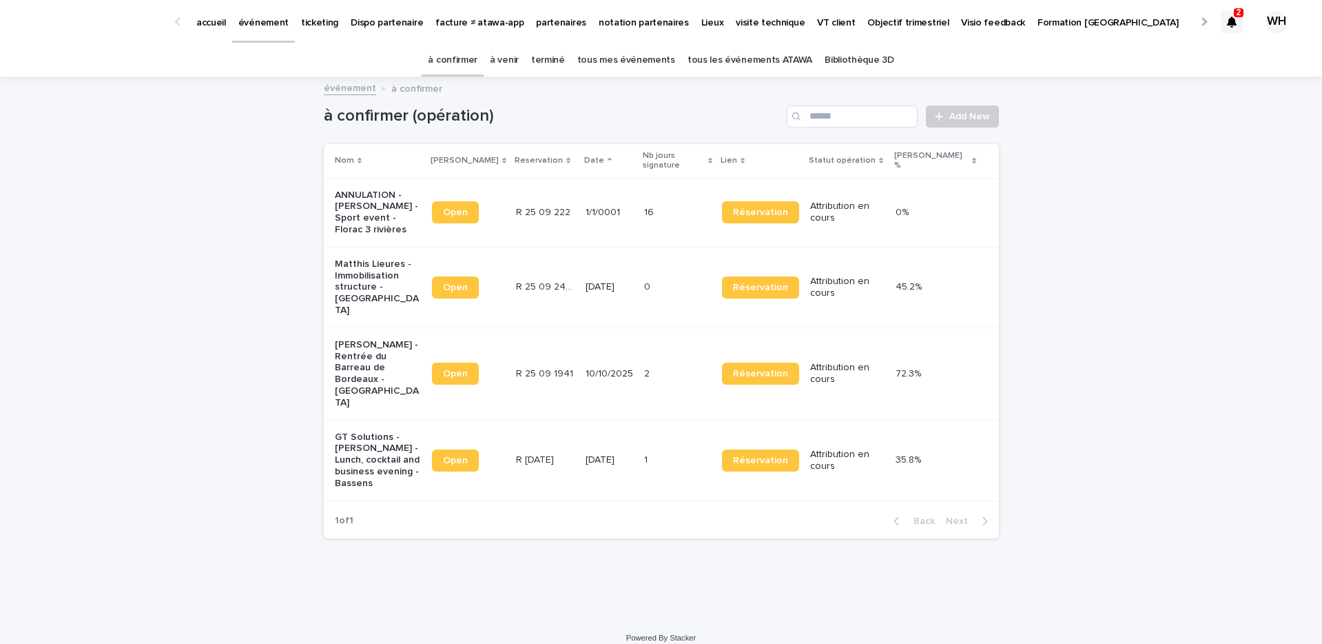
click at [1230, 25] on icon at bounding box center [1232, 22] width 10 height 11
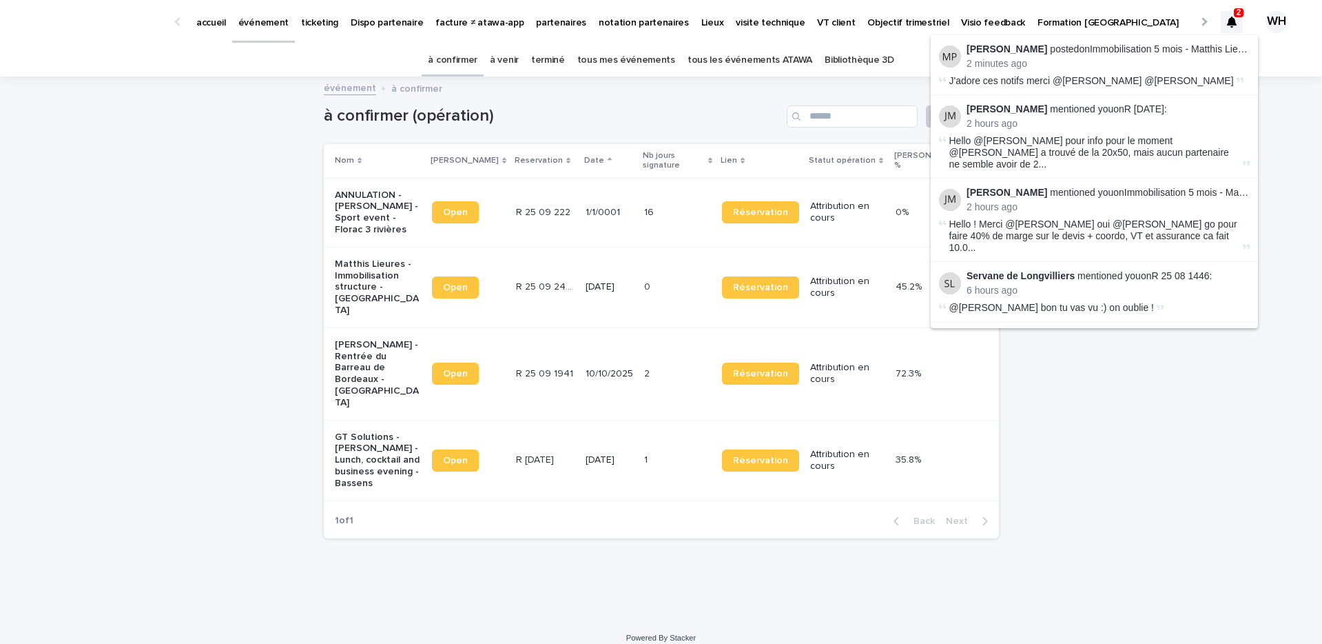
click at [1230, 25] on icon at bounding box center [1232, 22] width 10 height 11
click at [1209, 48] on link "Immobilisation 5 mois - Matthis Lieures" at bounding box center [1173, 48] width 167 height 11
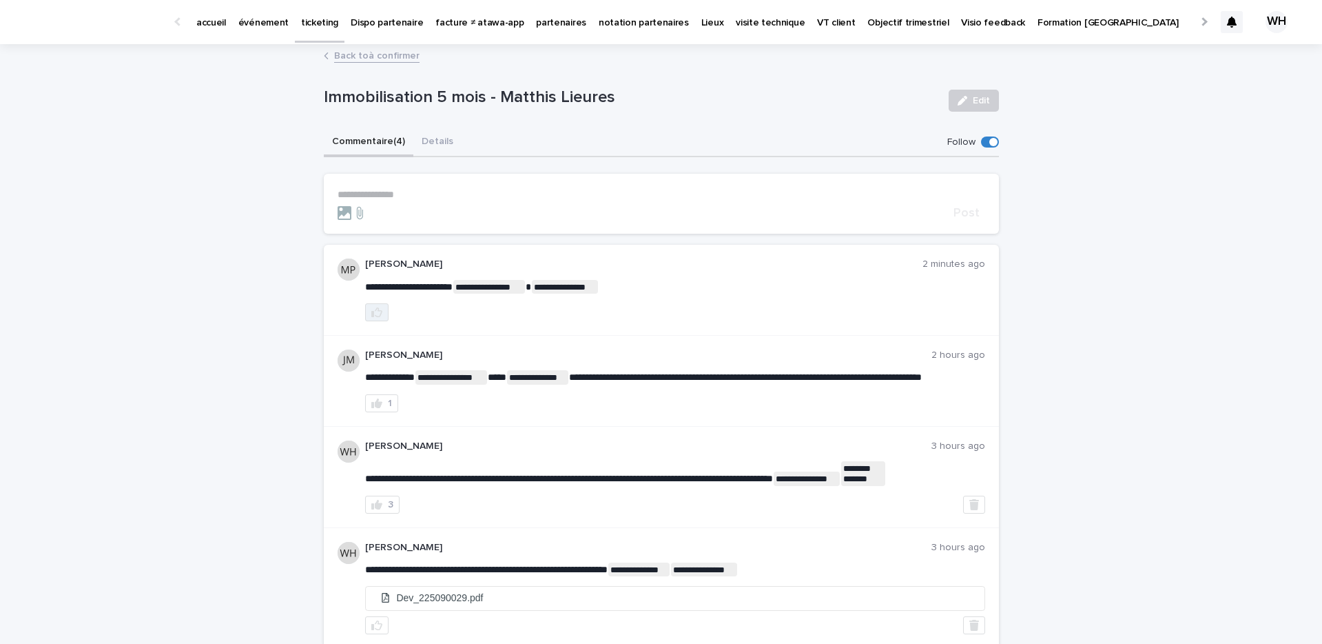
click at [385, 310] on button "button" at bounding box center [376, 312] width 23 height 18
click at [1231, 25] on icon at bounding box center [1232, 22] width 10 height 11
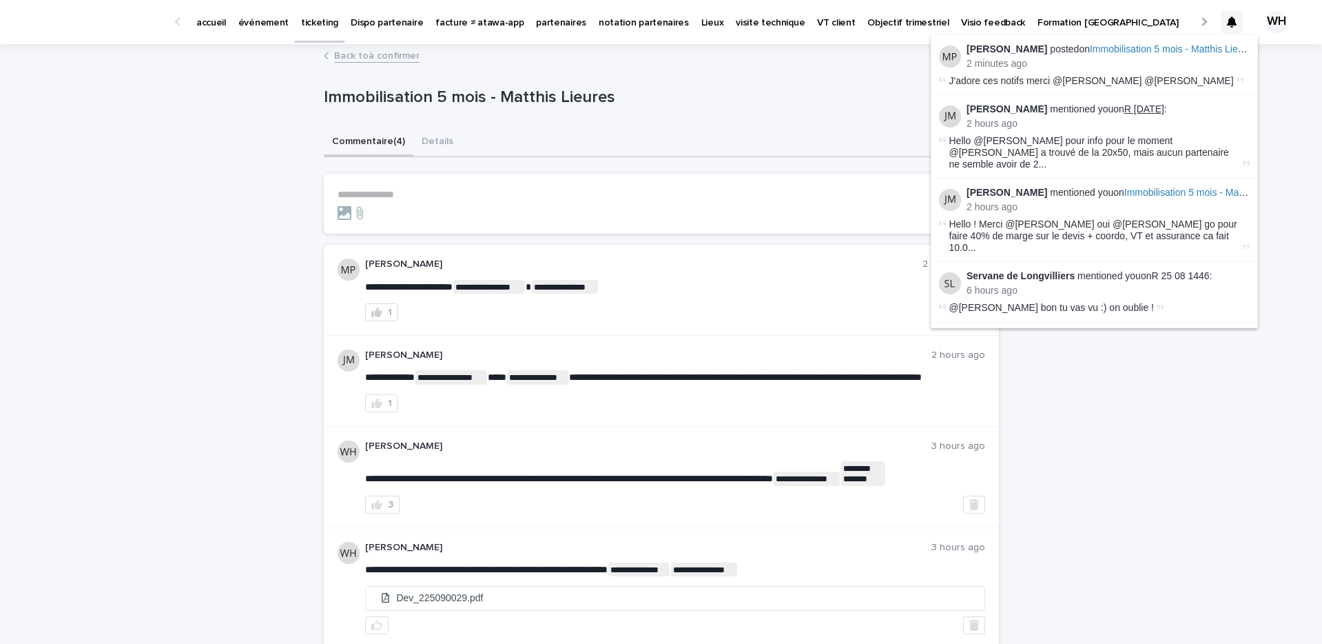
click at [1152, 108] on link "R [DATE]" at bounding box center [1145, 108] width 40 height 11
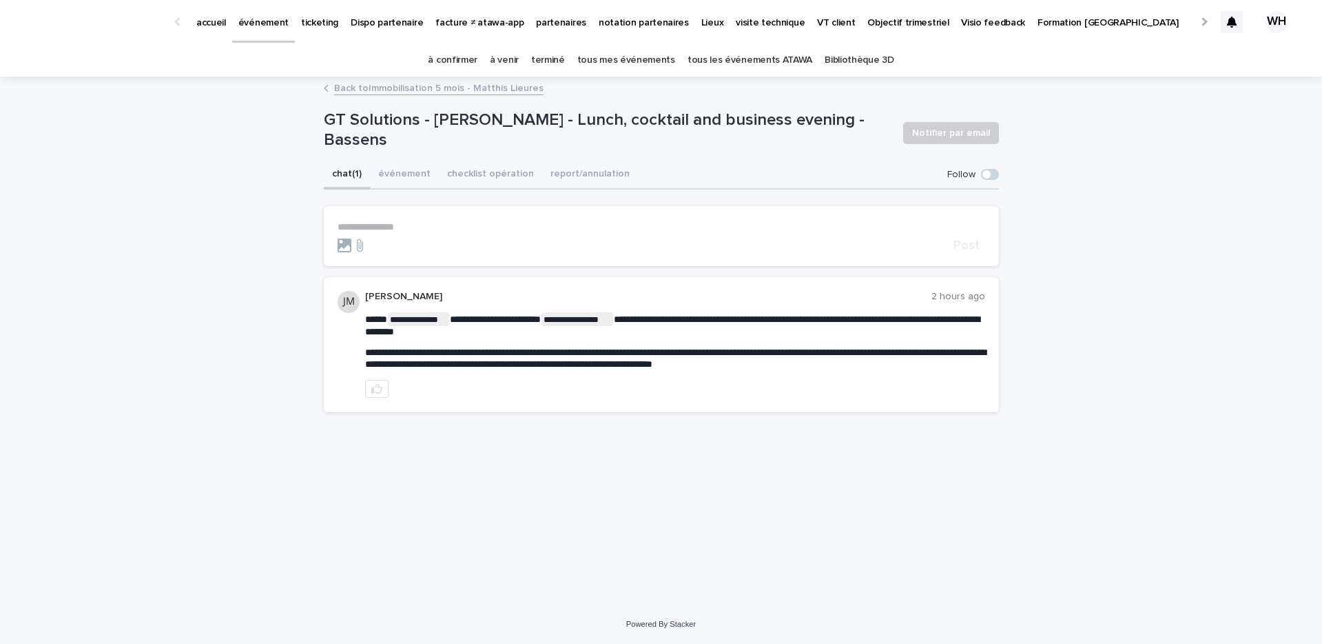
click at [261, 20] on p "événement" at bounding box center [263, 14] width 50 height 29
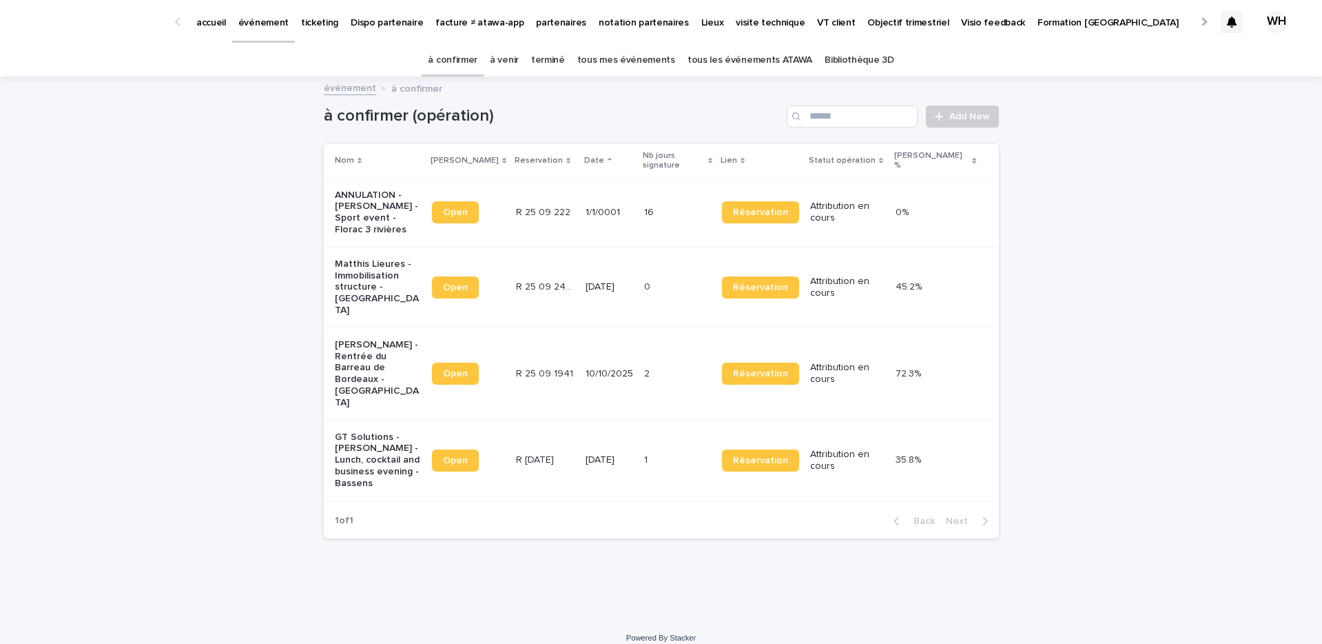
click at [1192, 22] on p "Mon profil" at bounding box center [1214, 14] width 44 height 29
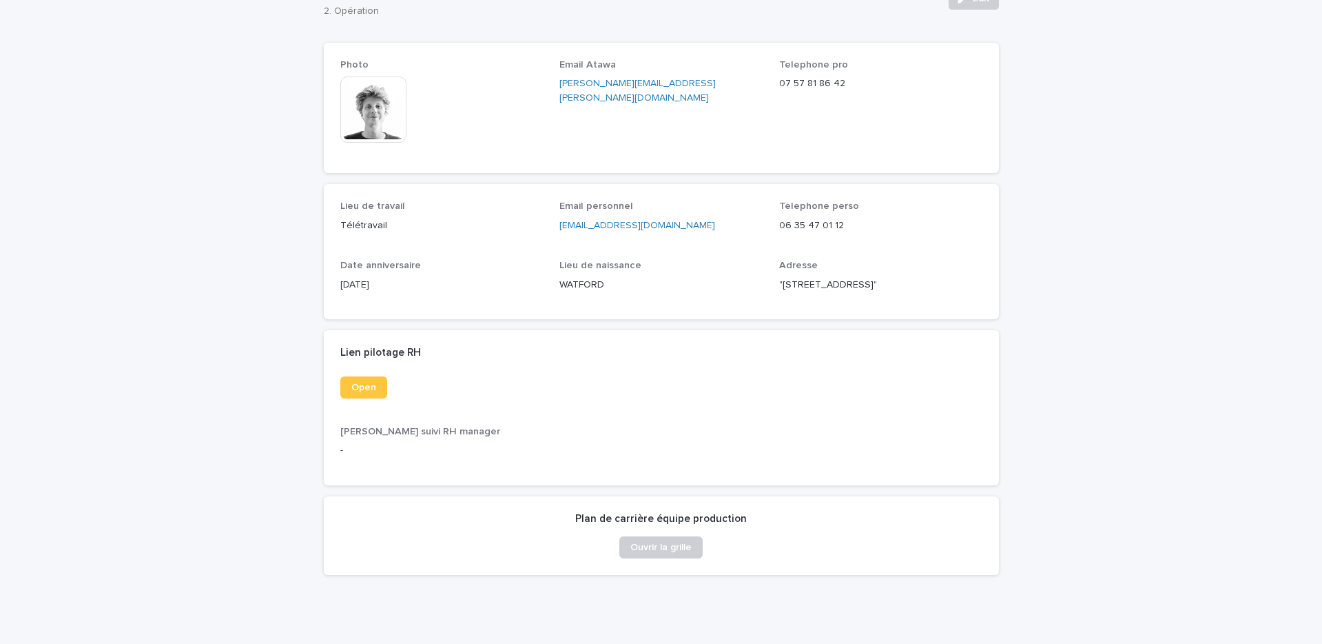
scroll to position [127, 0]
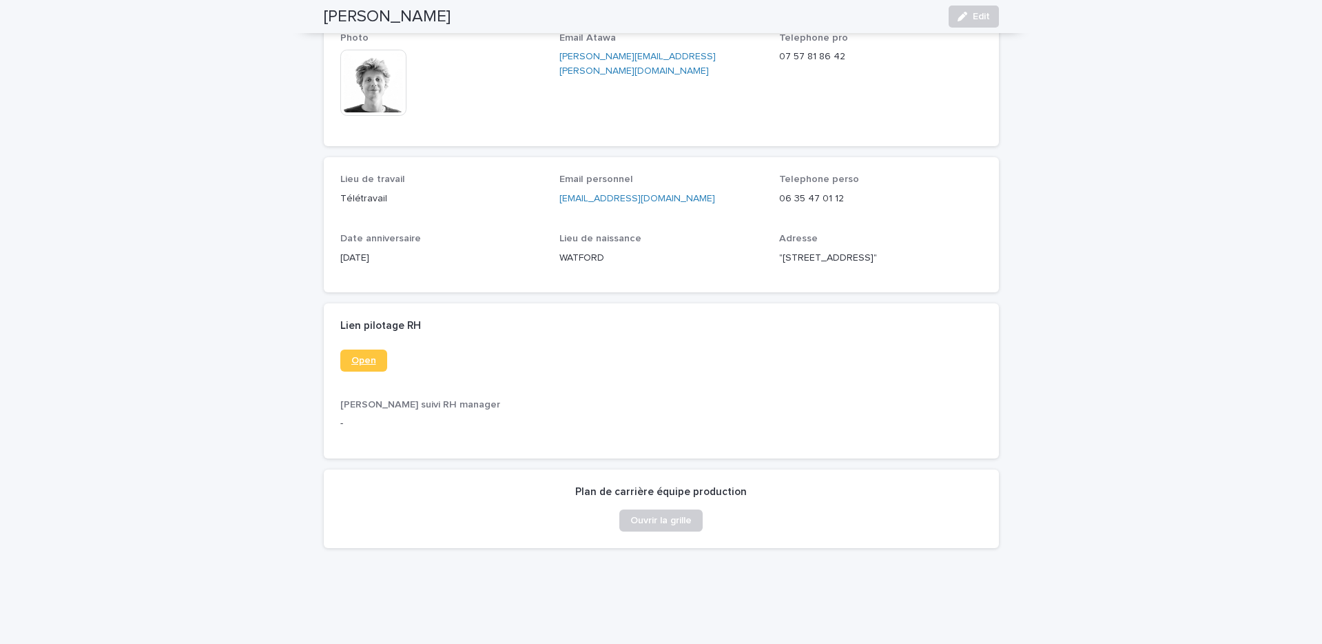
click at [378, 371] on link "Open" at bounding box center [363, 360] width 47 height 22
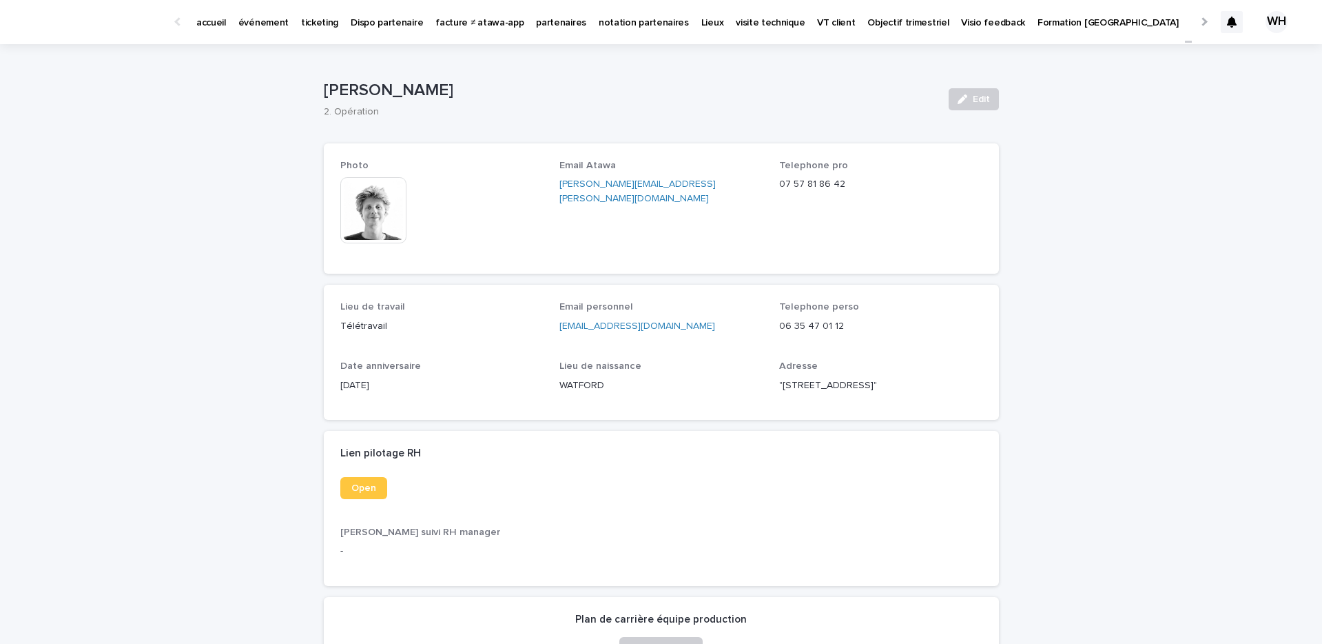
click at [254, 17] on p "événement" at bounding box center [263, 14] width 50 height 29
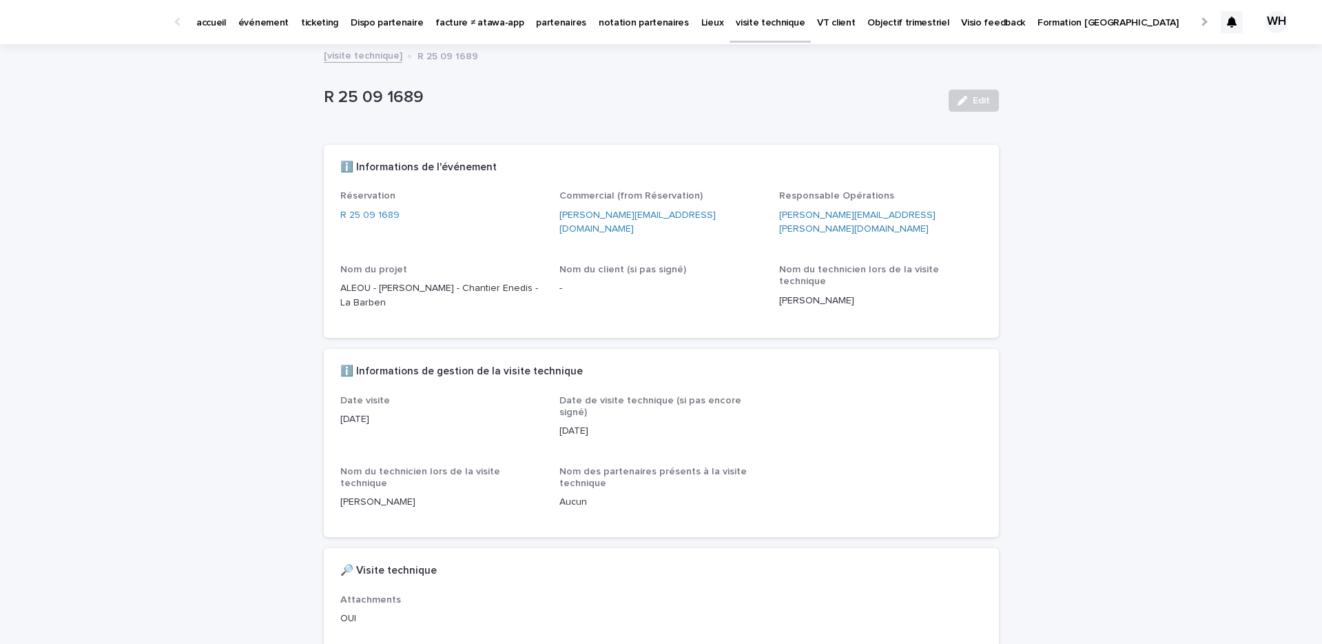
click at [270, 23] on p "événement" at bounding box center [263, 14] width 50 height 29
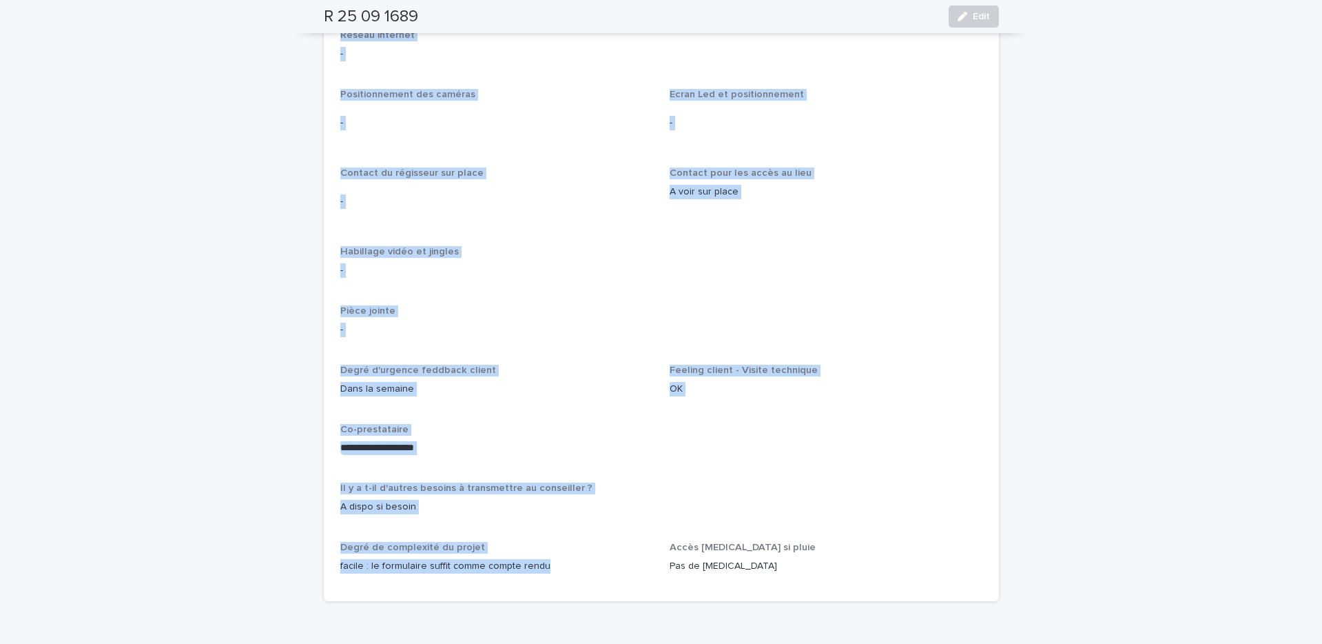
scroll to position [1936, 0]
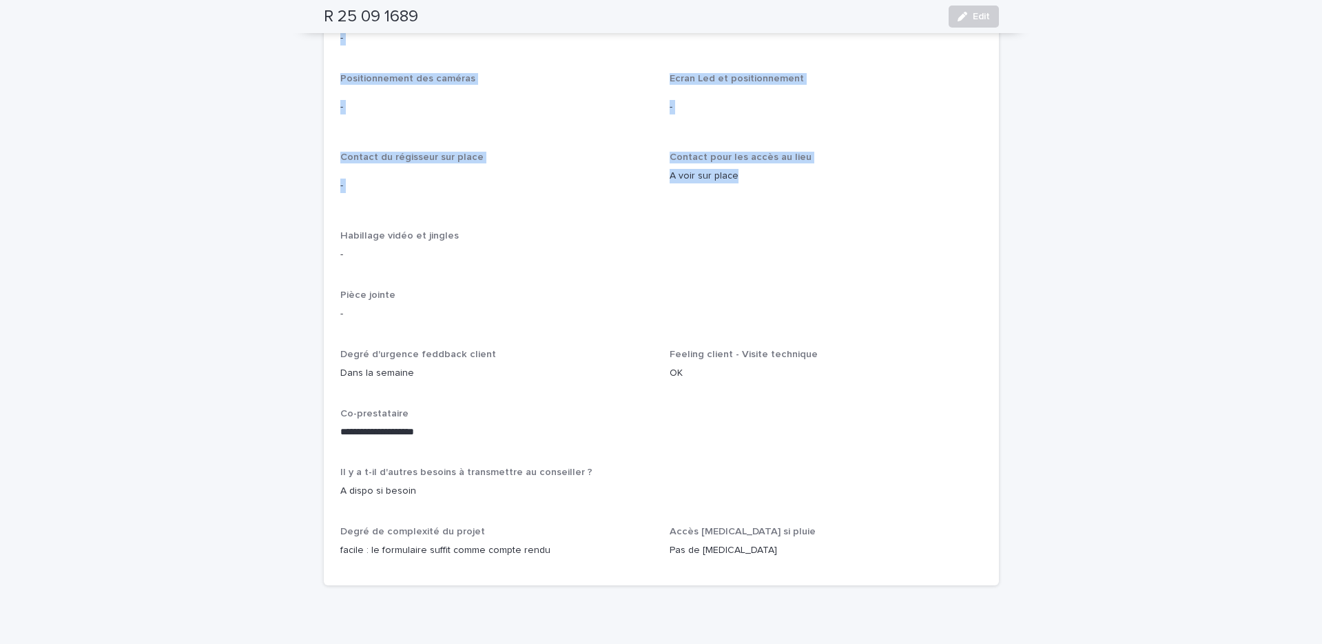
drag, startPoint x: 340, startPoint y: 300, endPoint x: 775, endPoint y: 170, distance: 454.6
copy div "Loremipsum dol sitam consectetu Ad elit 70 S Doei te incidi Utlabo 74-52 E (dol…"
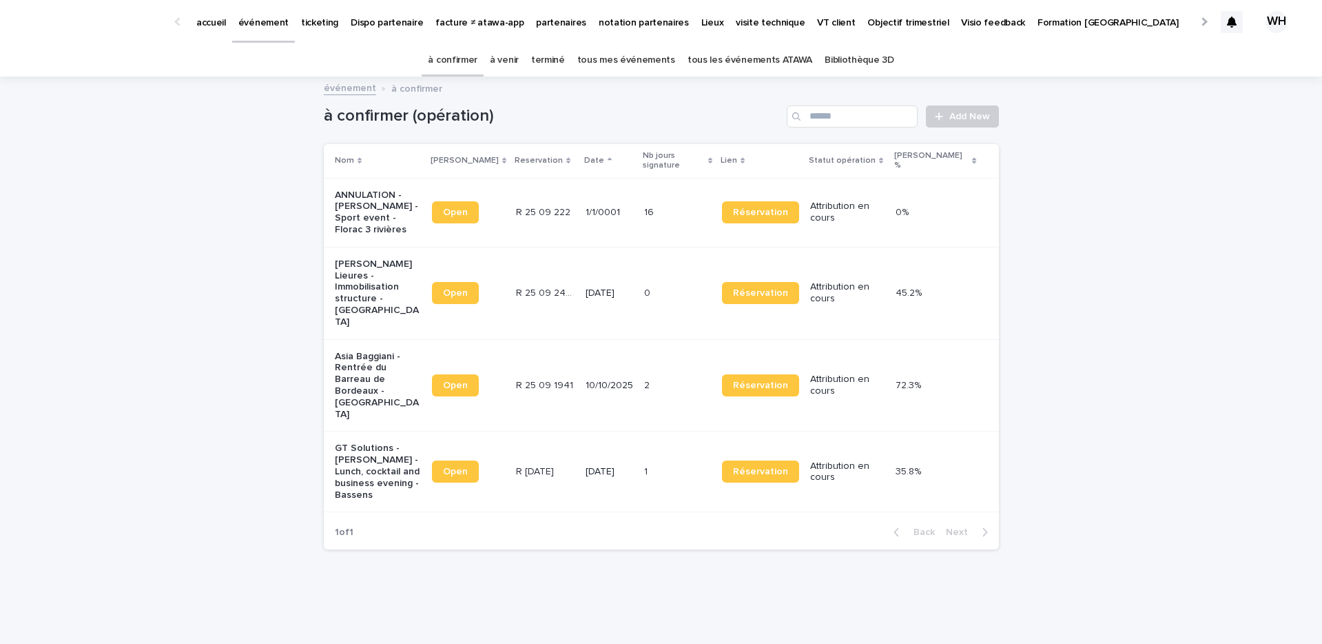
click at [515, 66] on link "à venir" at bounding box center [504, 60] width 29 height 32
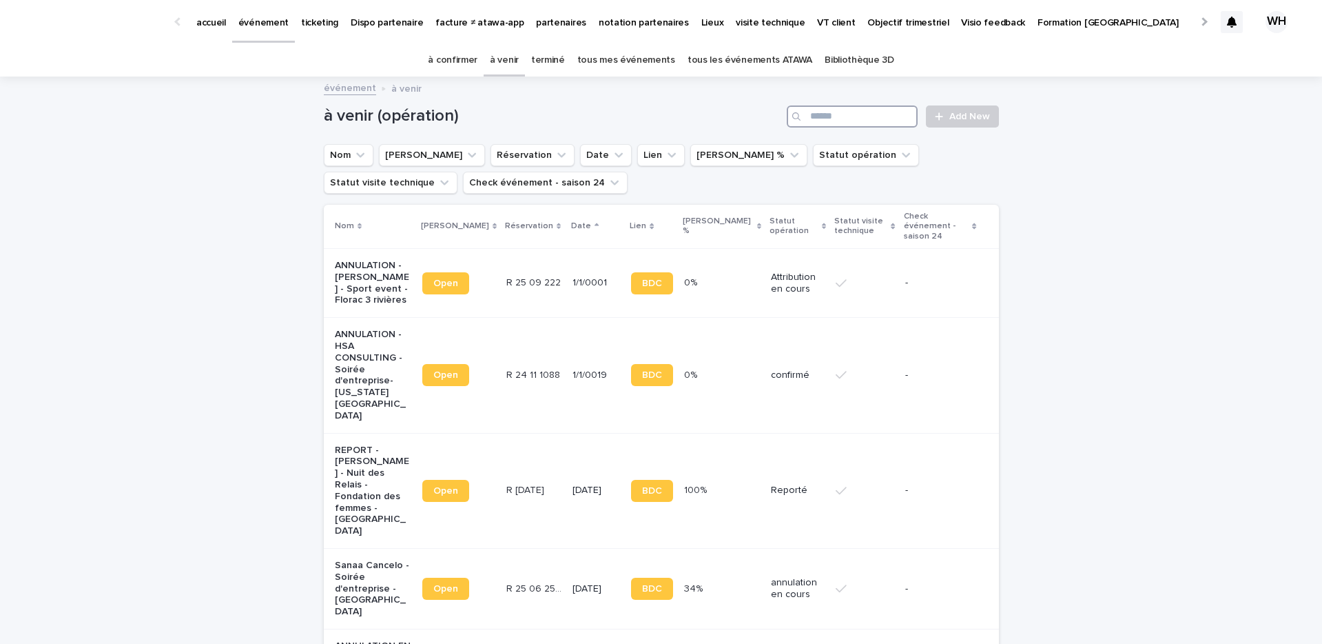
click at [903, 115] on input "Search" at bounding box center [852, 116] width 131 height 22
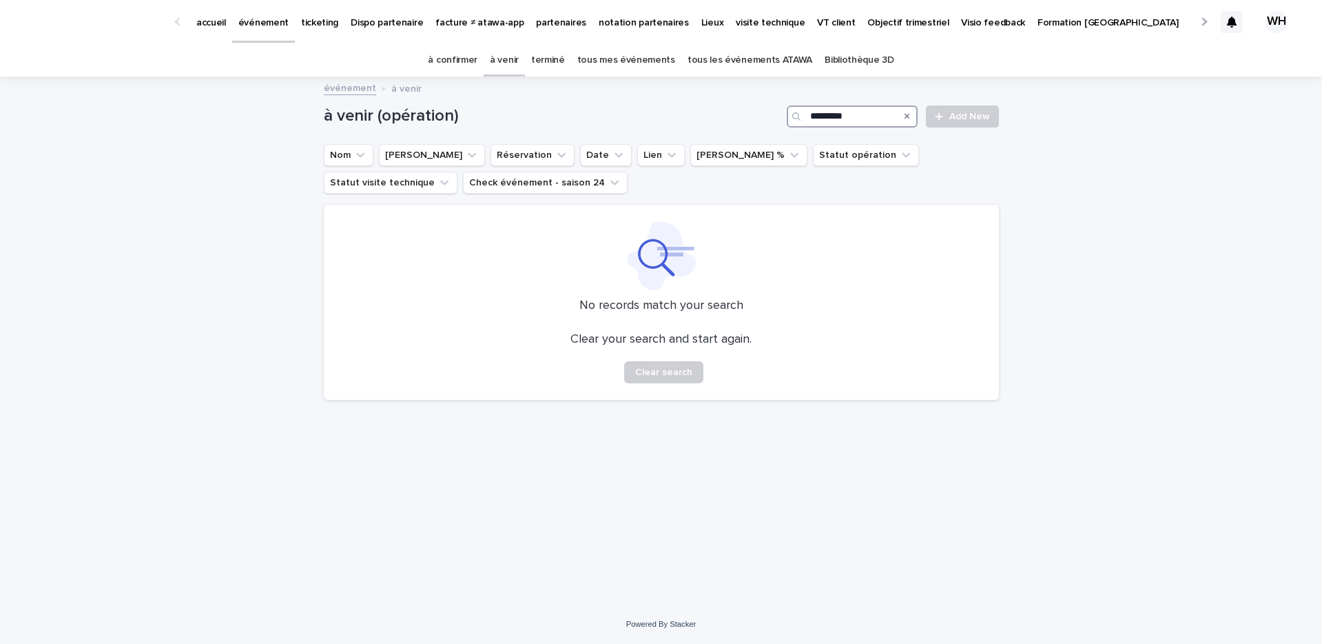
click at [824, 116] on input "*********" at bounding box center [852, 116] width 131 height 22
type input "******"
click at [908, 114] on icon "Search" at bounding box center [908, 116] width 6 height 8
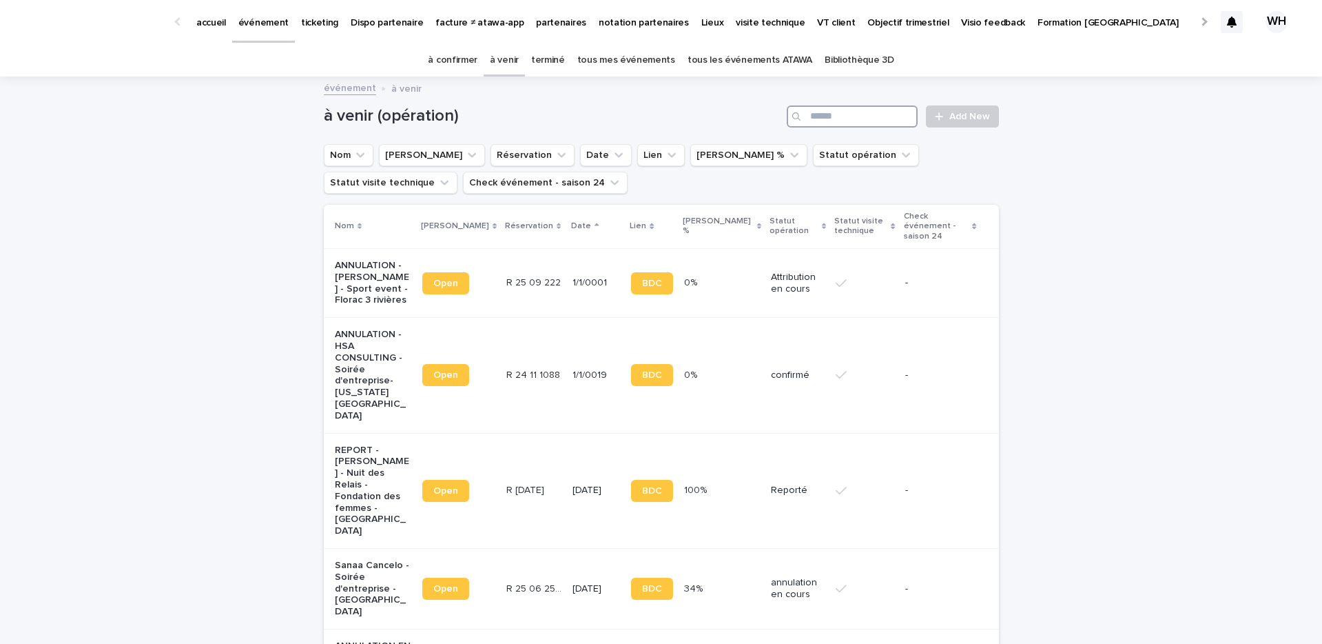
click at [868, 112] on input "Search" at bounding box center [852, 116] width 131 height 22
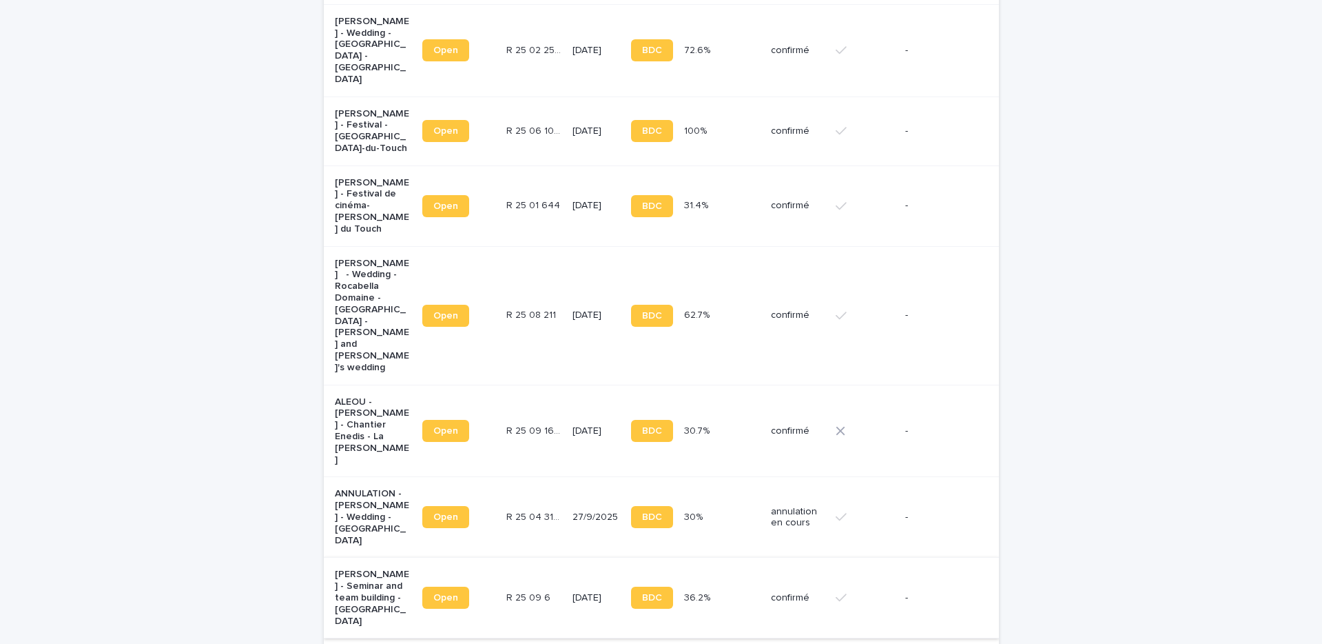
scroll to position [1479, 0]
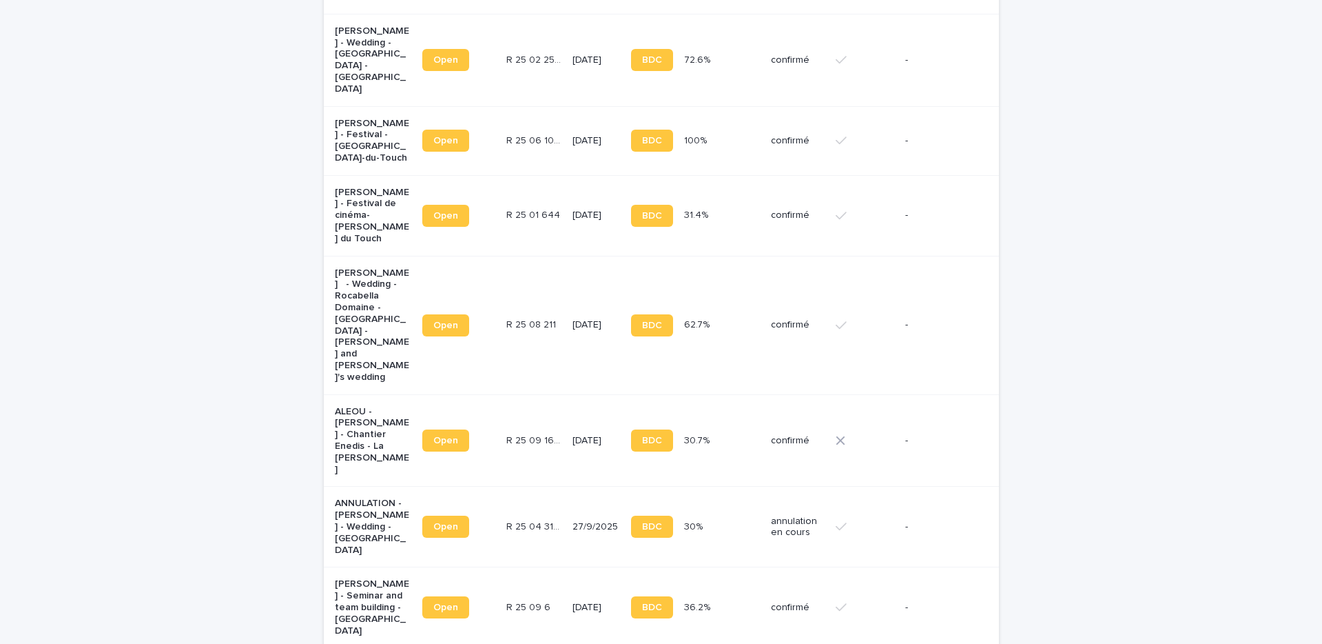
click at [503, 394] on td "R 25 09 1689 R 25 09 1689" at bounding box center [534, 440] width 67 height 92
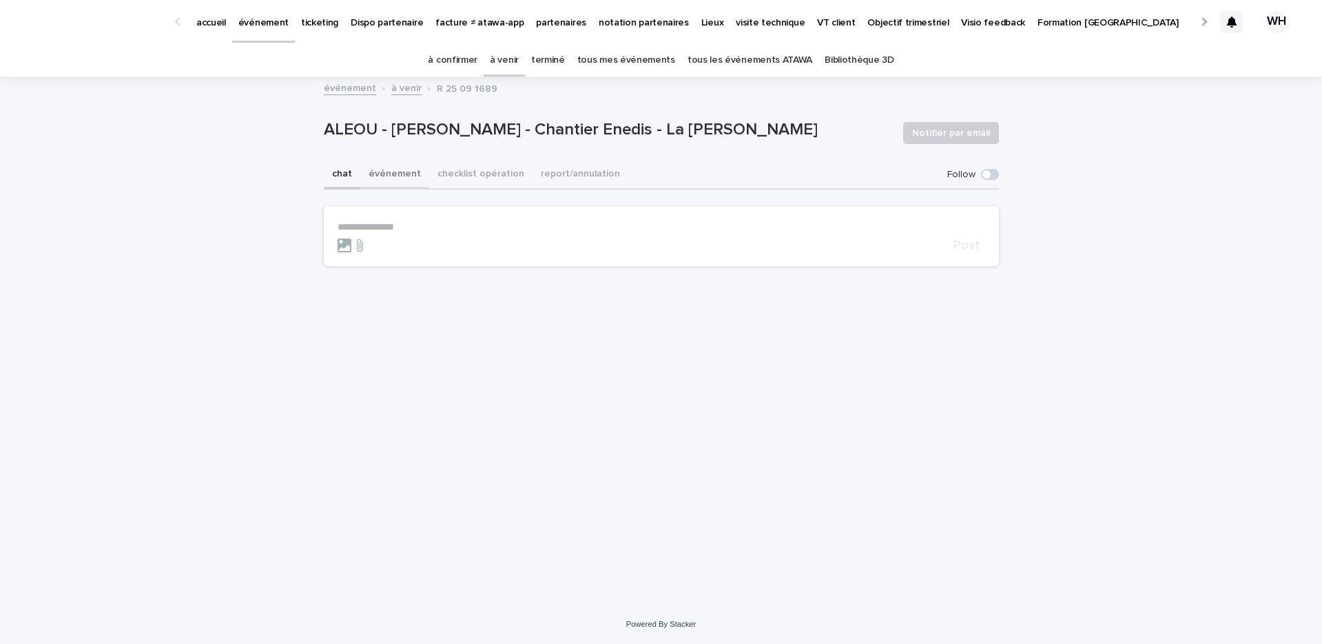
click at [409, 170] on button "événement" at bounding box center [394, 175] width 69 height 29
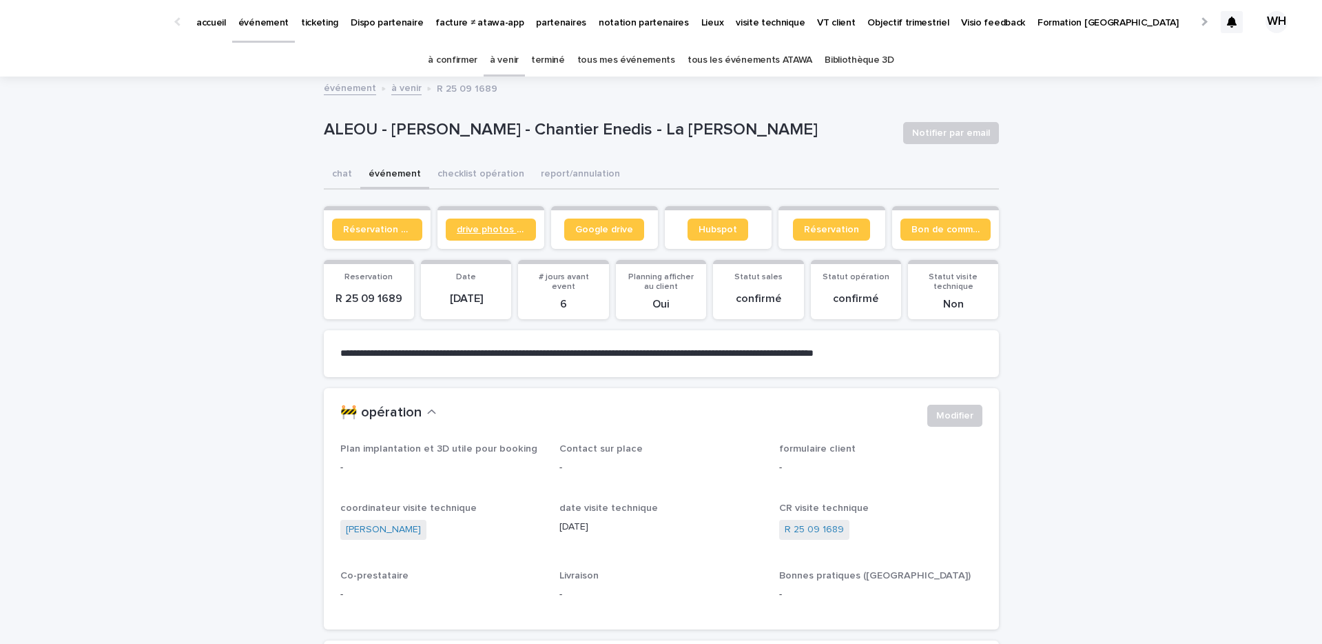
click at [489, 236] on link "drive photos coordinateur" at bounding box center [491, 229] width 90 height 22
click at [265, 22] on p "événement" at bounding box center [263, 14] width 50 height 29
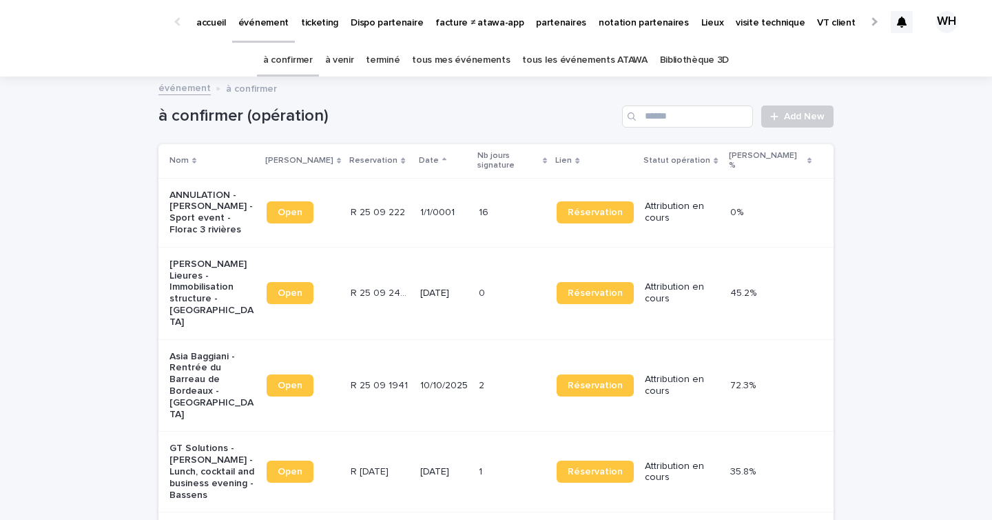
click at [258, 18] on p "événement" at bounding box center [263, 14] width 50 height 29
